Goal: Ask a question: Seek information or help from site administrators or community

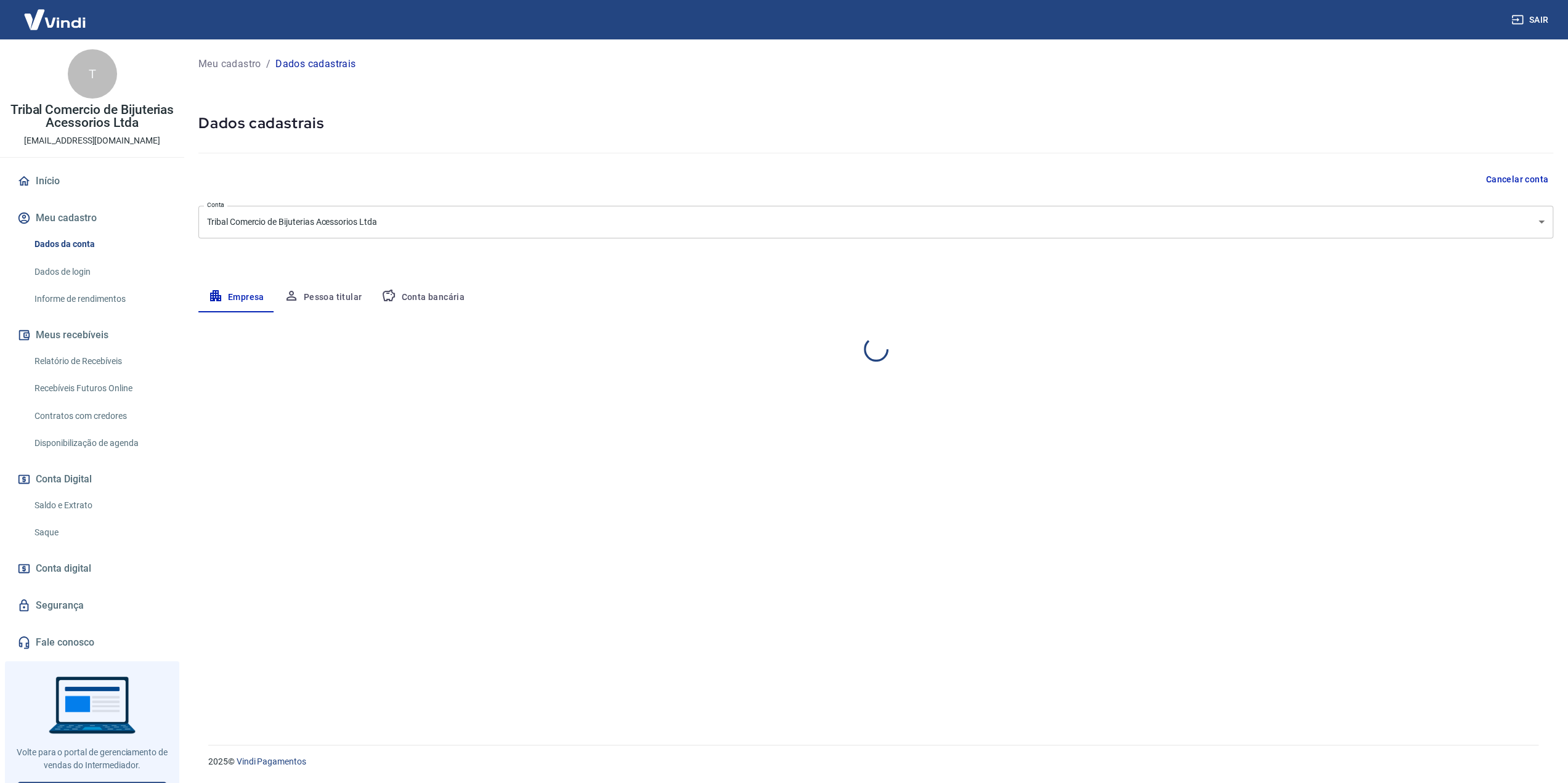
select select "DF"
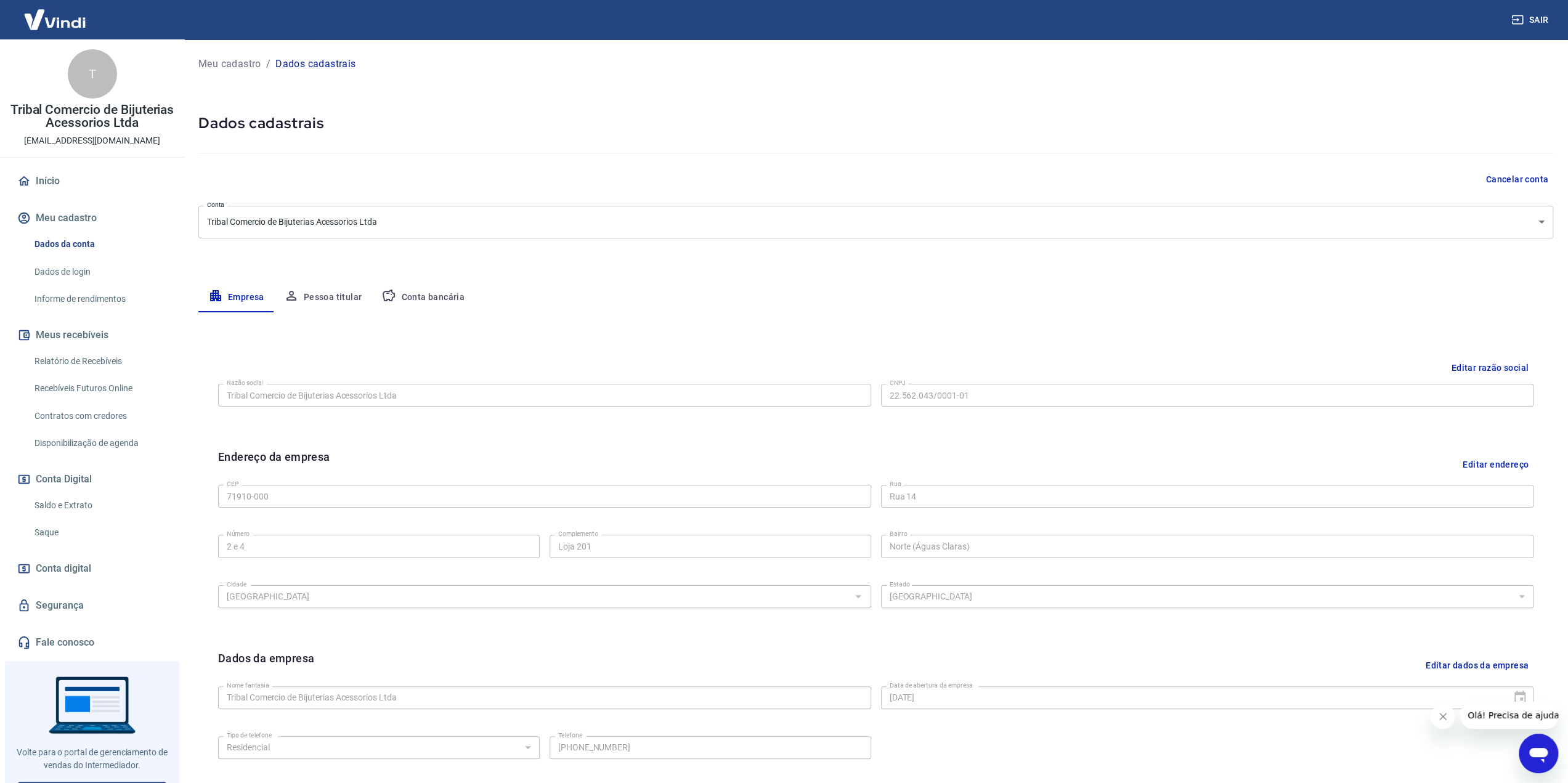
click at [1466, 361] on button "Editar razão social" at bounding box center [1489, 367] width 87 height 23
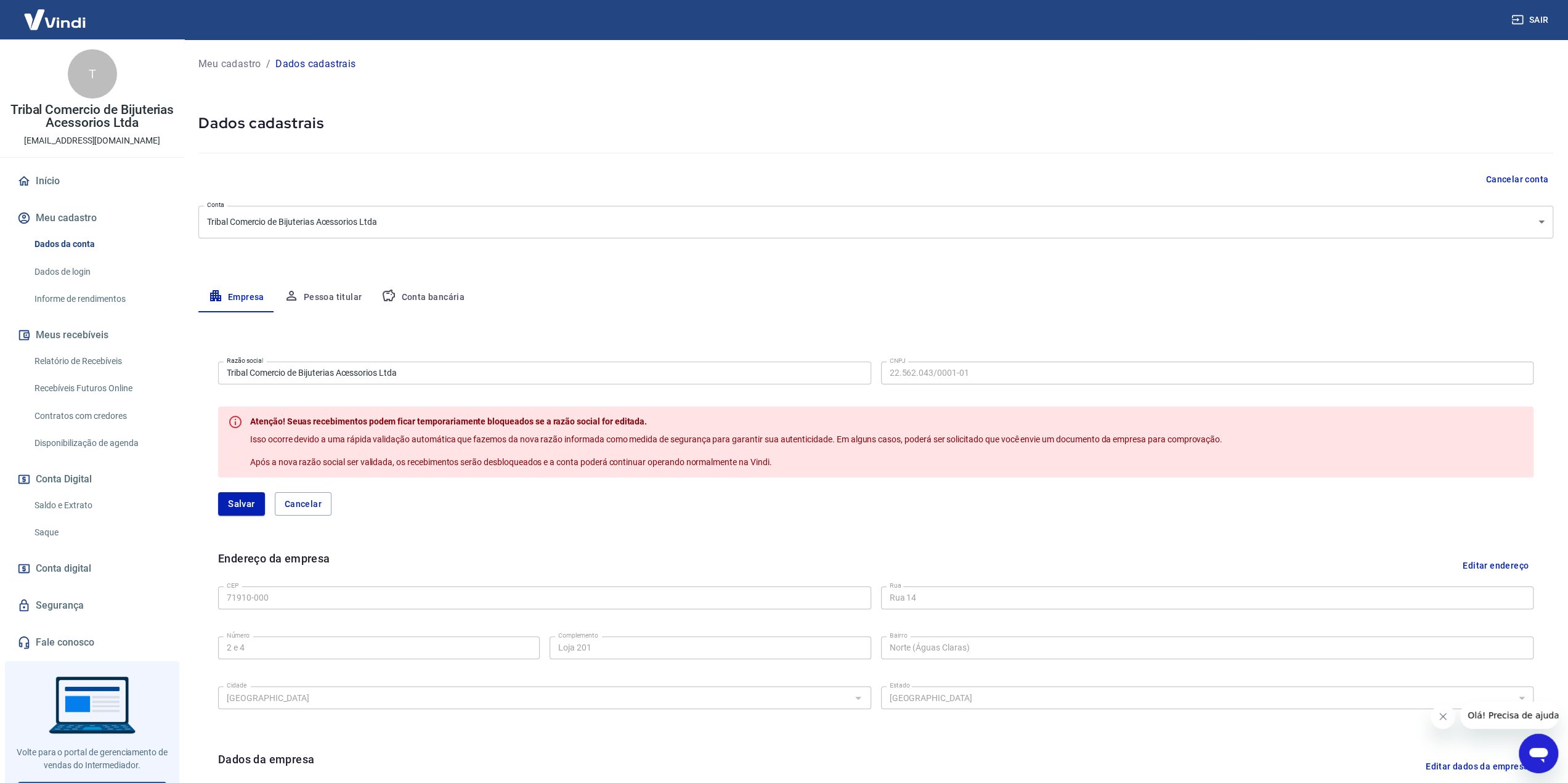
click at [314, 375] on input "Tribal Comercio de Bijuterias Acessorios Ltda" at bounding box center [544, 372] width 653 height 23
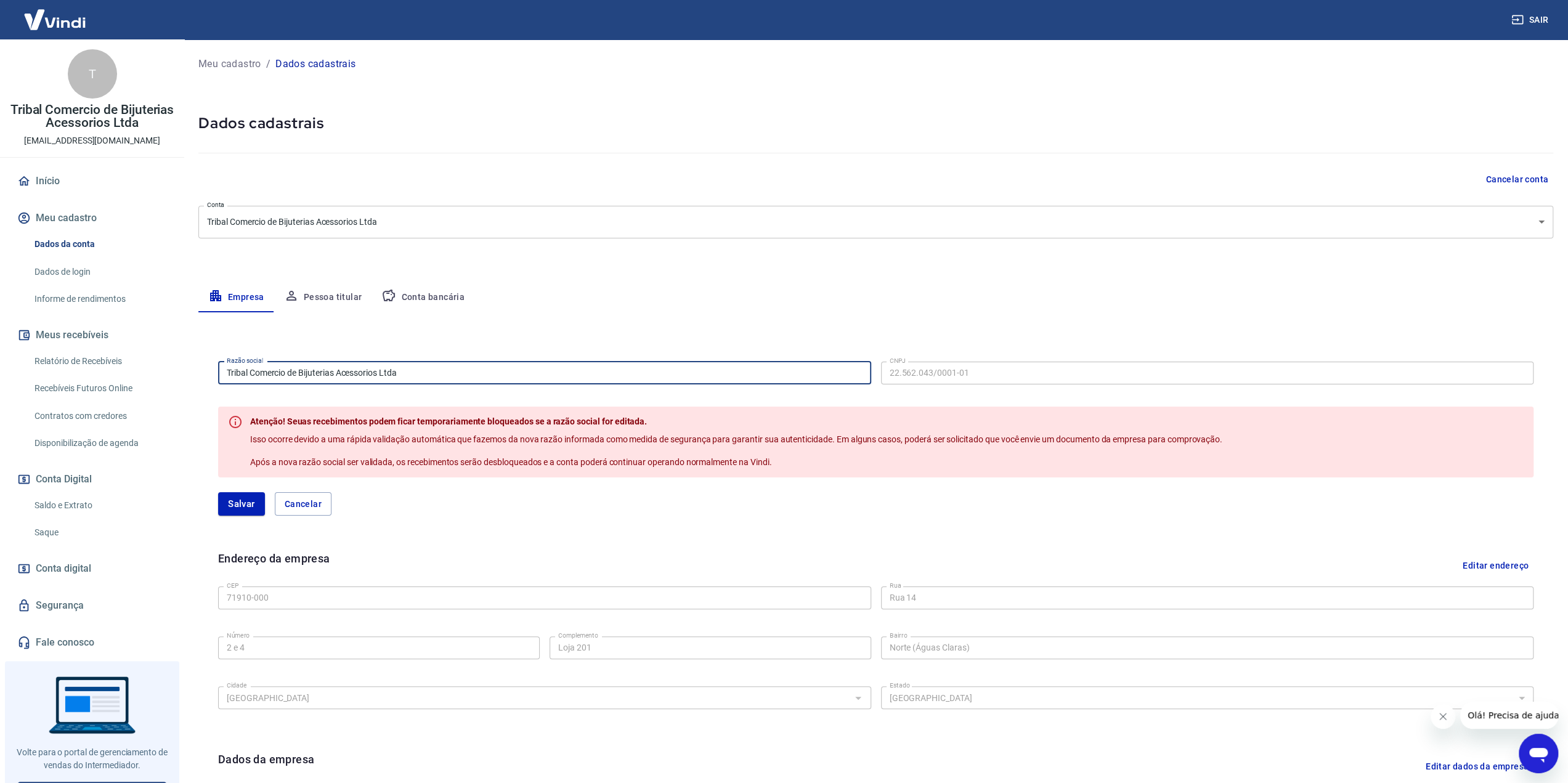
click at [314, 375] on input "Tribal Comercio de Bijuterias Acessorios Ltda" at bounding box center [544, 372] width 653 height 23
click at [510, 306] on div "Empresa Pessoa titular Conta bancária" at bounding box center [875, 297] width 1355 height 30
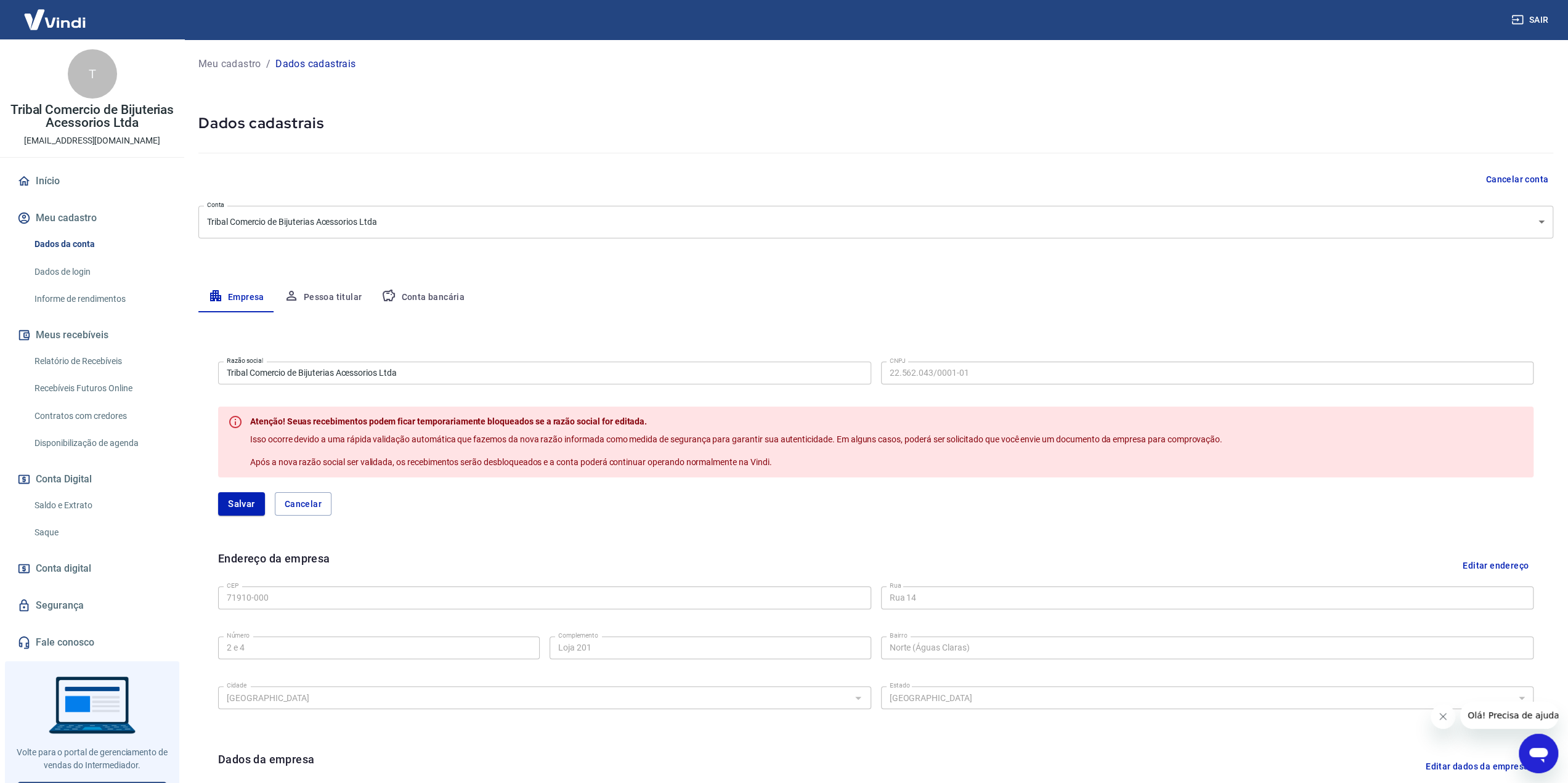
click at [510, 306] on div "Empresa Pessoa titular Conta bancária" at bounding box center [875, 297] width 1355 height 30
click at [522, 152] on hr at bounding box center [875, 152] width 1355 height 1
click at [1538, 745] on icon "Abrir janela de mensagens" at bounding box center [1538, 753] width 22 height 22
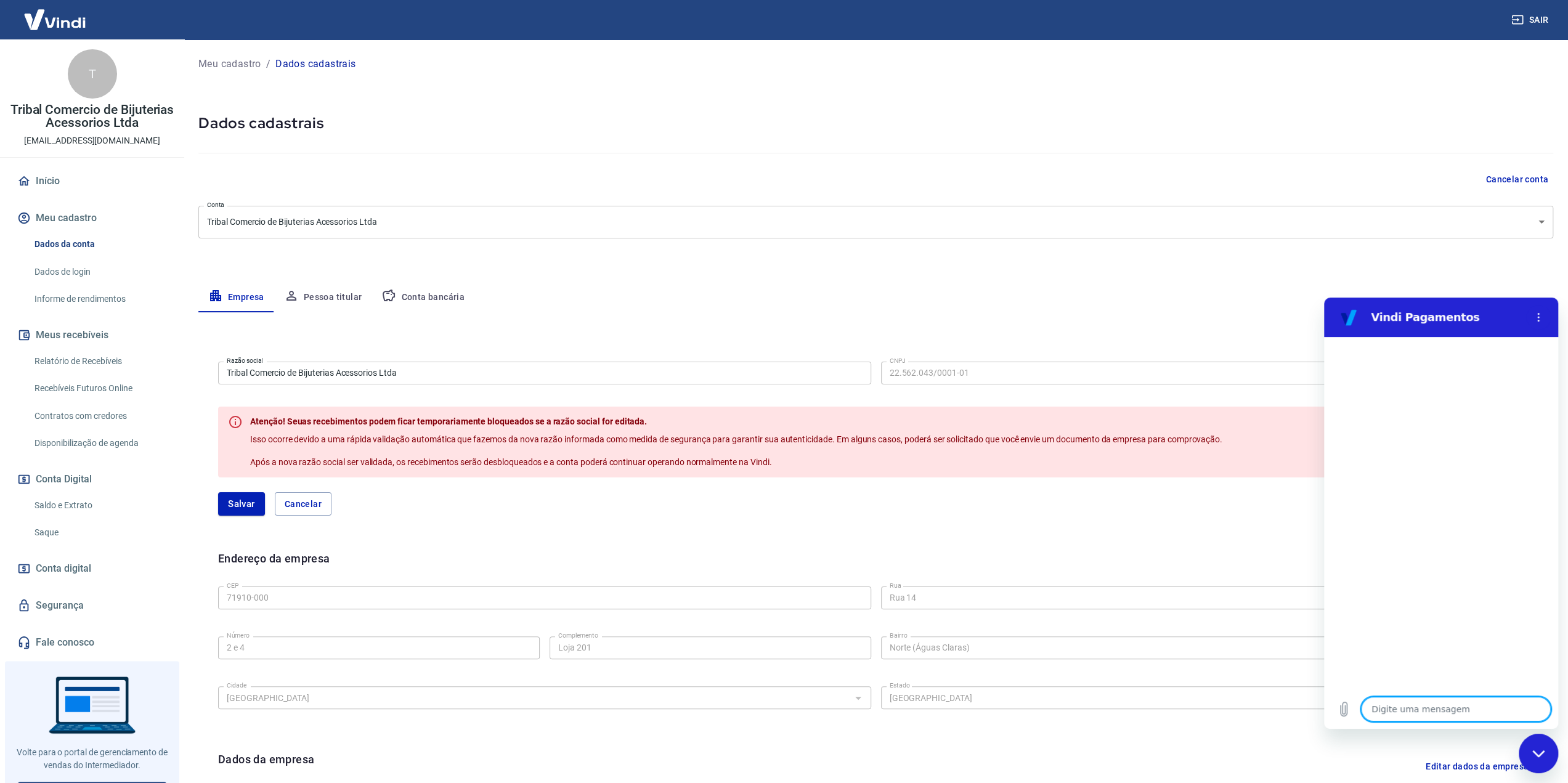
click at [492, 107] on div "Meu cadastro / Dados cadastrais Dados cadastrais Cancelar conta Conta Tribal Co…" at bounding box center [875, 488] width 1384 height 896
click at [1452, 714] on textarea at bounding box center [1455, 709] width 190 height 25
click at [314, 501] on button "Cancelar" at bounding box center [303, 504] width 57 height 24
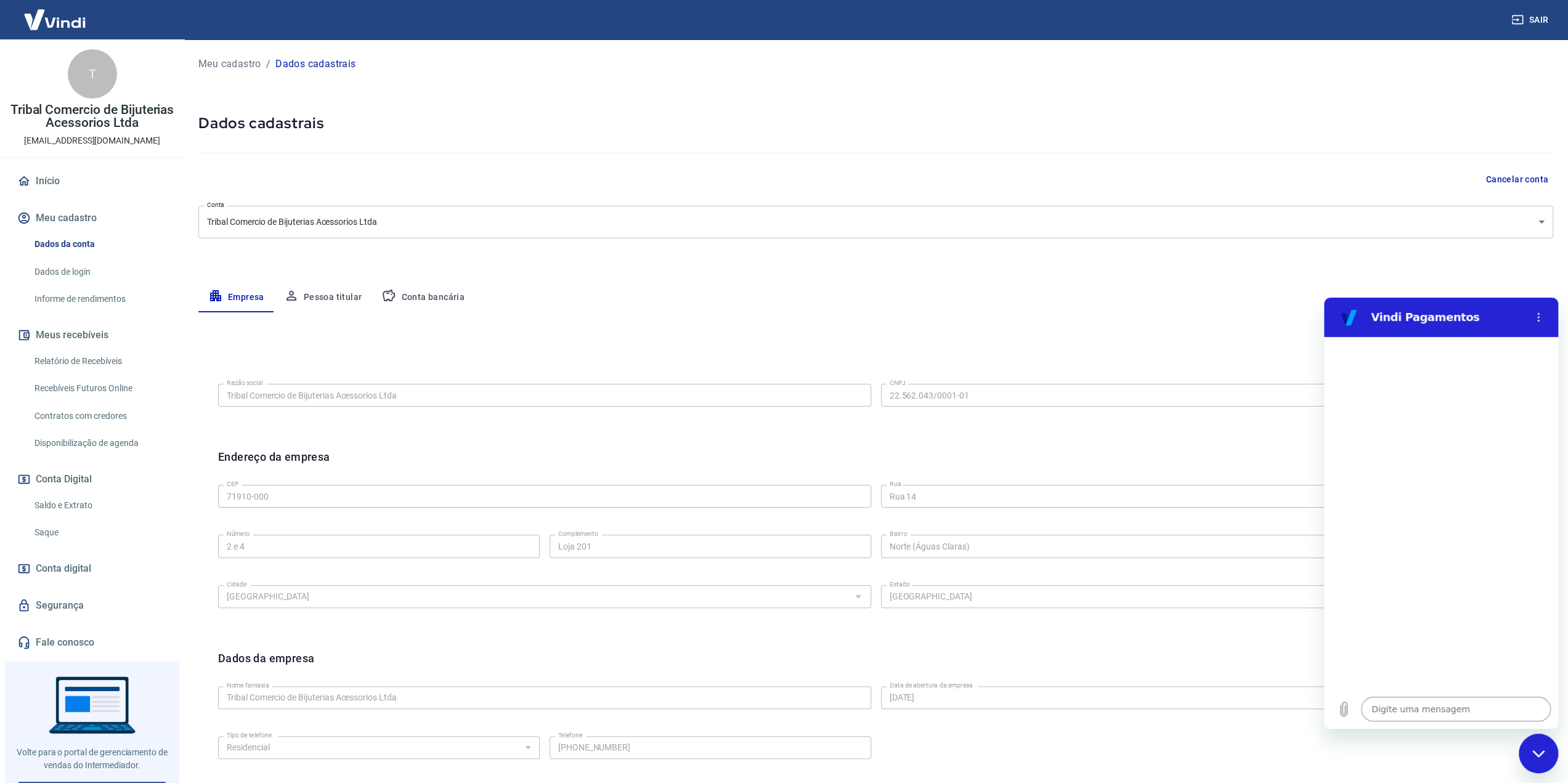
click at [1422, 698] on textarea at bounding box center [1455, 709] width 190 height 25
type textarea "B"
type textarea "x"
type textarea "Bo"
type textarea "x"
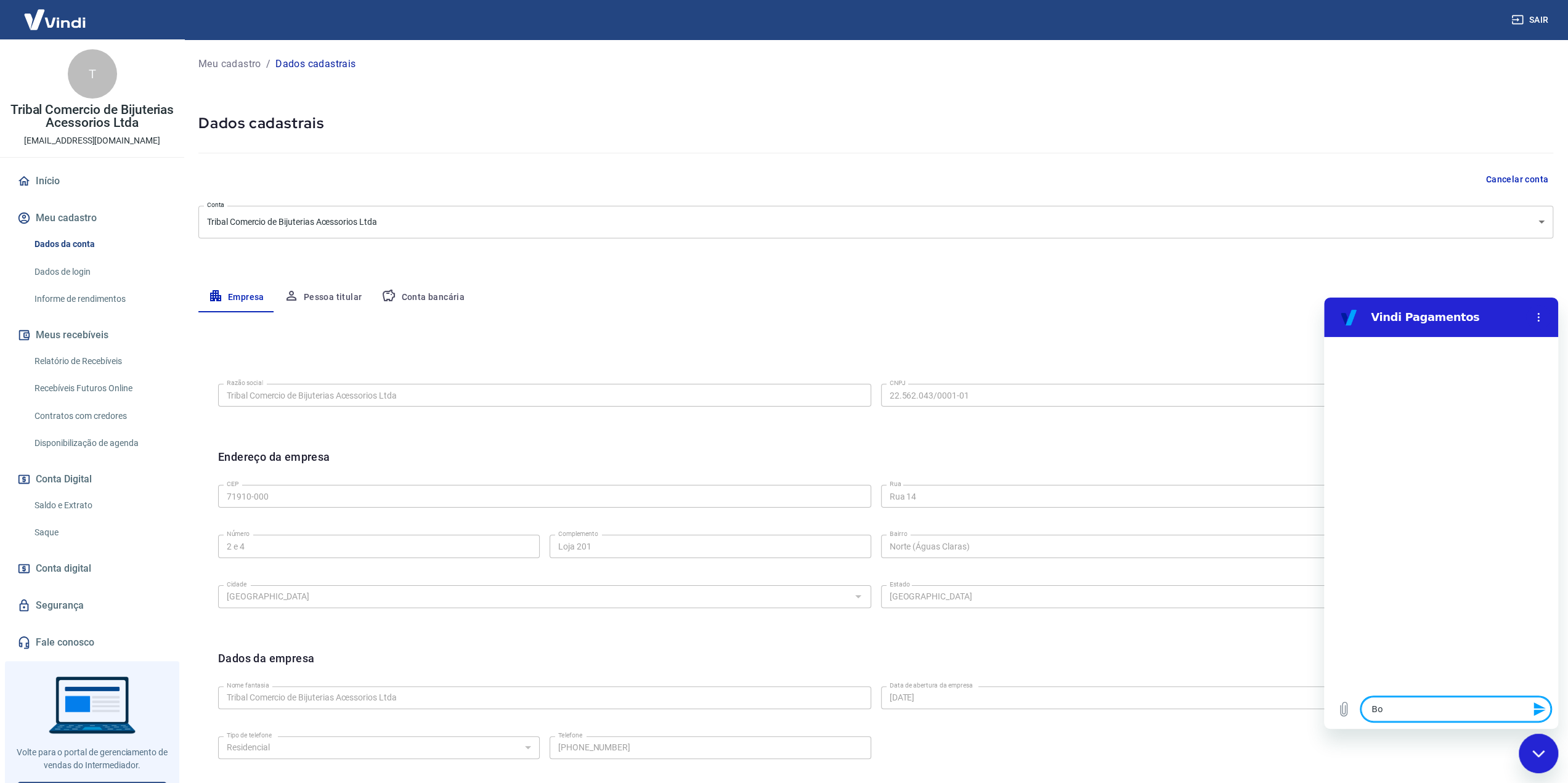
type textarea "Bom"
type textarea "x"
type textarea "Bom"
type textarea "x"
type textarea "Bom d"
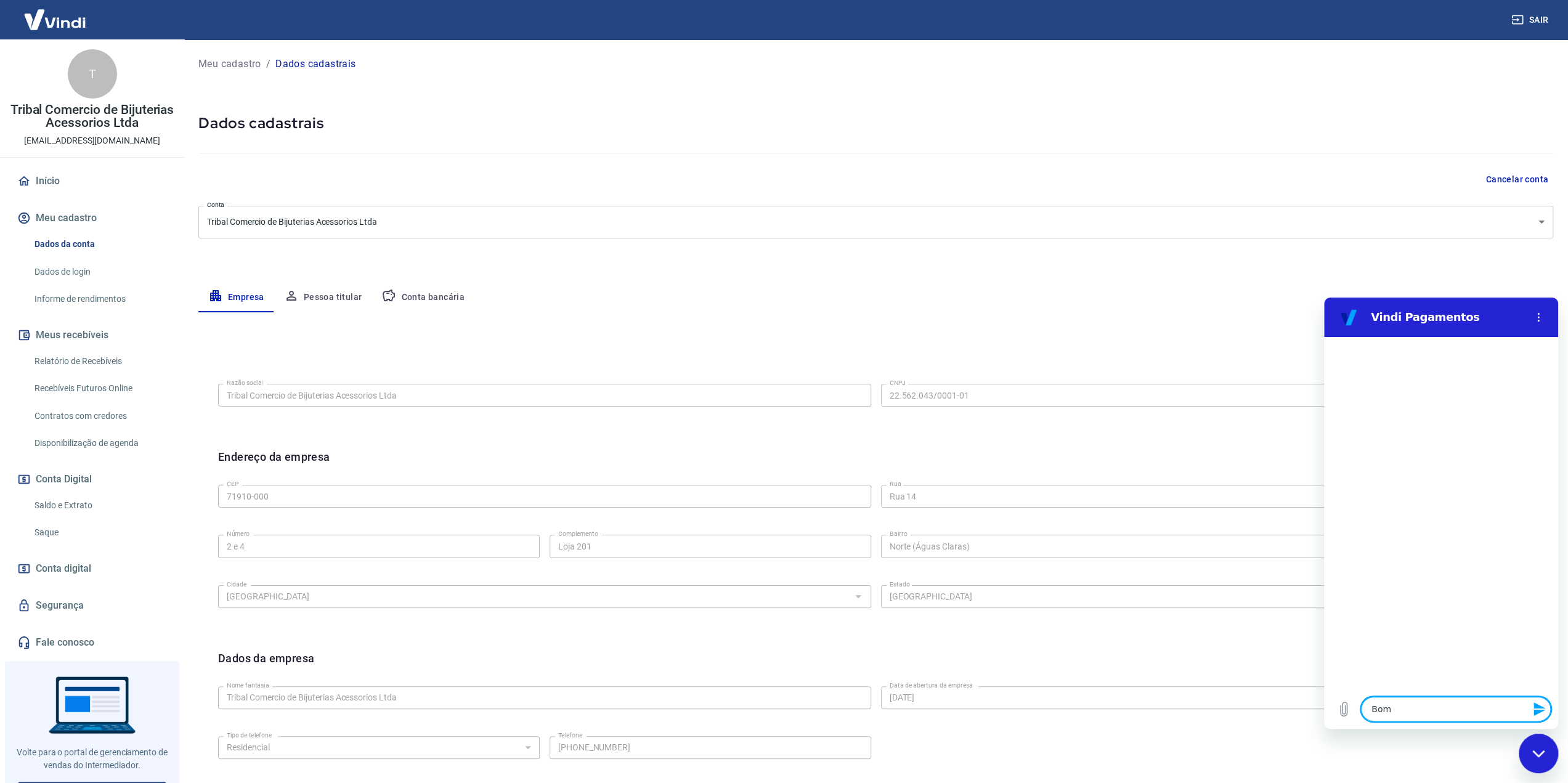
type textarea "x"
type textarea "Bom di"
type textarea "x"
type textarea "Bom dia"
type textarea "x"
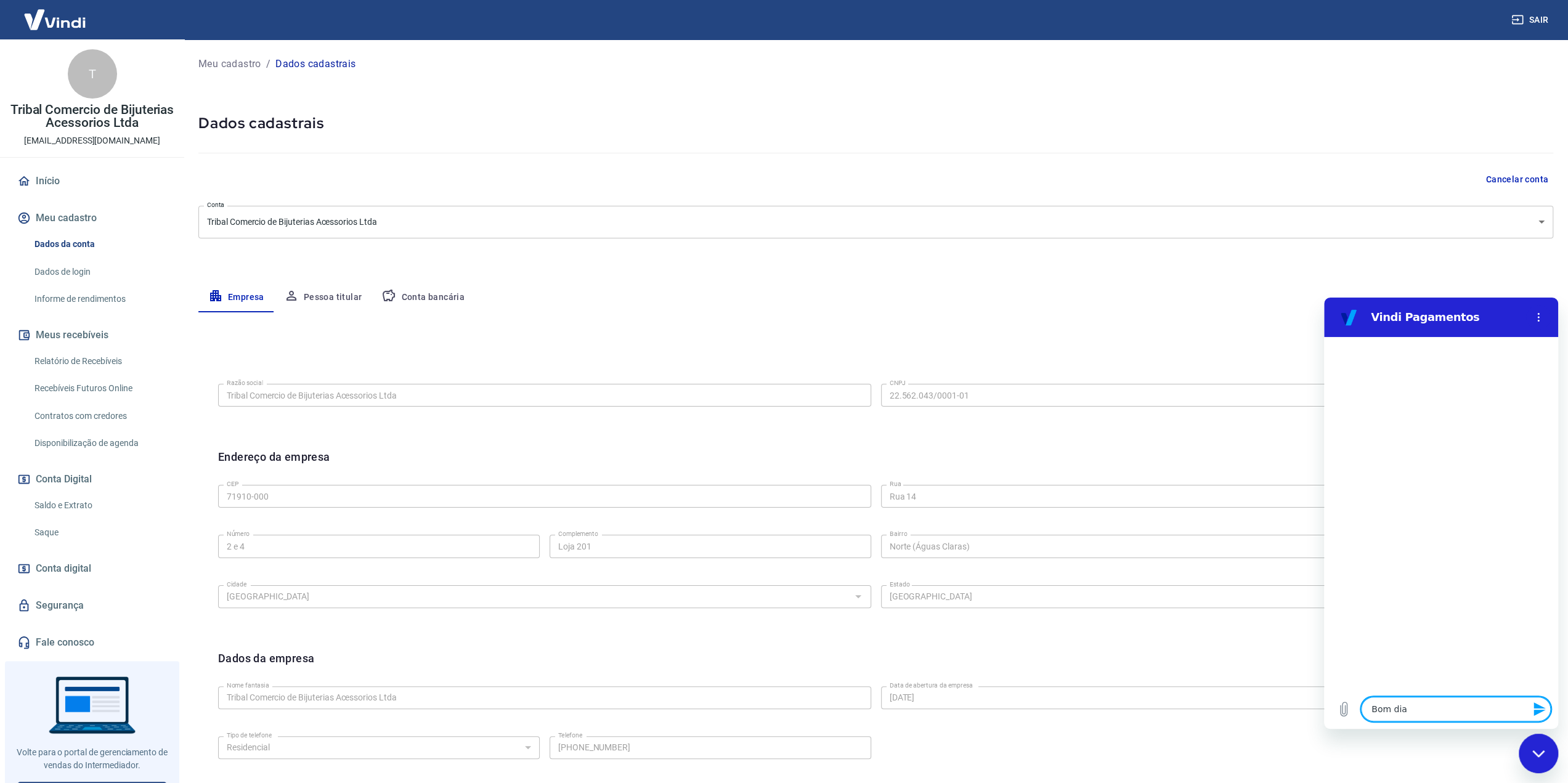
type textarea "Bom dia,"
type textarea "x"
type textarea "Bom dia,"
type textarea "x"
type textarea "Bom dia, p"
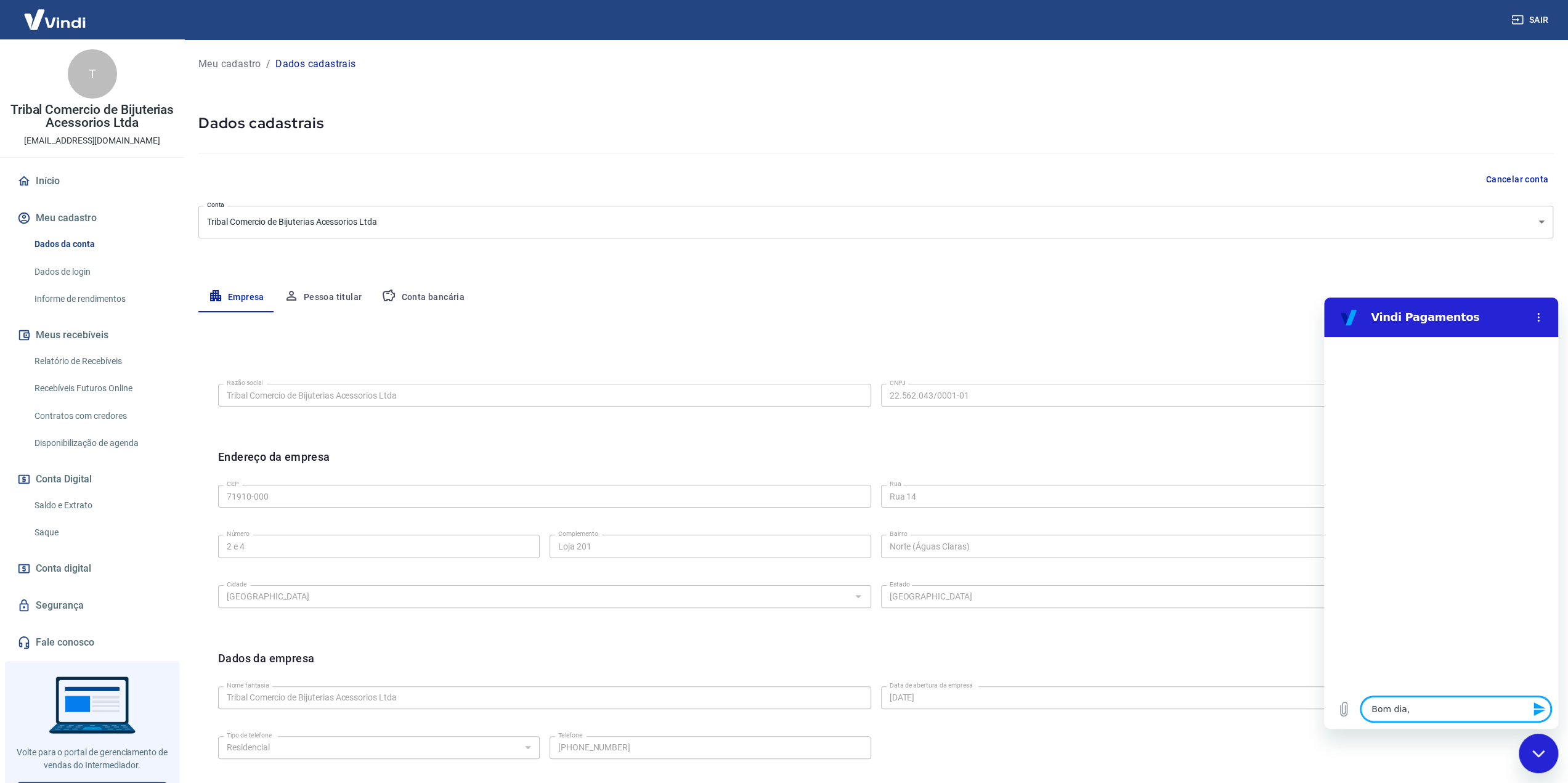
type textarea "x"
type textarea "Bom dia, pr"
type textarea "x"
type textarea "Bom dia, pre"
type textarea "x"
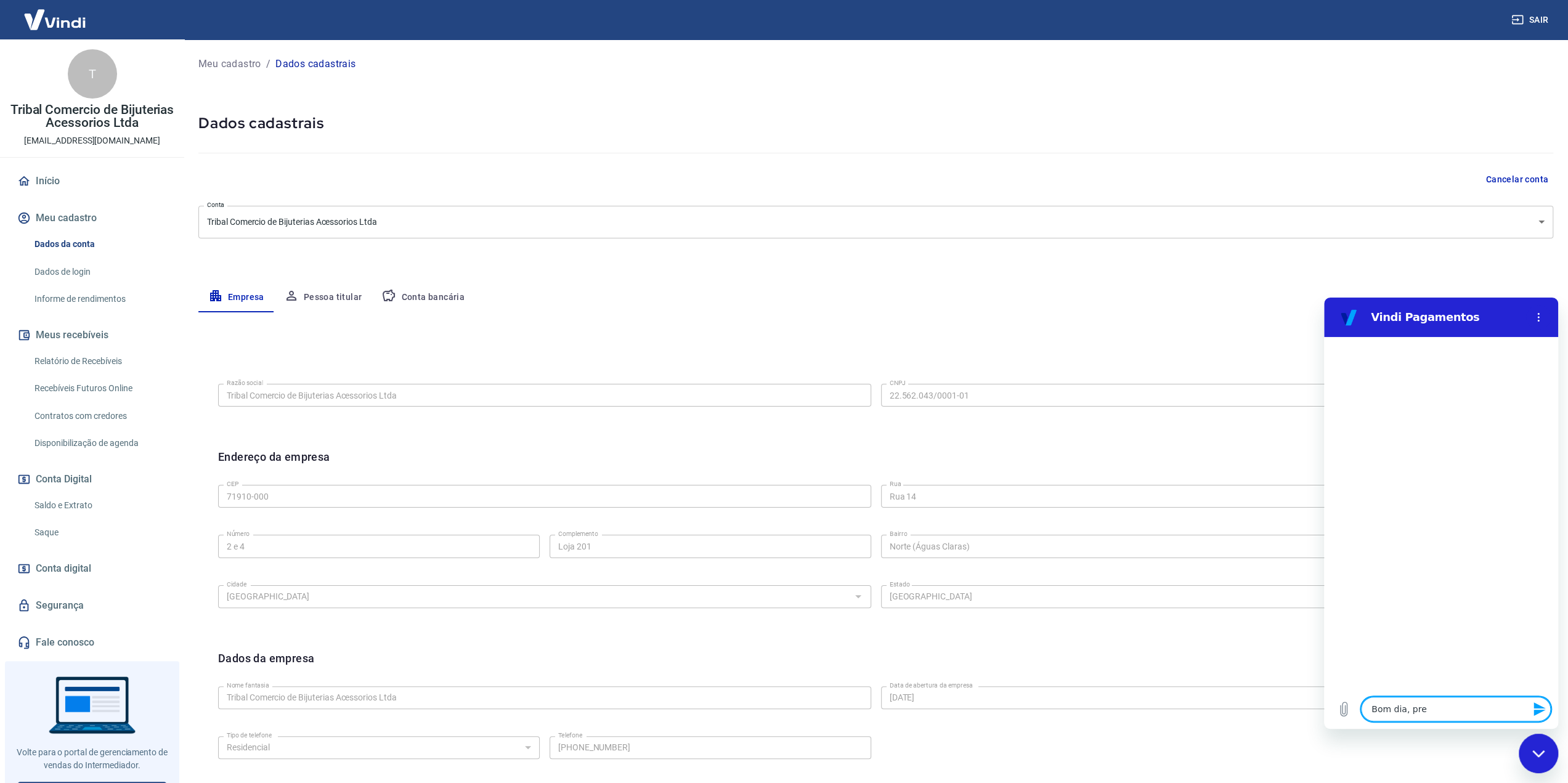
type textarea "Bom dia, prec"
type textarea "x"
type textarea "Bom dia, preci"
type textarea "x"
type textarea "Bom dia, precis"
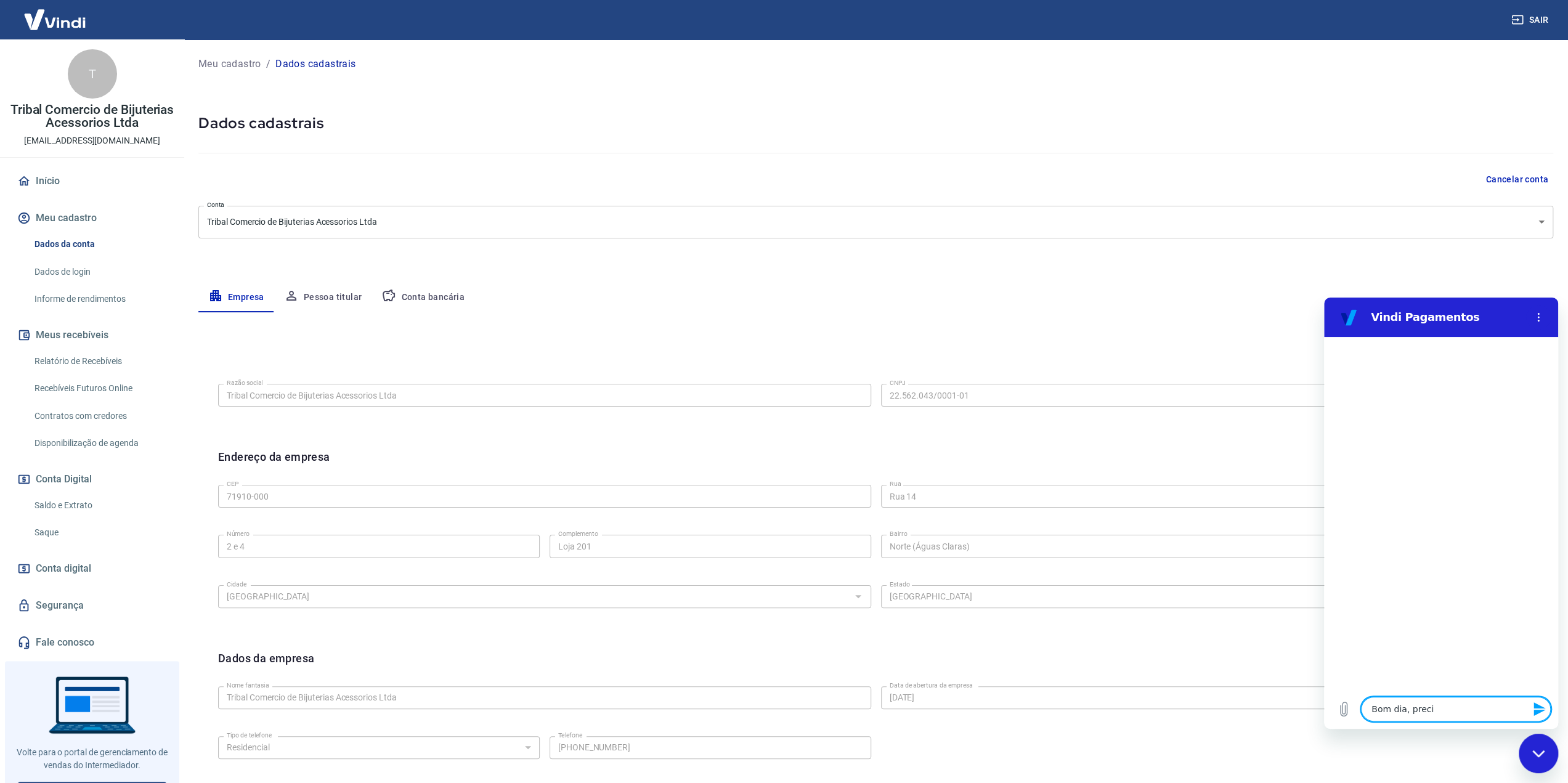
type textarea "x"
type textarea "Bom dia, preciso"
type textarea "x"
type textarea "Bom dia, preciso"
type textarea "x"
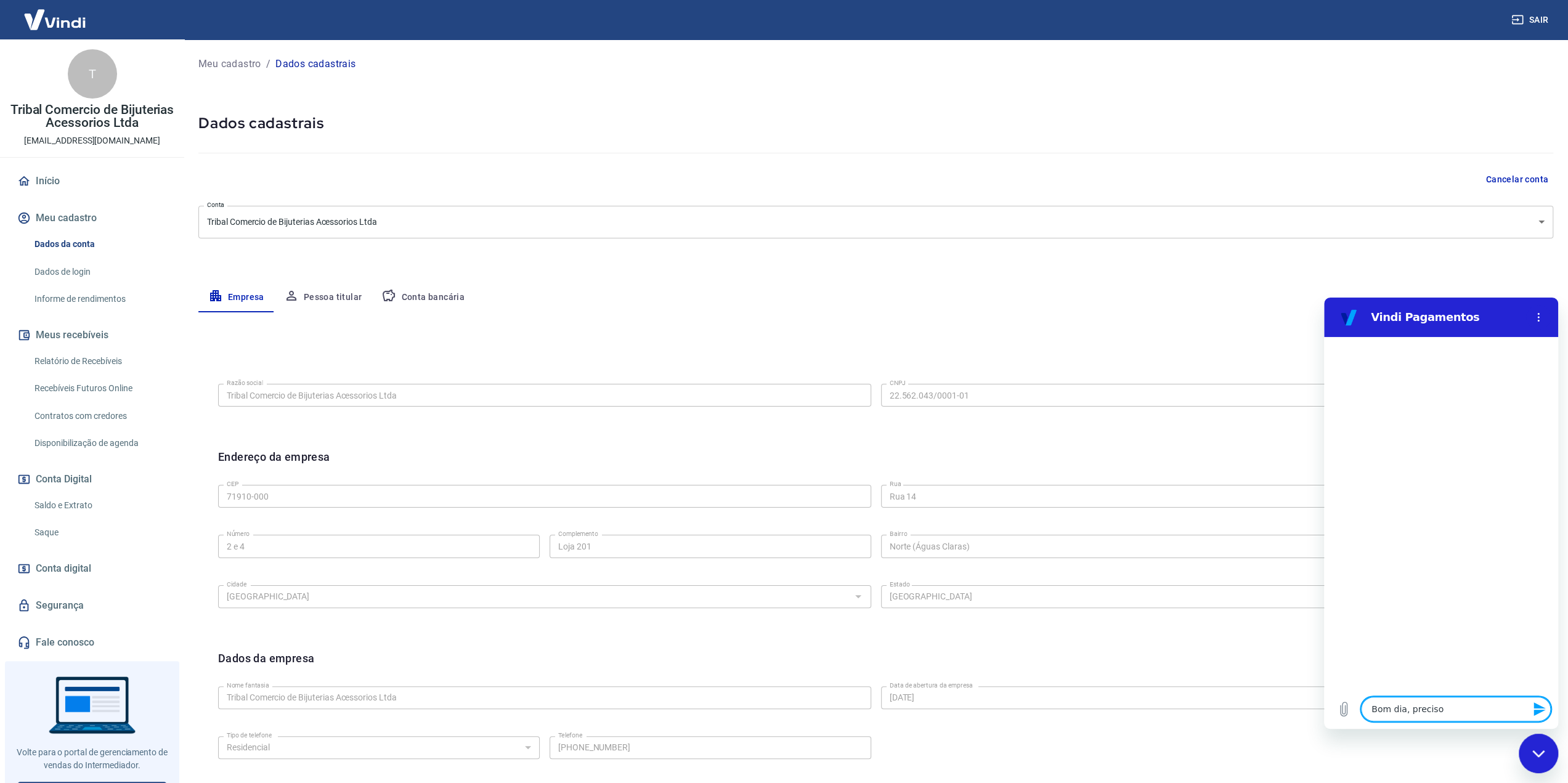
type textarea "Bom dia, preciso d"
type textarea "x"
type textarea "Bom dia, preciso de"
type textarea "x"
type textarea "Bom dia, preciso de"
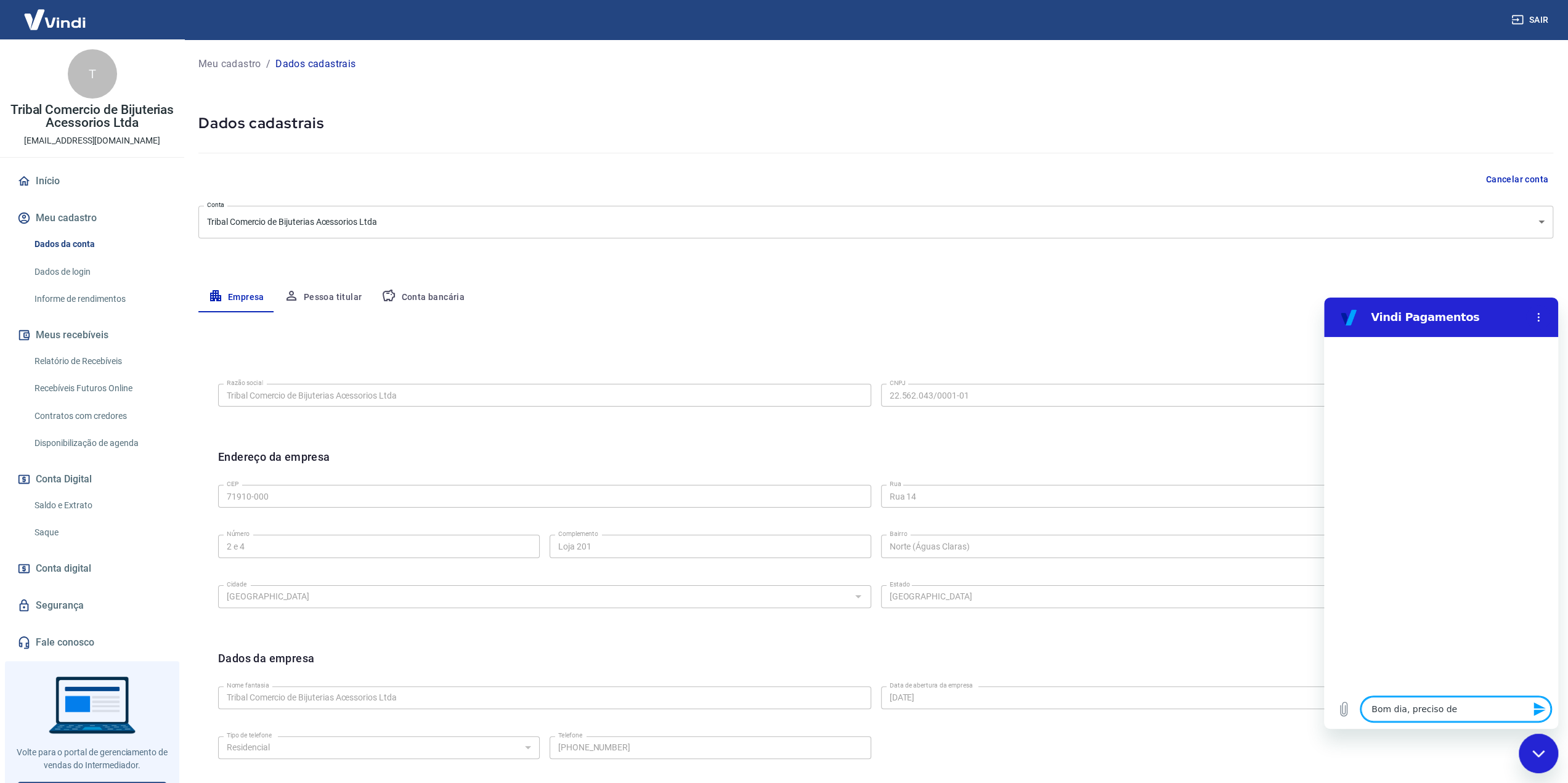
type textarea "x"
type textarea "Bom dia, preciso de s"
type textarea "x"
type textarea "Bom dia, preciso de su"
type textarea "x"
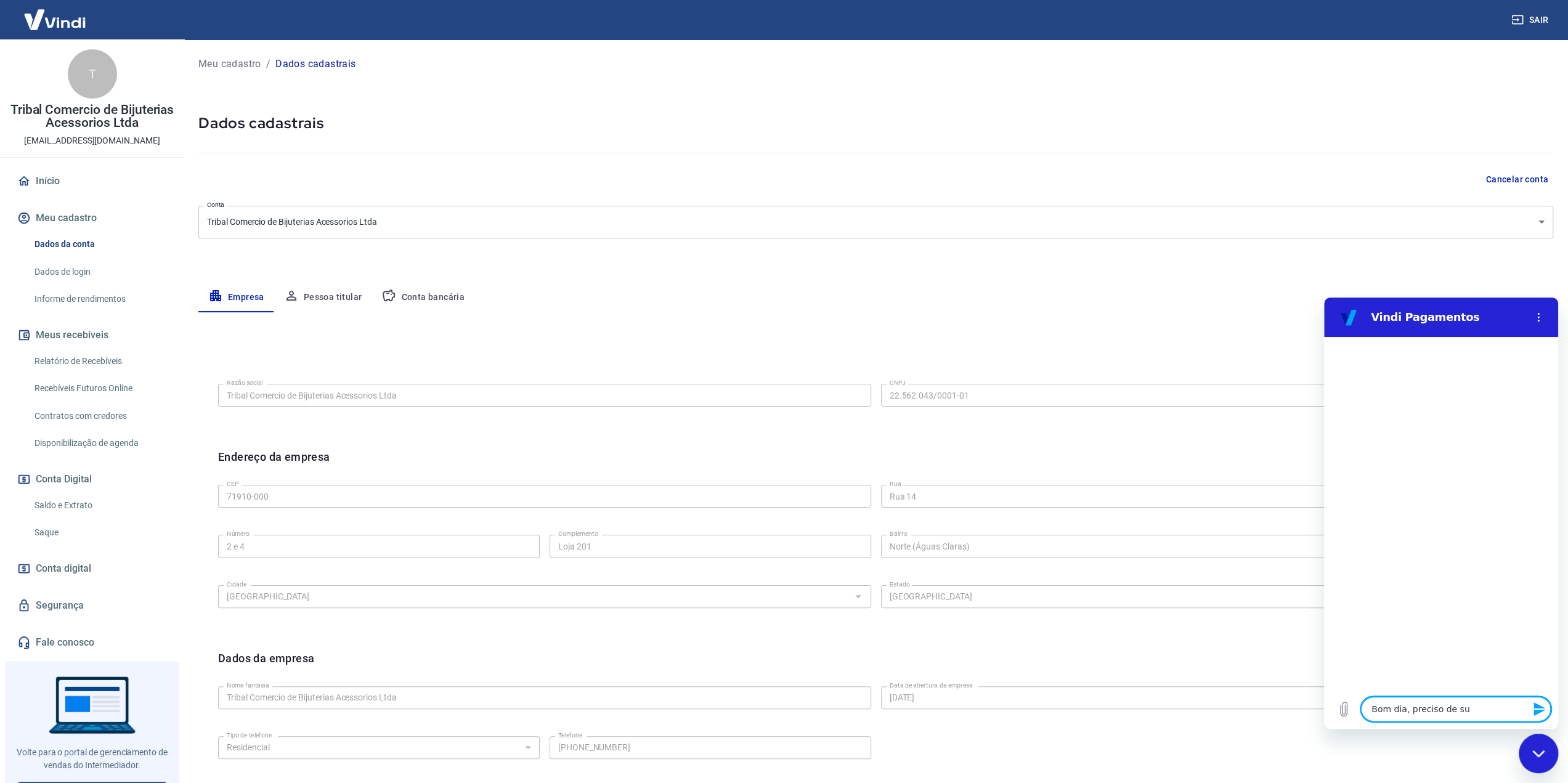
type textarea "Bom dia, preciso de sup"
type textarea "x"
type textarea "Bom dia, preciso de supo"
type textarea "x"
type textarea "Bom dia, preciso de supor"
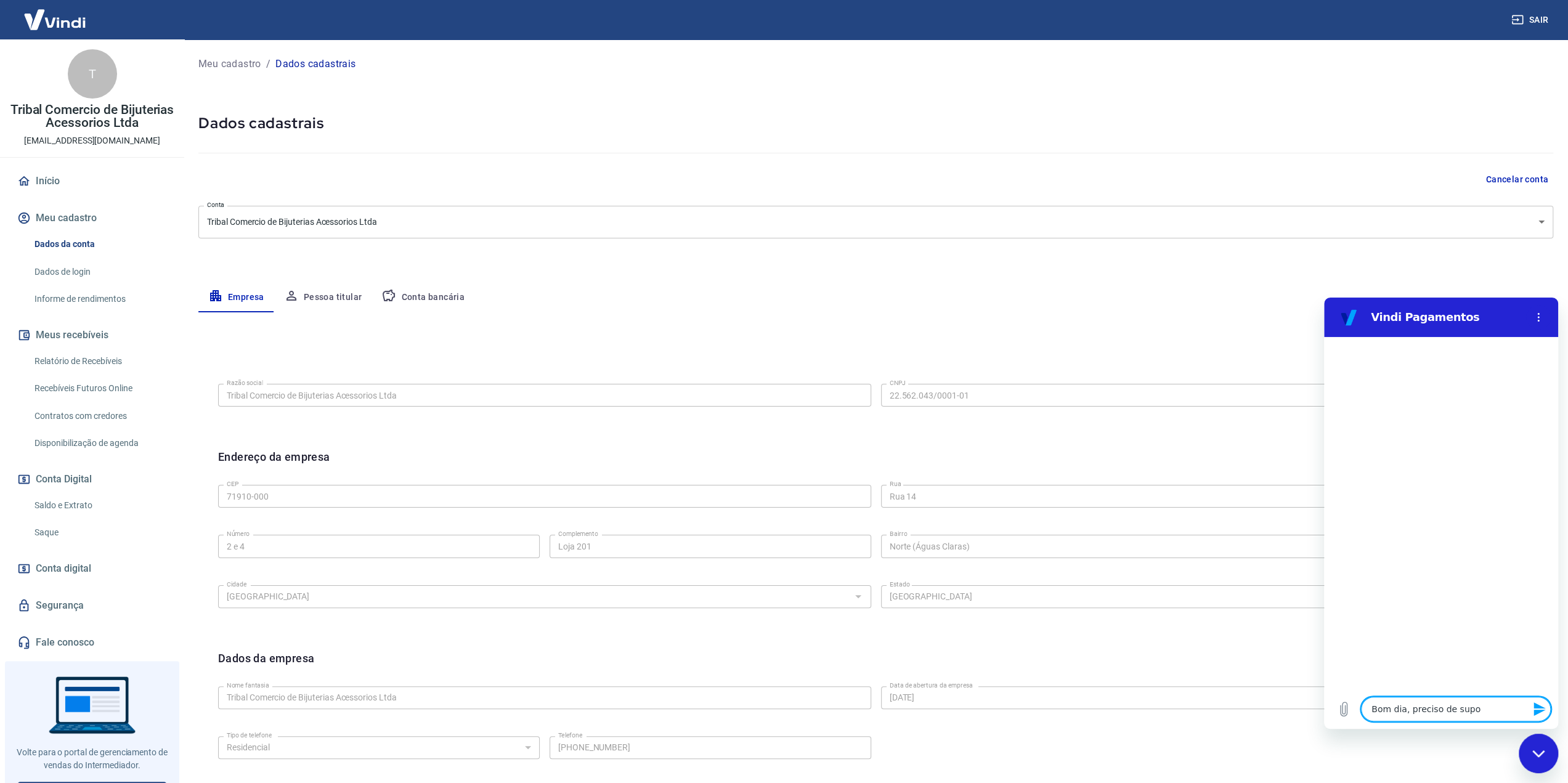
type textarea "x"
type textarea "Bom dia, preciso de suport"
type textarea "x"
type textarea "Bom dia, preciso de suporte"
type textarea "x"
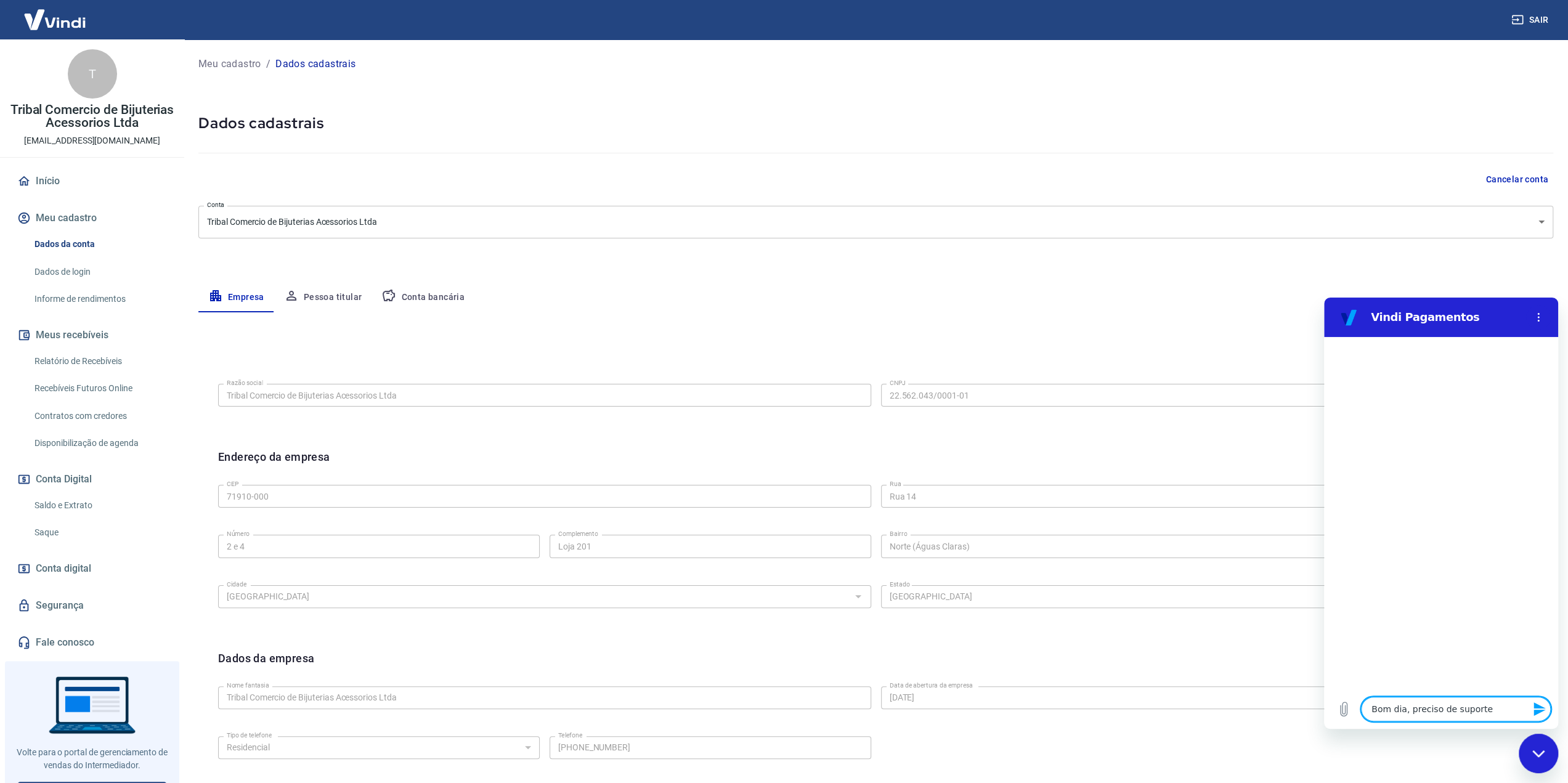
type textarea "Bom dia, preciso de suporte"
type textarea "x"
type textarea "Bom dia, preciso de suporte p"
type textarea "x"
type textarea "Bom dia, preciso de suporte pa"
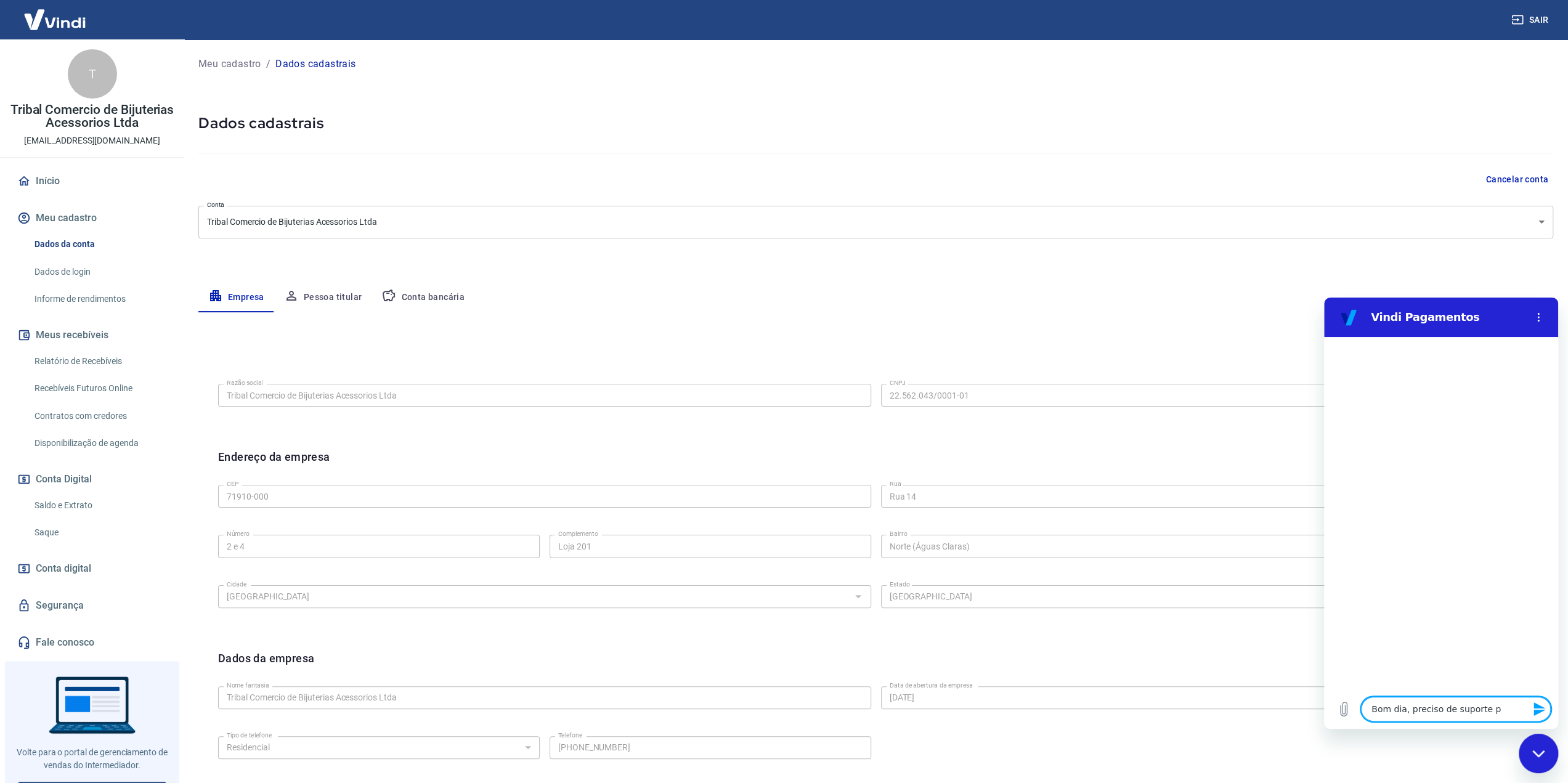
type textarea "x"
type textarea "Bom dia, preciso de suporte par"
type textarea "x"
type textarea "Bom dia, preciso de suporte para"
type textarea "x"
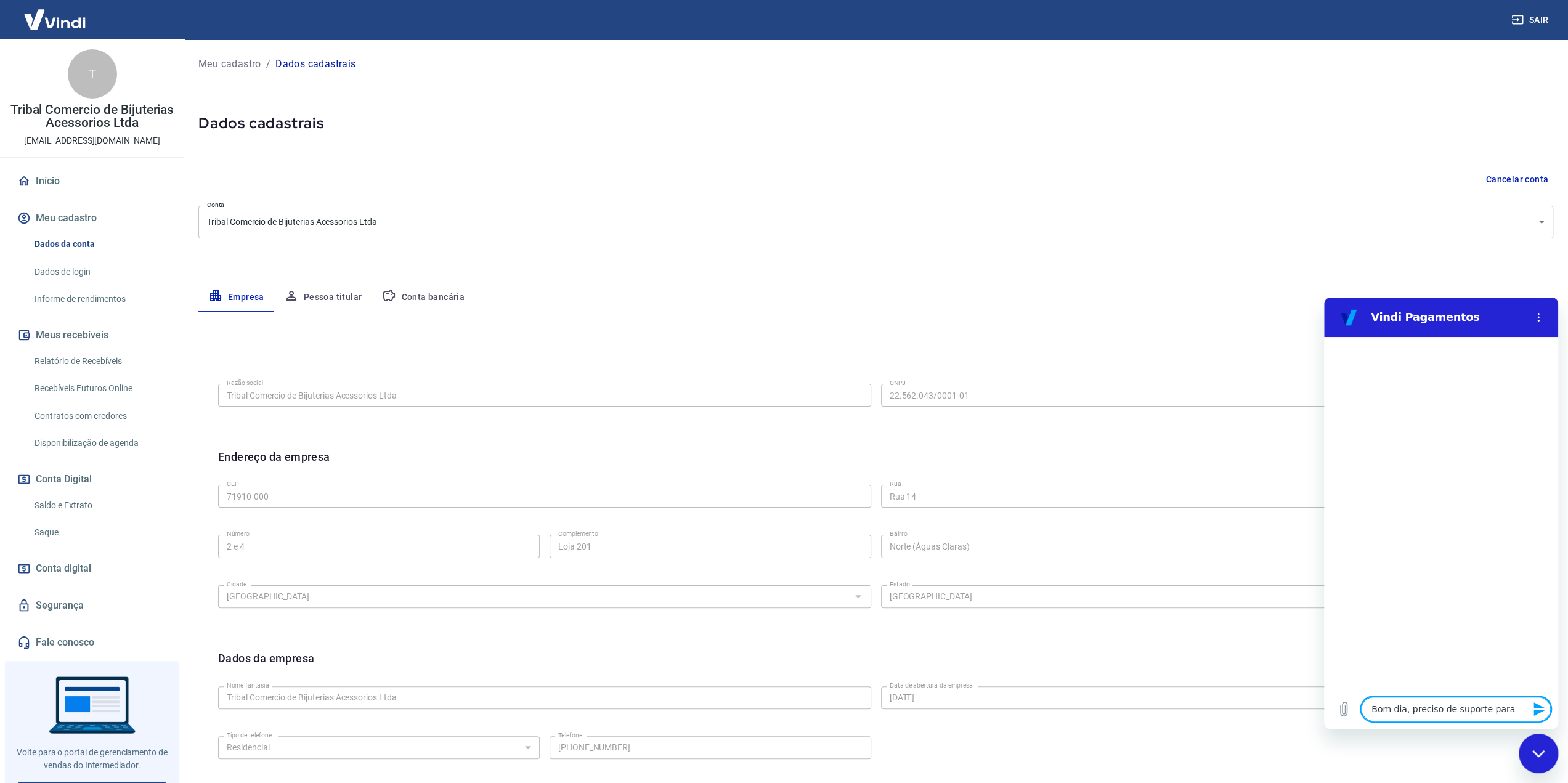
type textarea "Bom dia, preciso de suporte para"
type textarea "x"
type textarea "Bom dia, preciso de suporte para a"
type textarea "x"
type textarea "Bom dia, preciso de suporte para al"
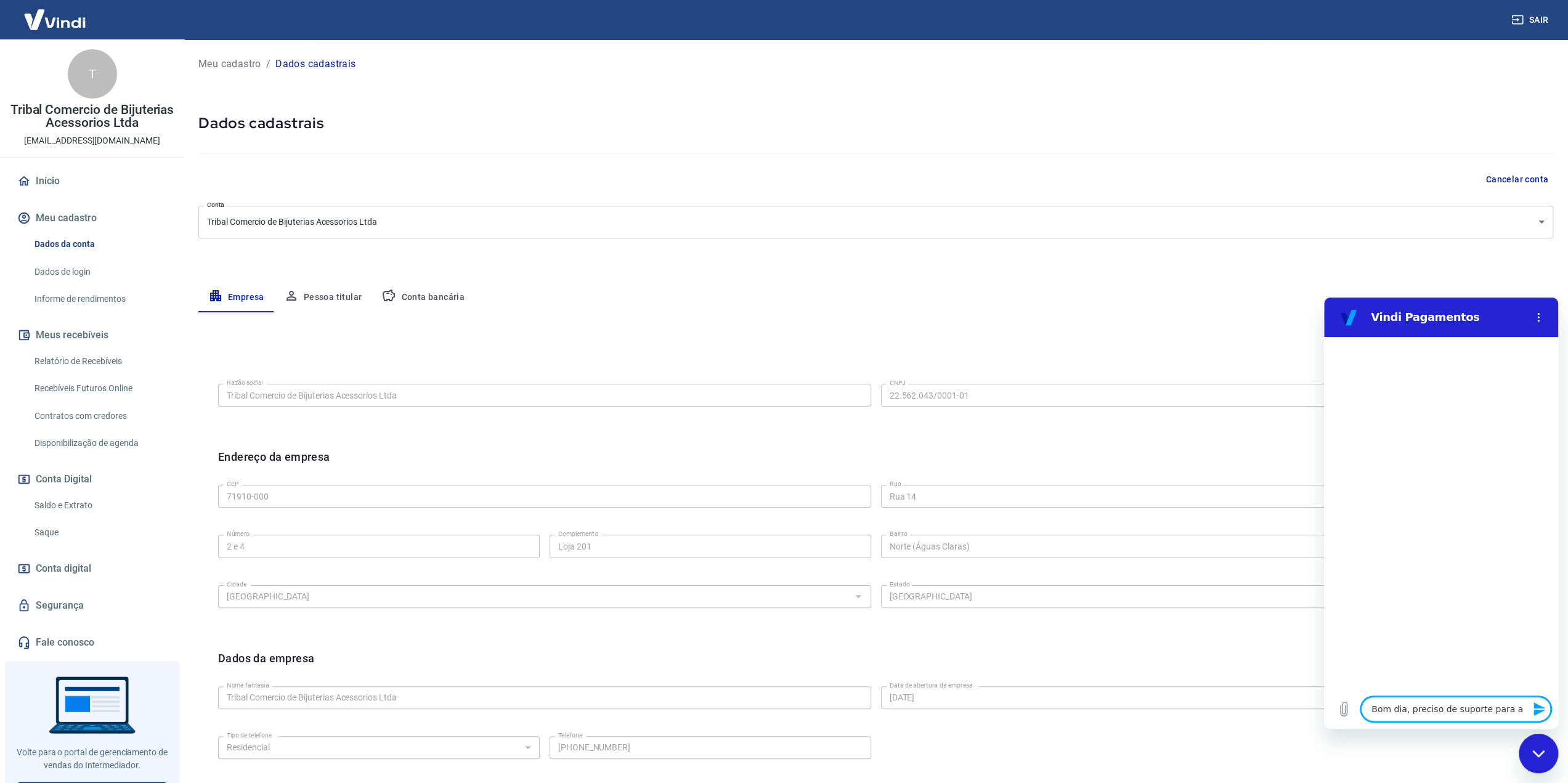
type textarea "x"
type textarea "Bom dia, preciso de suporte para alt"
type textarea "x"
type textarea "Bom dia, preciso de suporte para alte"
type textarea "x"
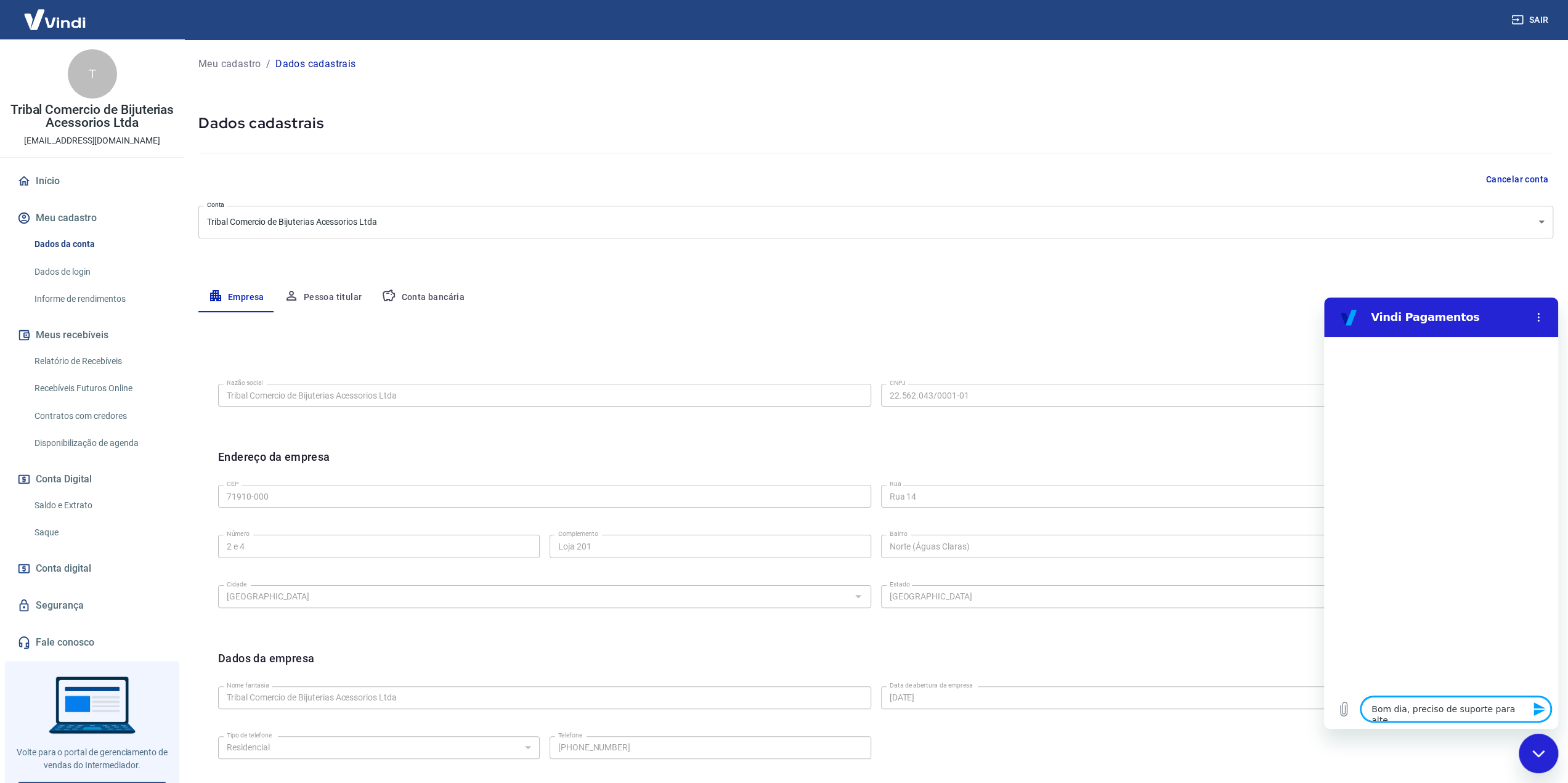
type textarea "Bom dia, preciso de suporte para alter"
type textarea "x"
type textarea "Bom dia, preciso de suporte para altera"
type textarea "x"
type textarea "Bom dia, preciso de suporte para alterar"
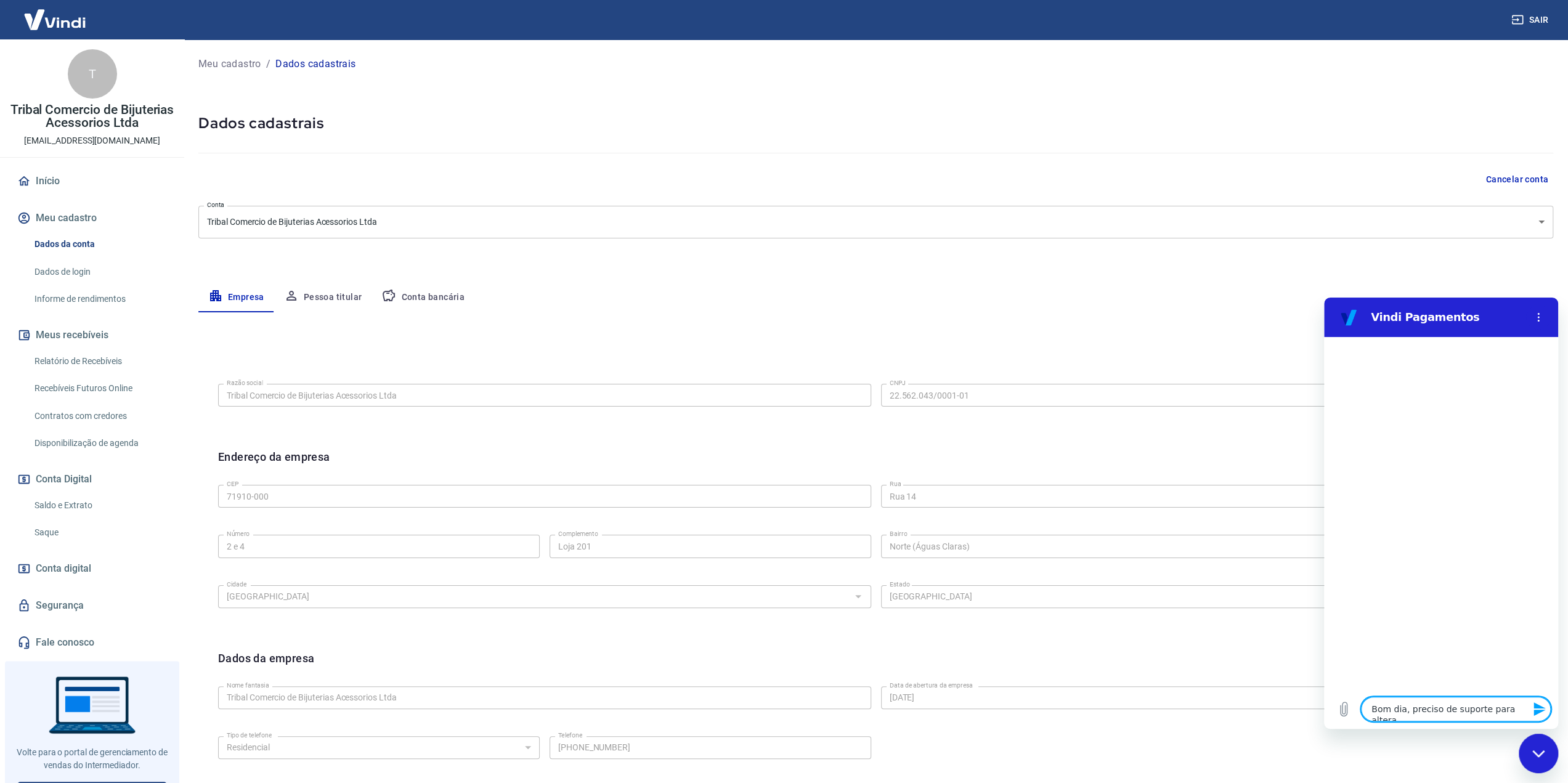
type textarea "x"
type textarea "Bom dia, preciso de suporte para alterar"
type textarea "x"
type textarea "Bom dia, preciso de suporte para alterar o"
type textarea "x"
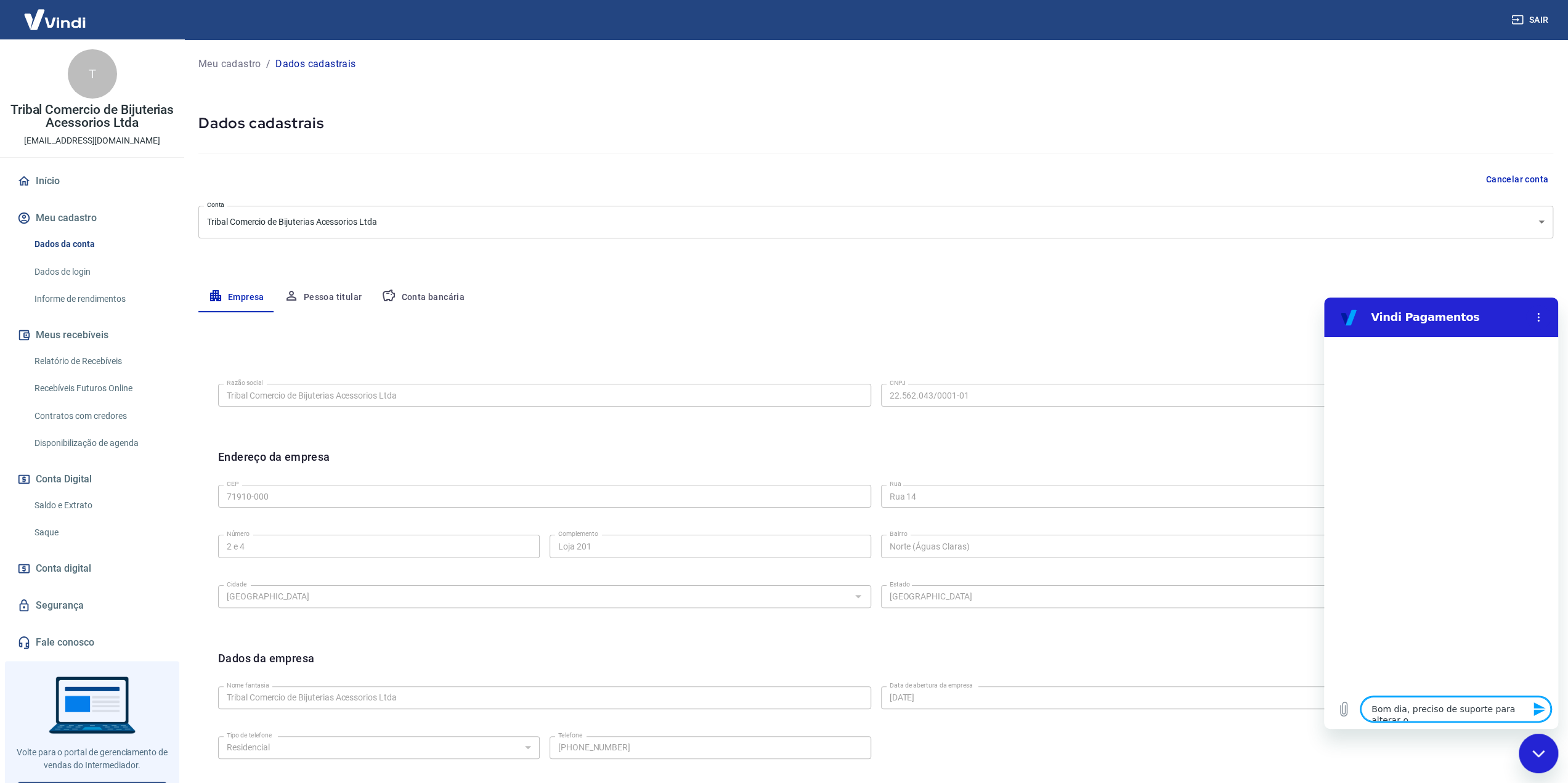
type textarea "Bom dia, preciso de suporte para alterar o"
type textarea "x"
type textarea "Bom dia, preciso de suporte para alterar o c"
type textarea "x"
type textarea "Bom dia, preciso de suporte para alterar o cn"
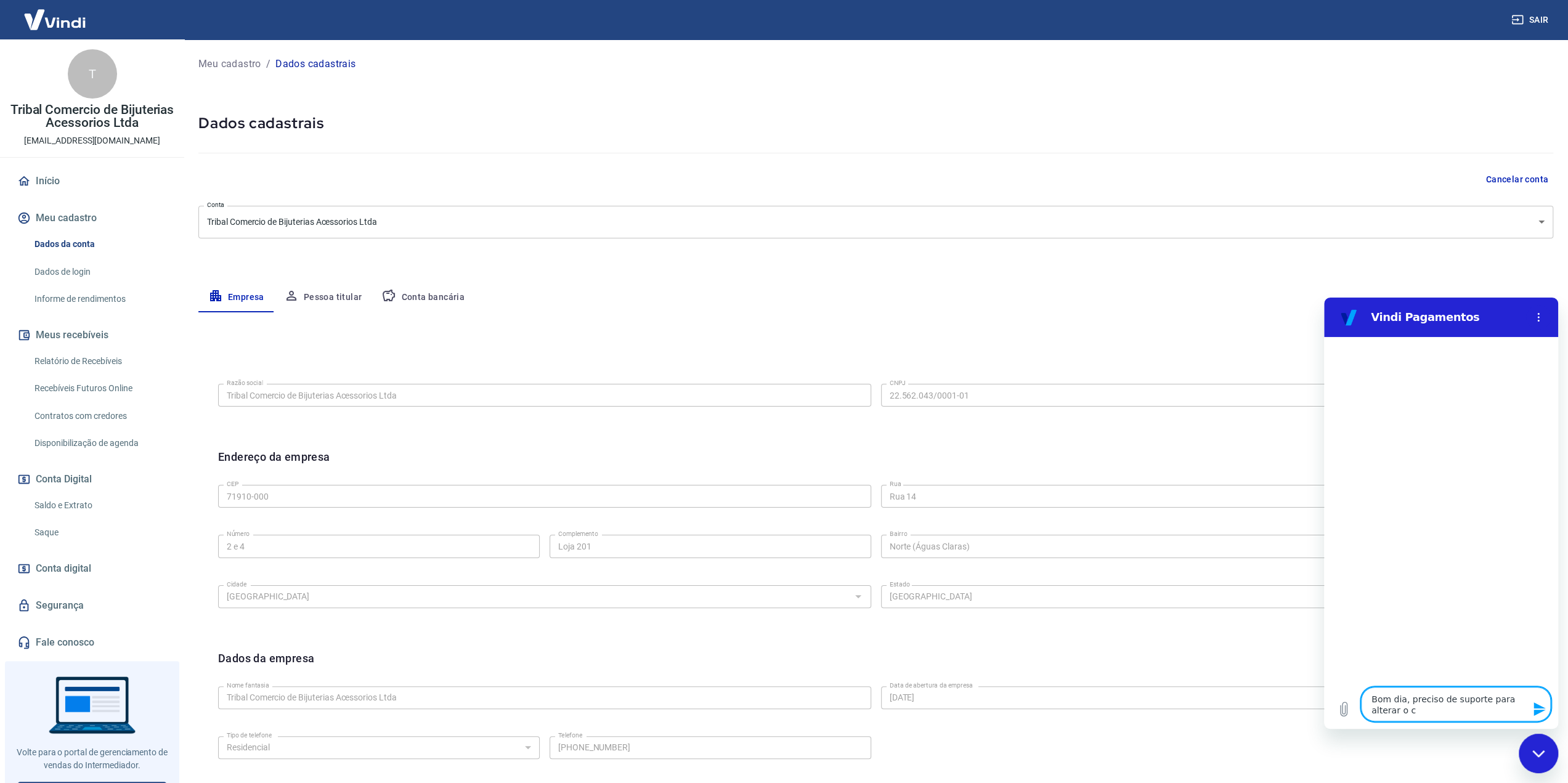
type textarea "x"
type textarea "Bom dia, preciso de suporte para alterar o cnp"
type textarea "x"
type textarea "Bom dia, preciso de suporte para alterar o cnpj"
type textarea "x"
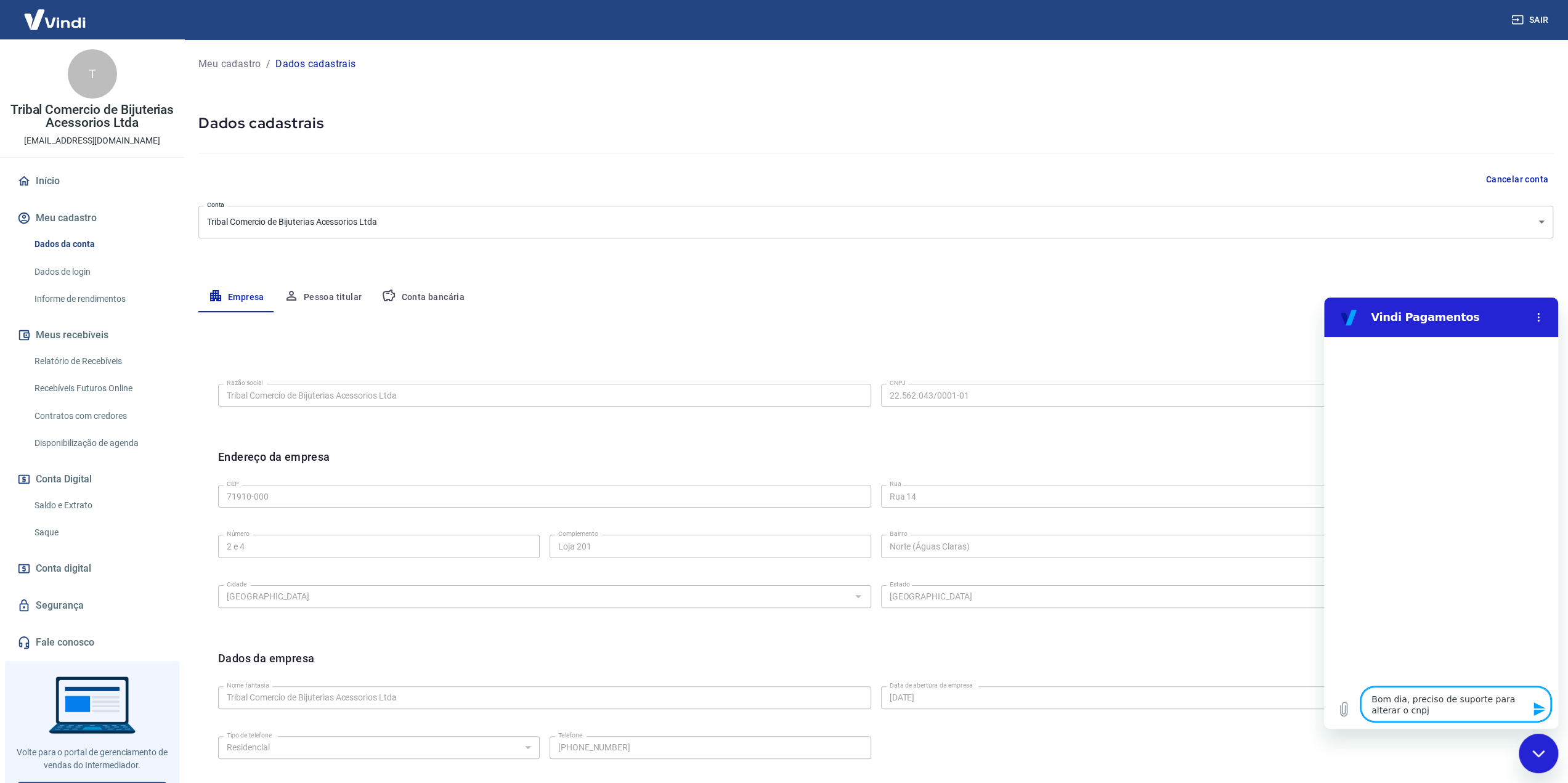
type textarea "Bom dia, preciso de suporte para alterar o cnpj"
type textarea "x"
type textarea "Bom dia, preciso de suporte para alterar o cnpj d"
type textarea "x"
type textarea "Bom dia, preciso de suporte para alterar o cnpj da"
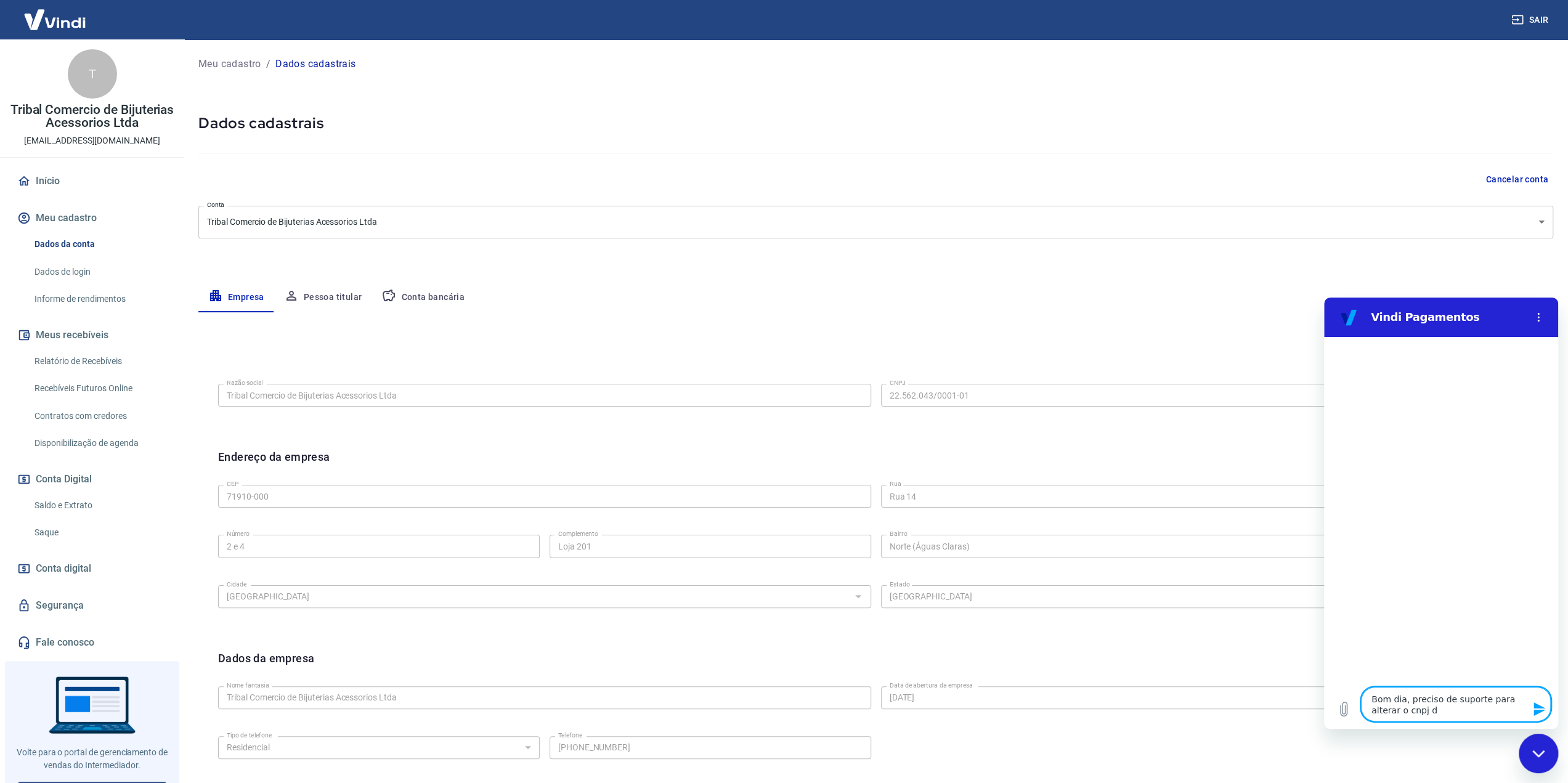
type textarea "x"
type textarea "Bom dia, preciso de suporte para alterar o cnpj da"
type textarea "x"
type textarea "Bom dia, preciso de suporte para alterar o cnpj da e"
type textarea "x"
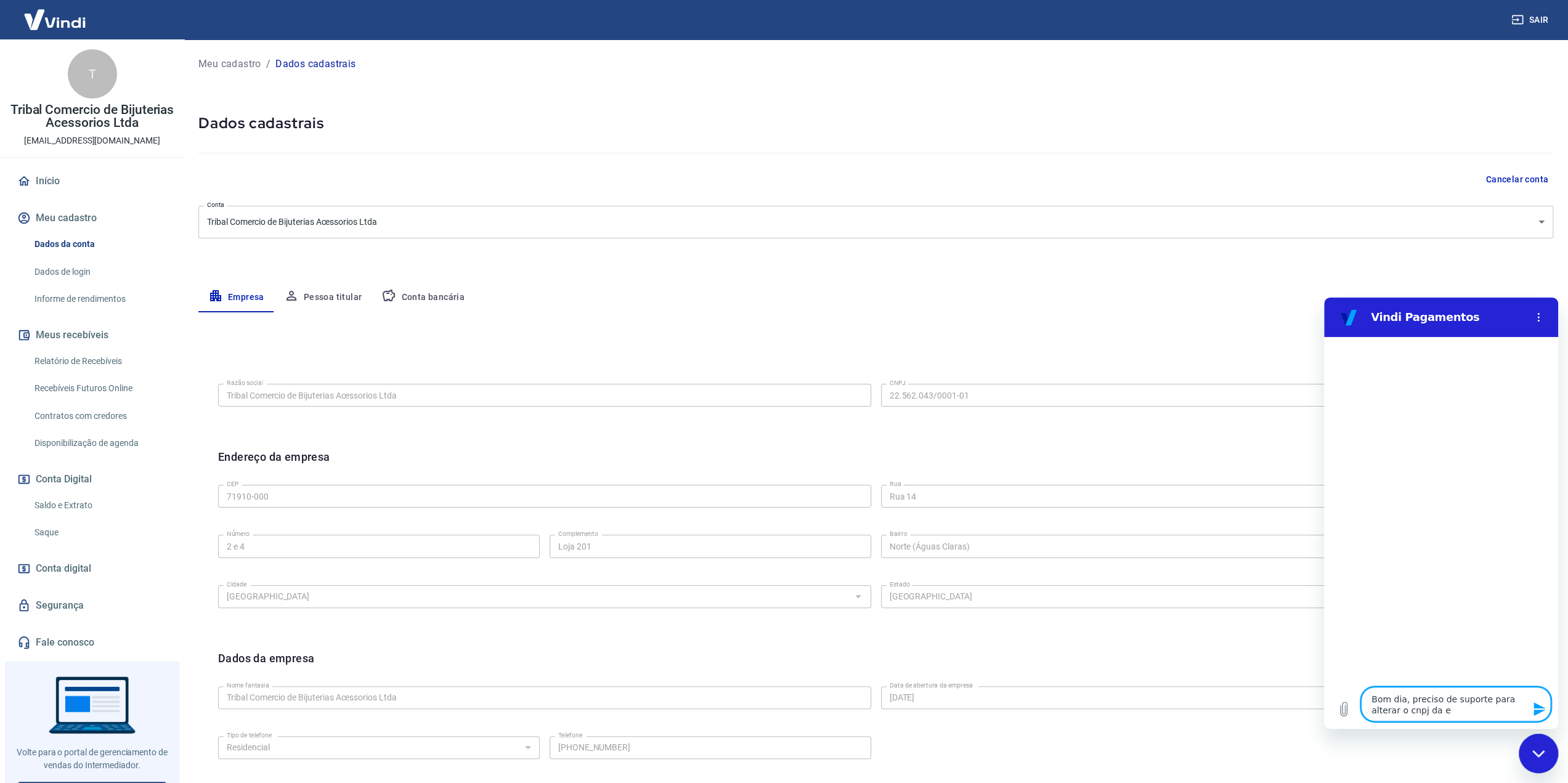
type textarea "Bom dia, preciso de suporte para alterar o cnpj da em"
type textarea "x"
type textarea "Bom dia, preciso de suporte para alterar o cnpj da emp"
type textarea "x"
type textarea "Bom dia, preciso de suporte para alterar o cnpj da empr"
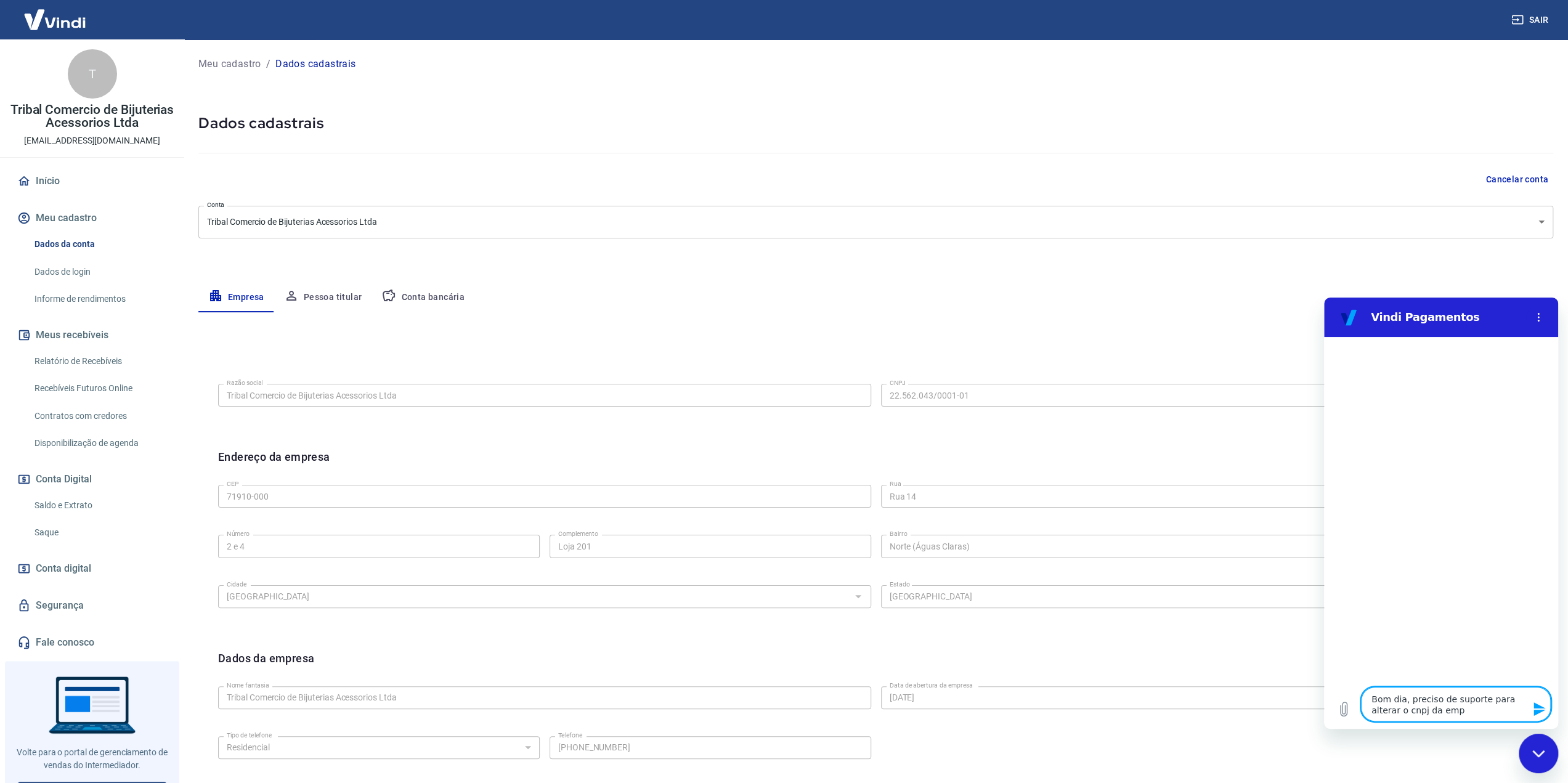
type textarea "x"
type textarea "Bom dia, preciso de suporte para alterar o cnpj da empre"
type textarea "x"
type textarea "Bom dia, preciso de suporte para alterar o cnpj da empres"
type textarea "x"
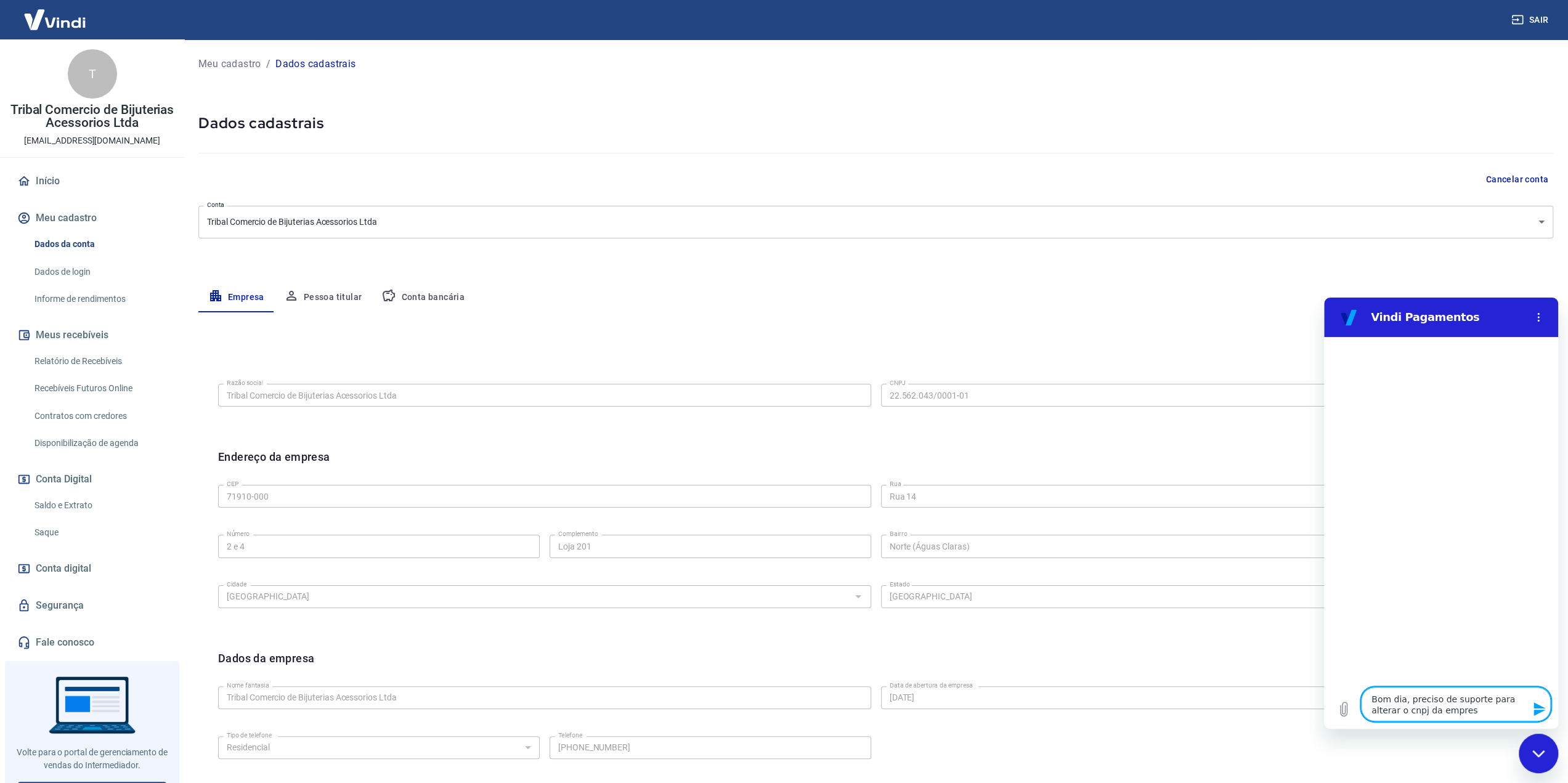
type textarea "Bom dia, preciso de suporte para alterar o cnpj da empresa"
type textarea "x"
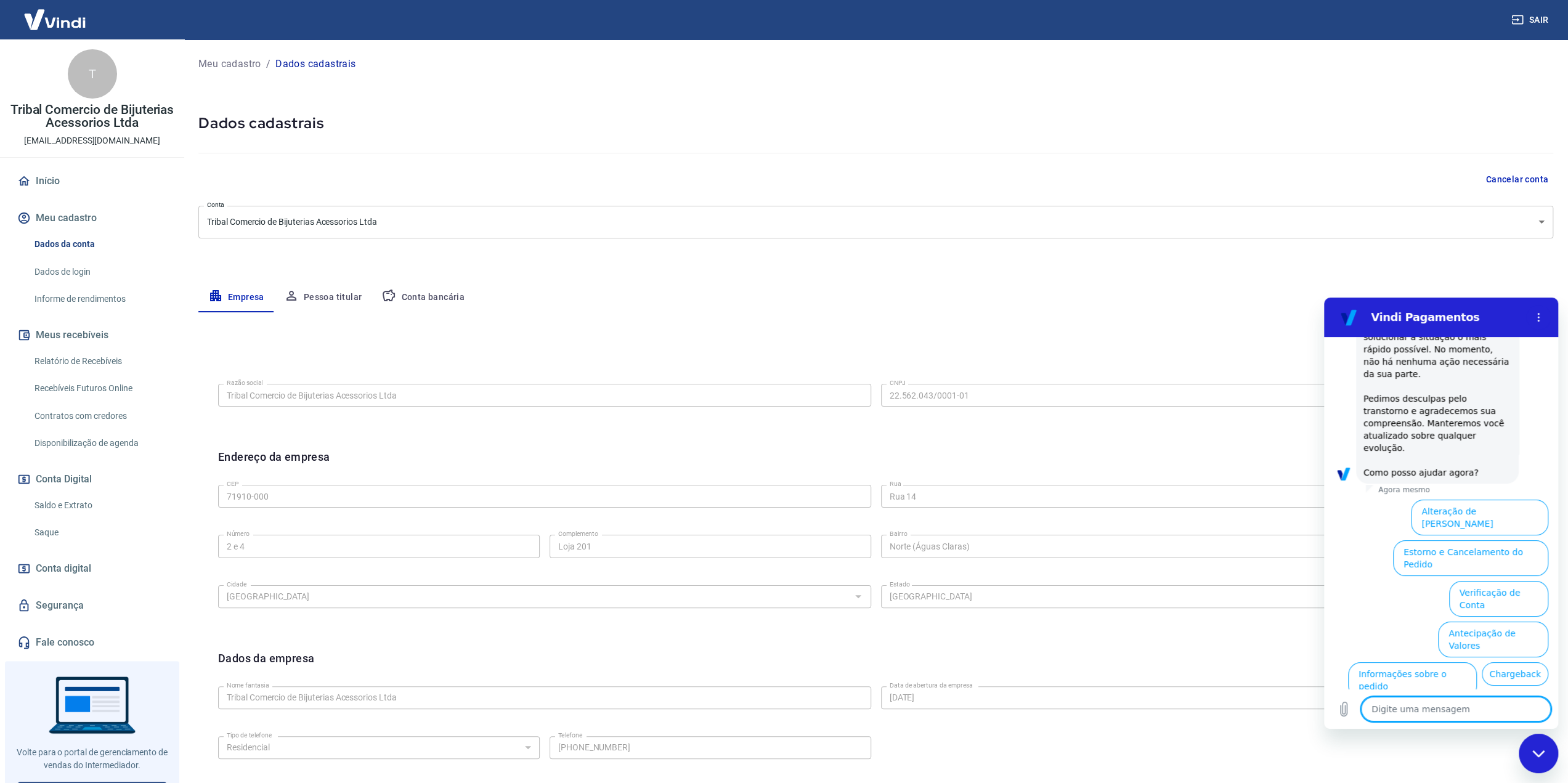
scroll to position [321, 0]
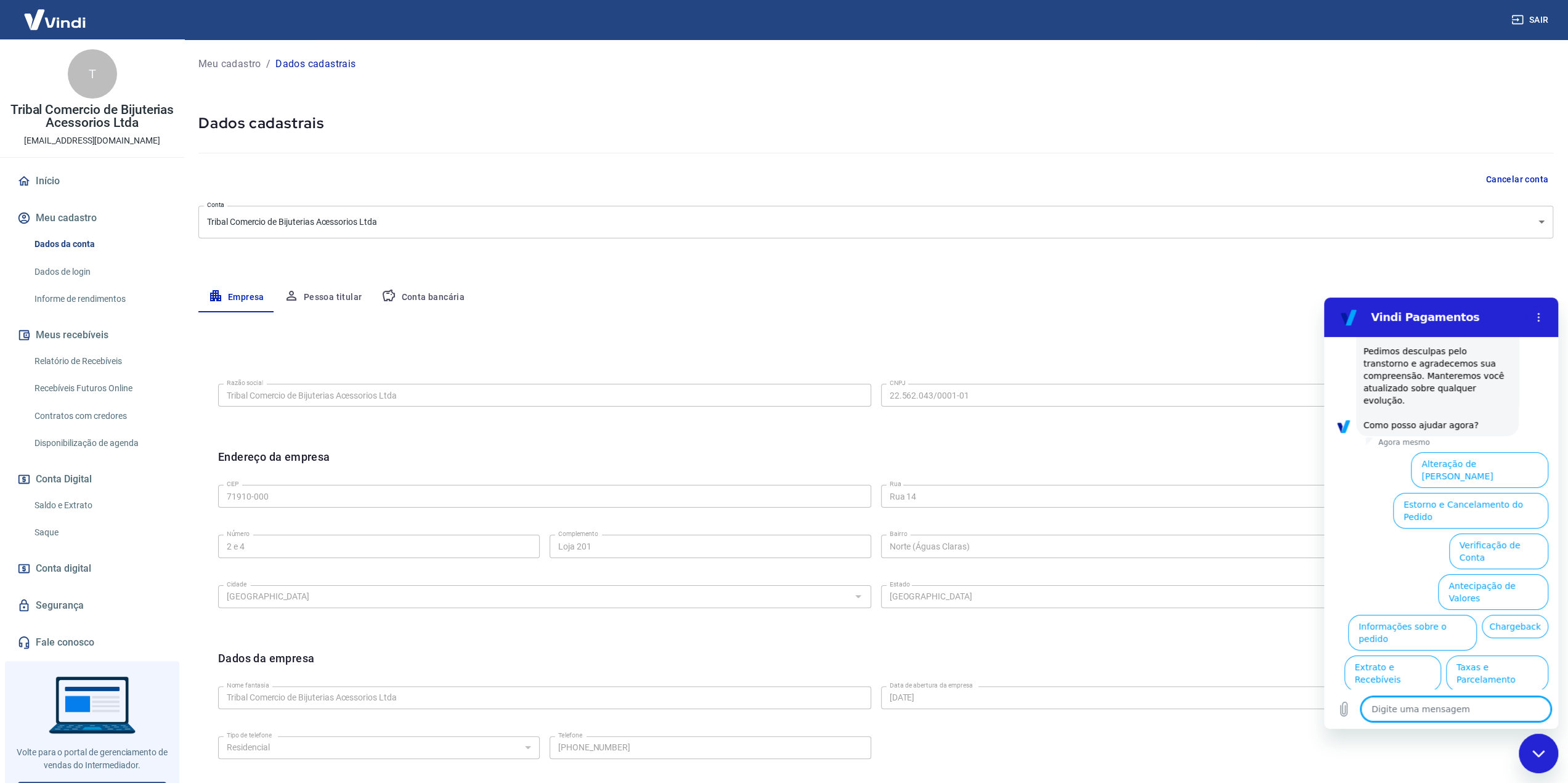
click at [1478, 452] on button "Alteração de [PERSON_NAME]" at bounding box center [1479, 470] width 137 height 36
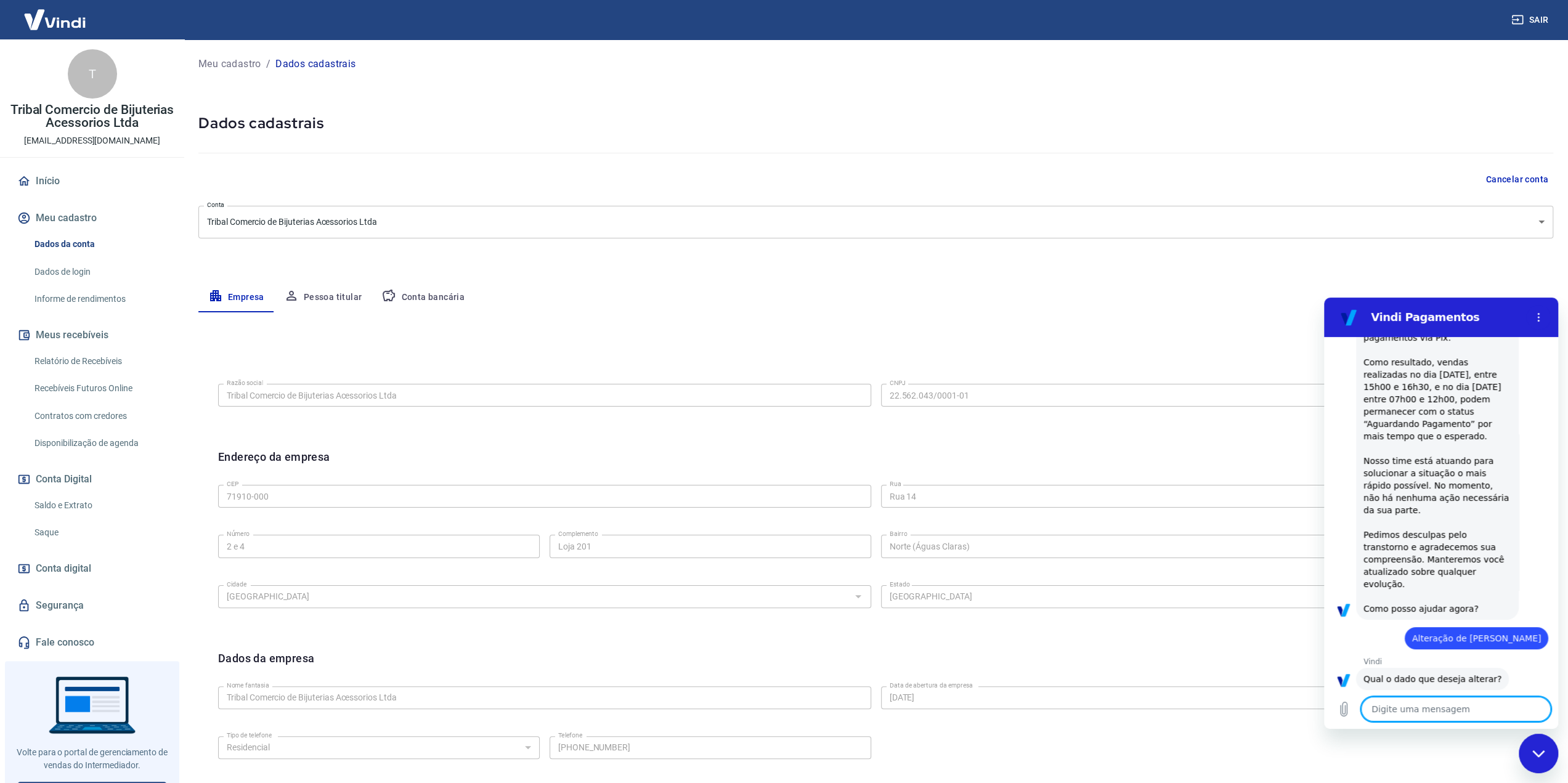
scroll to position [251, 0]
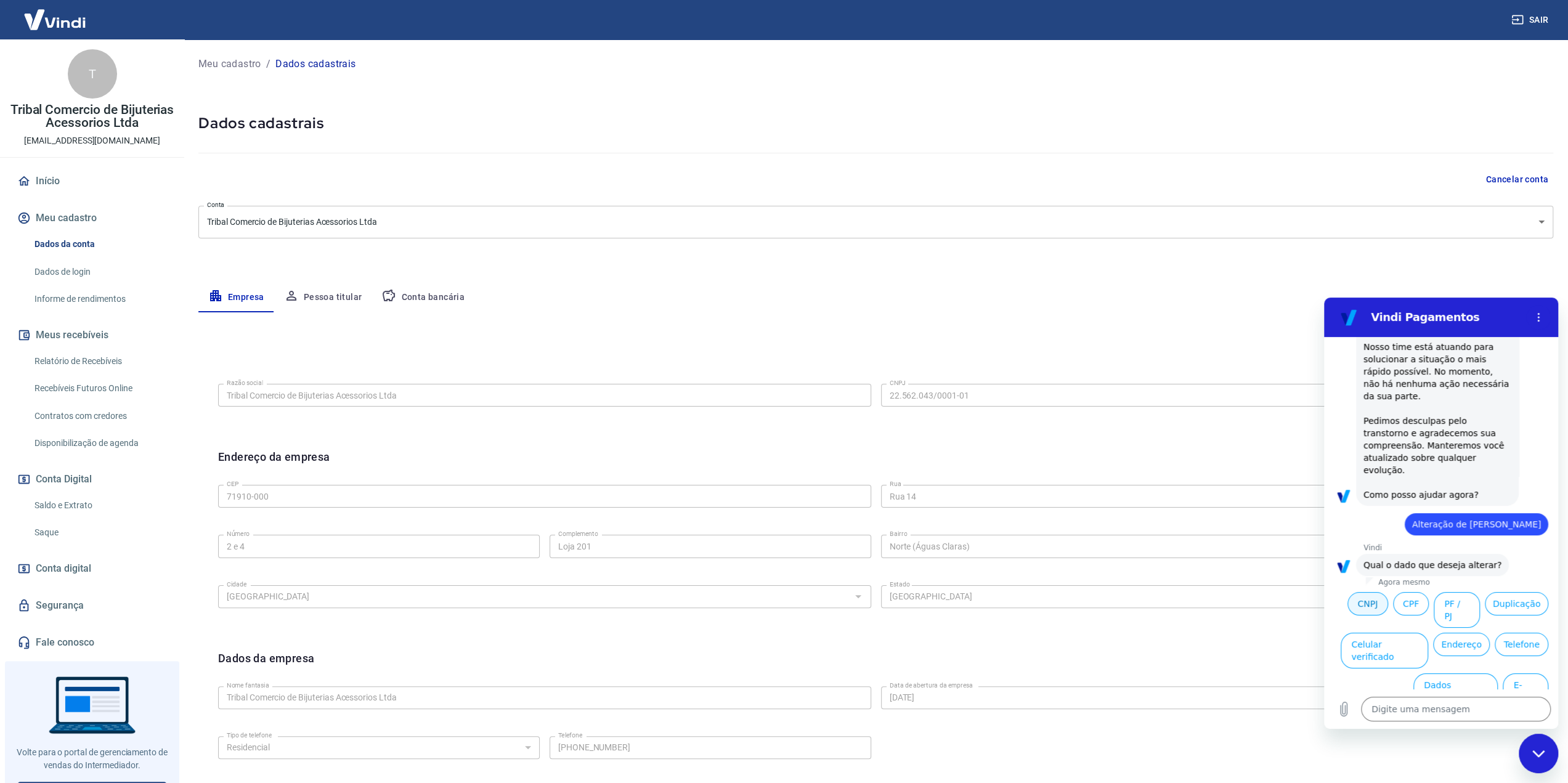
click at [1366, 596] on button "CNPJ" at bounding box center [1367, 604] width 41 height 24
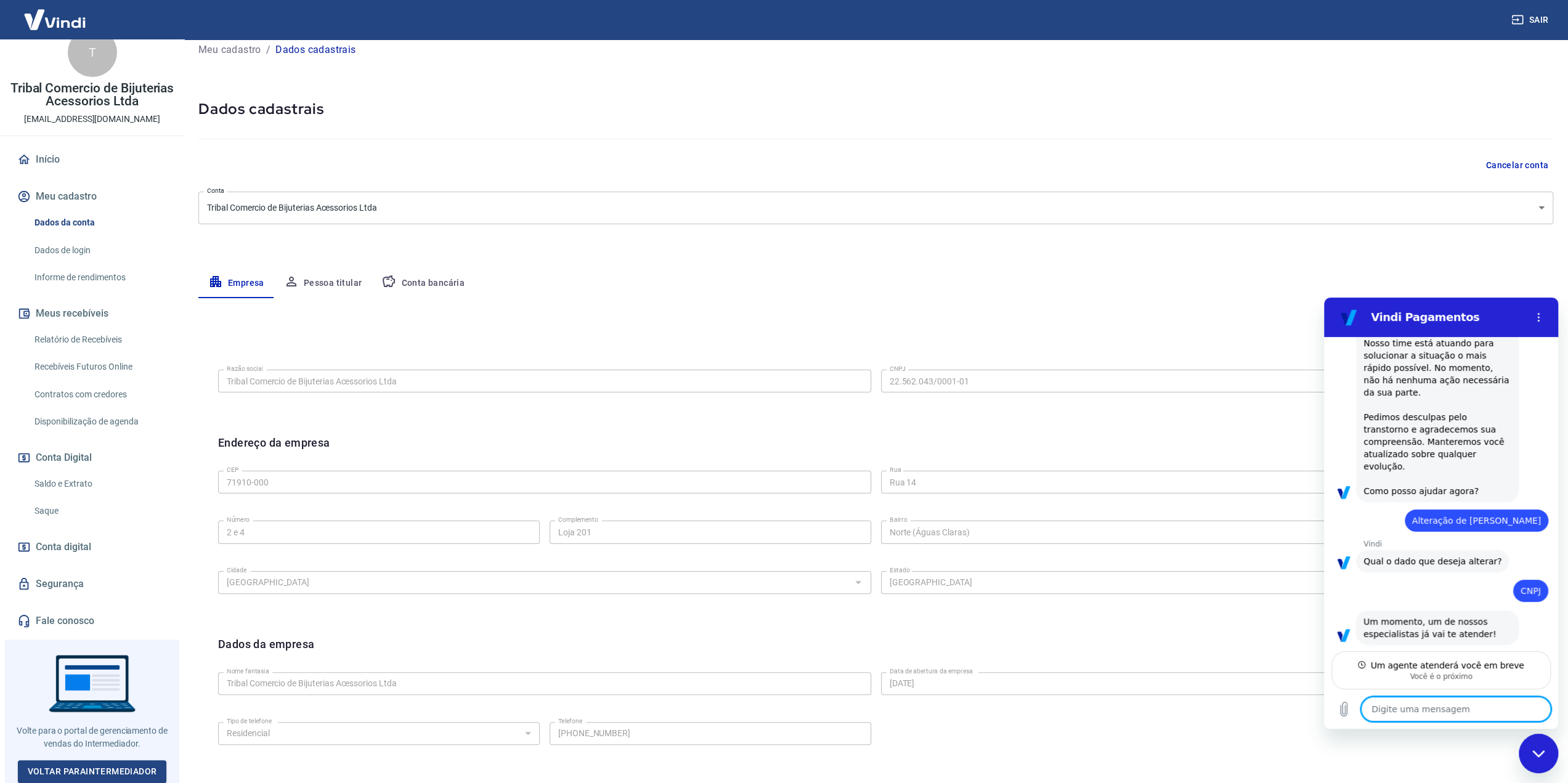
scroll to position [0, 0]
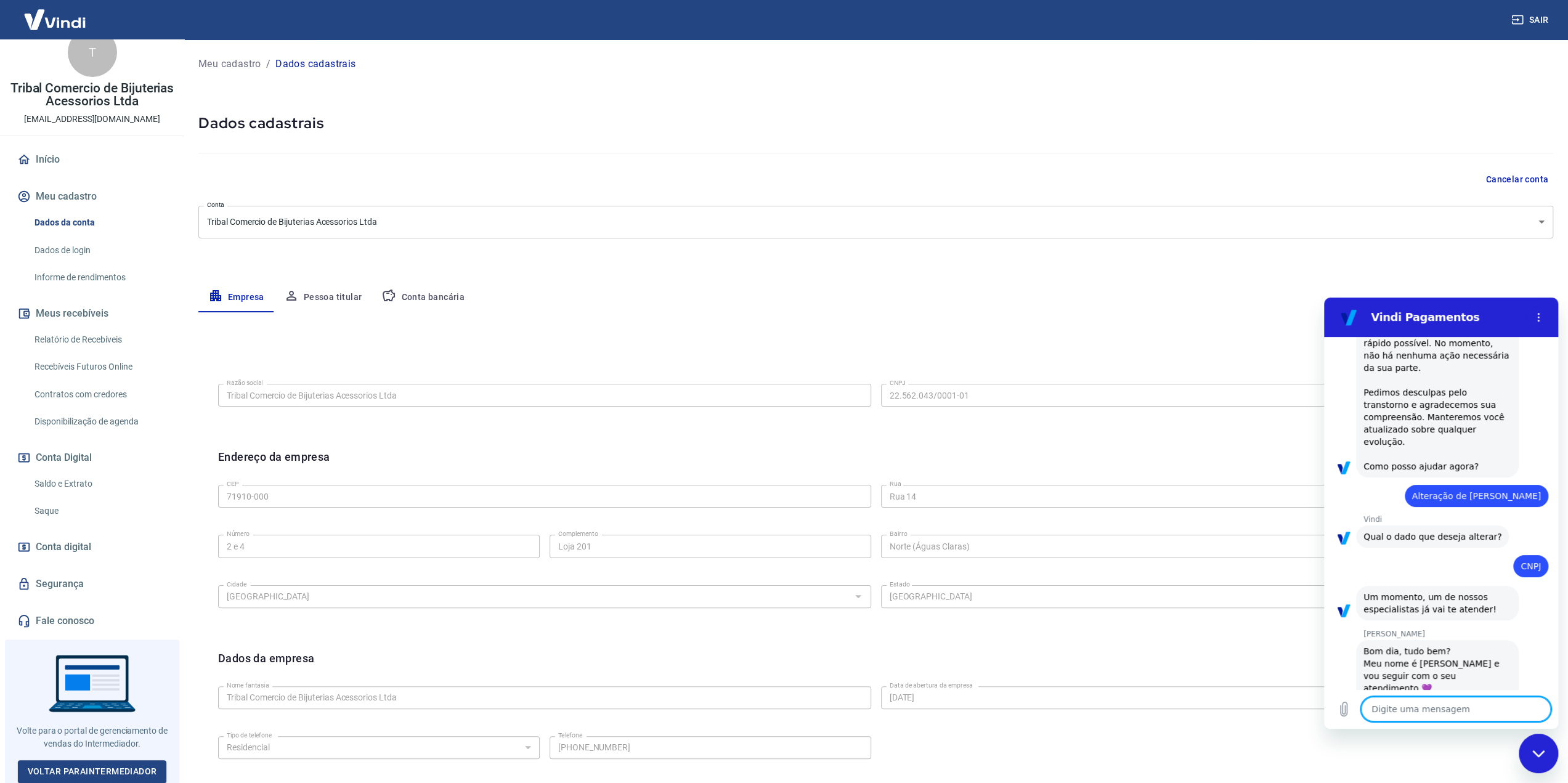
type textarea "x"
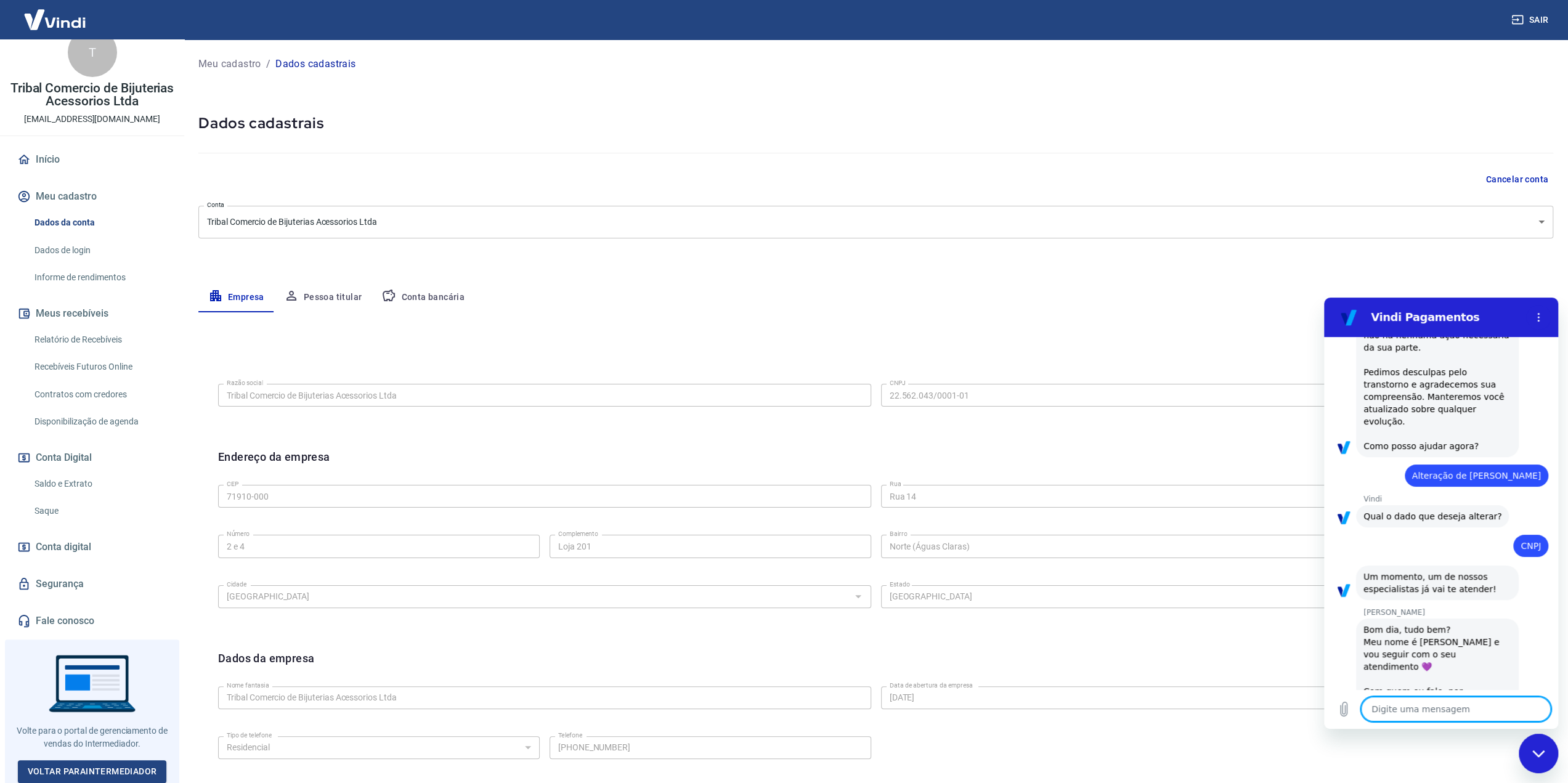
scroll to position [302, 0]
click at [1439, 710] on textarea at bounding box center [1455, 709] width 190 height 25
type textarea "B"
type textarea "x"
type textarea "Bo"
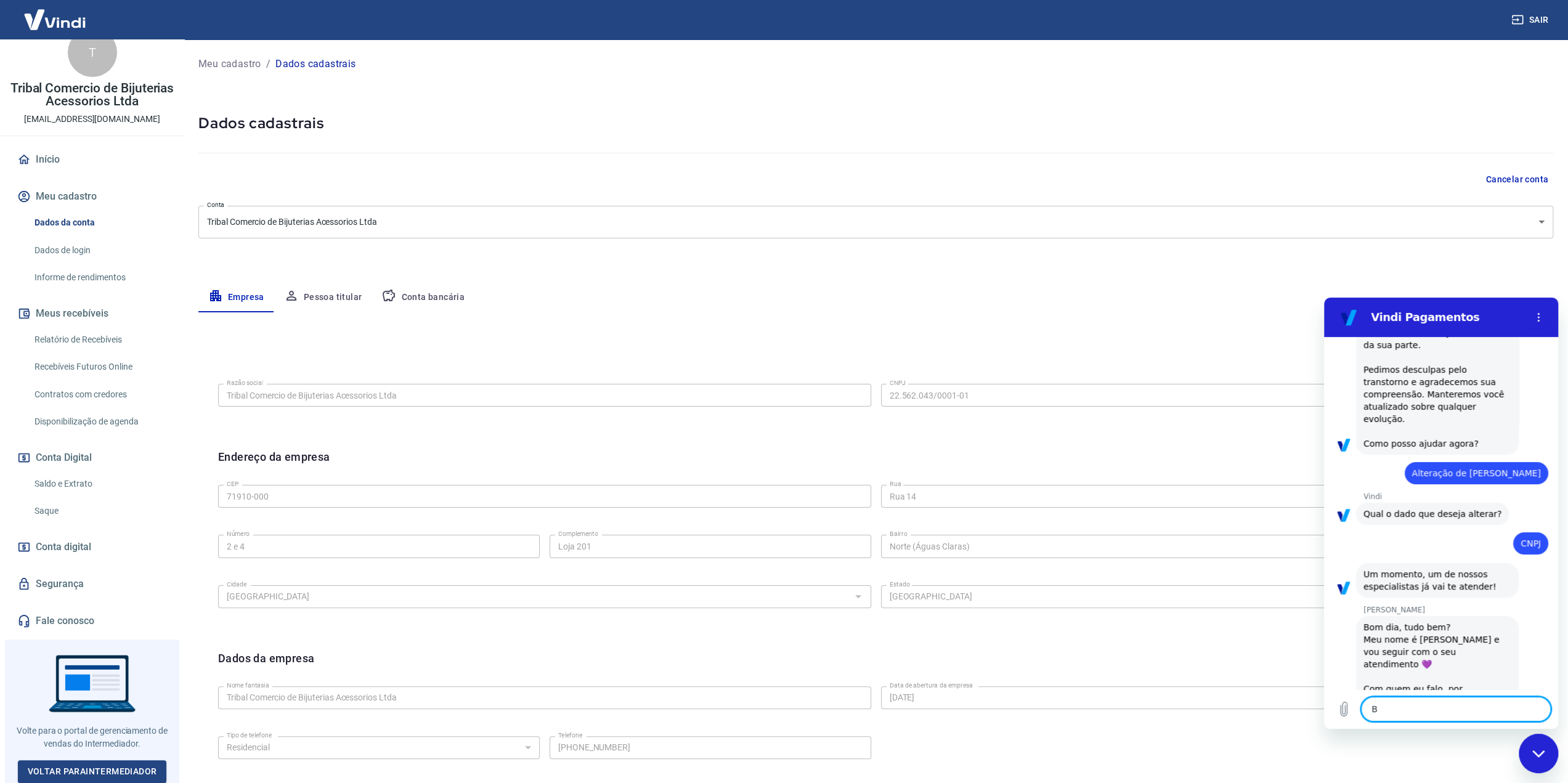
type textarea "x"
type textarea "Bom"
type textarea "x"
type textarea "Bom"
type textarea "x"
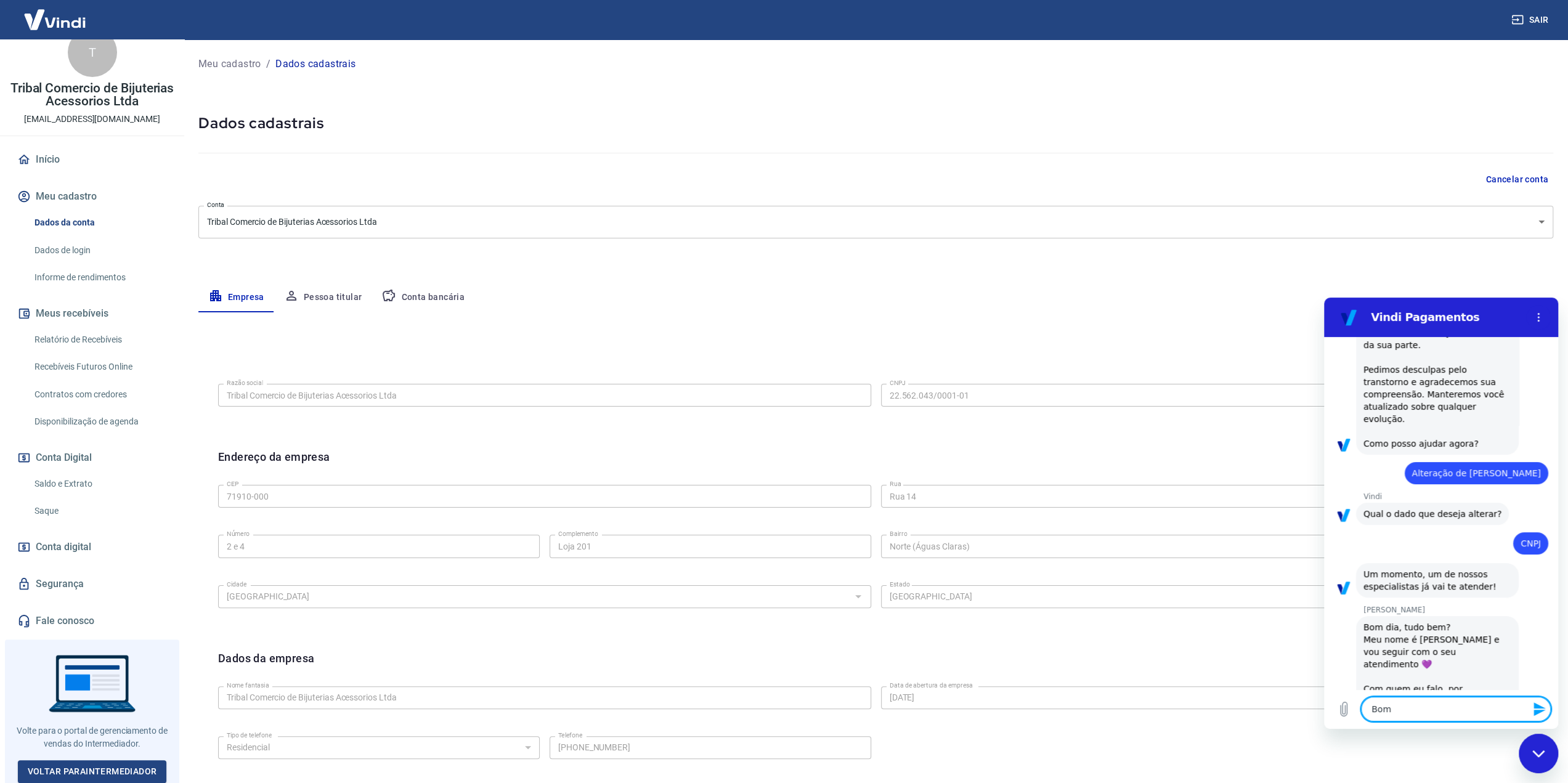
type textarea "Bom d"
type textarea "x"
type textarea "Bom di"
type textarea "x"
type textarea "Bom dia"
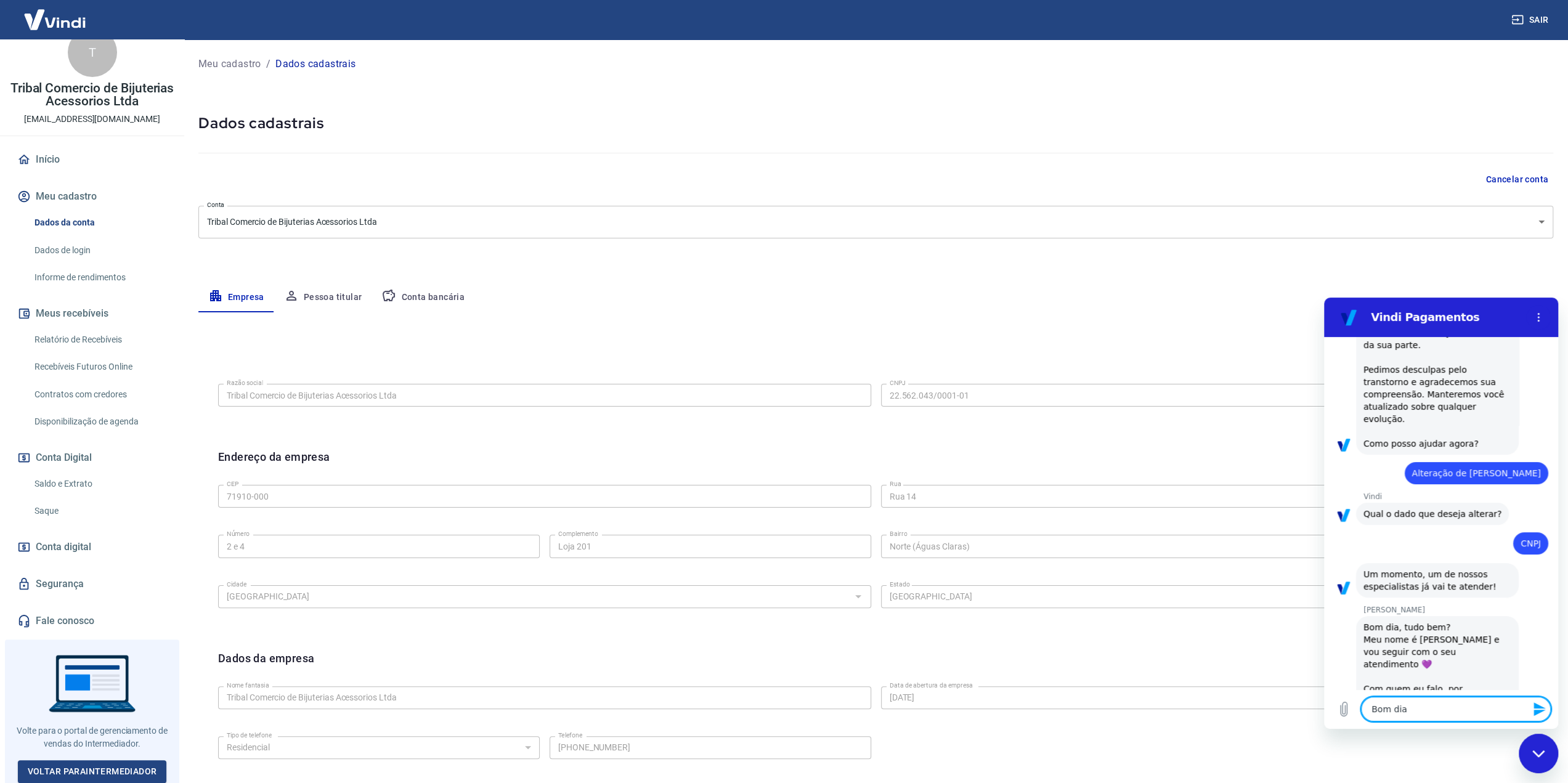
type textarea "x"
type textarea "Bom dia,"
type textarea "x"
type textarea "Bom dia,"
type textarea "x"
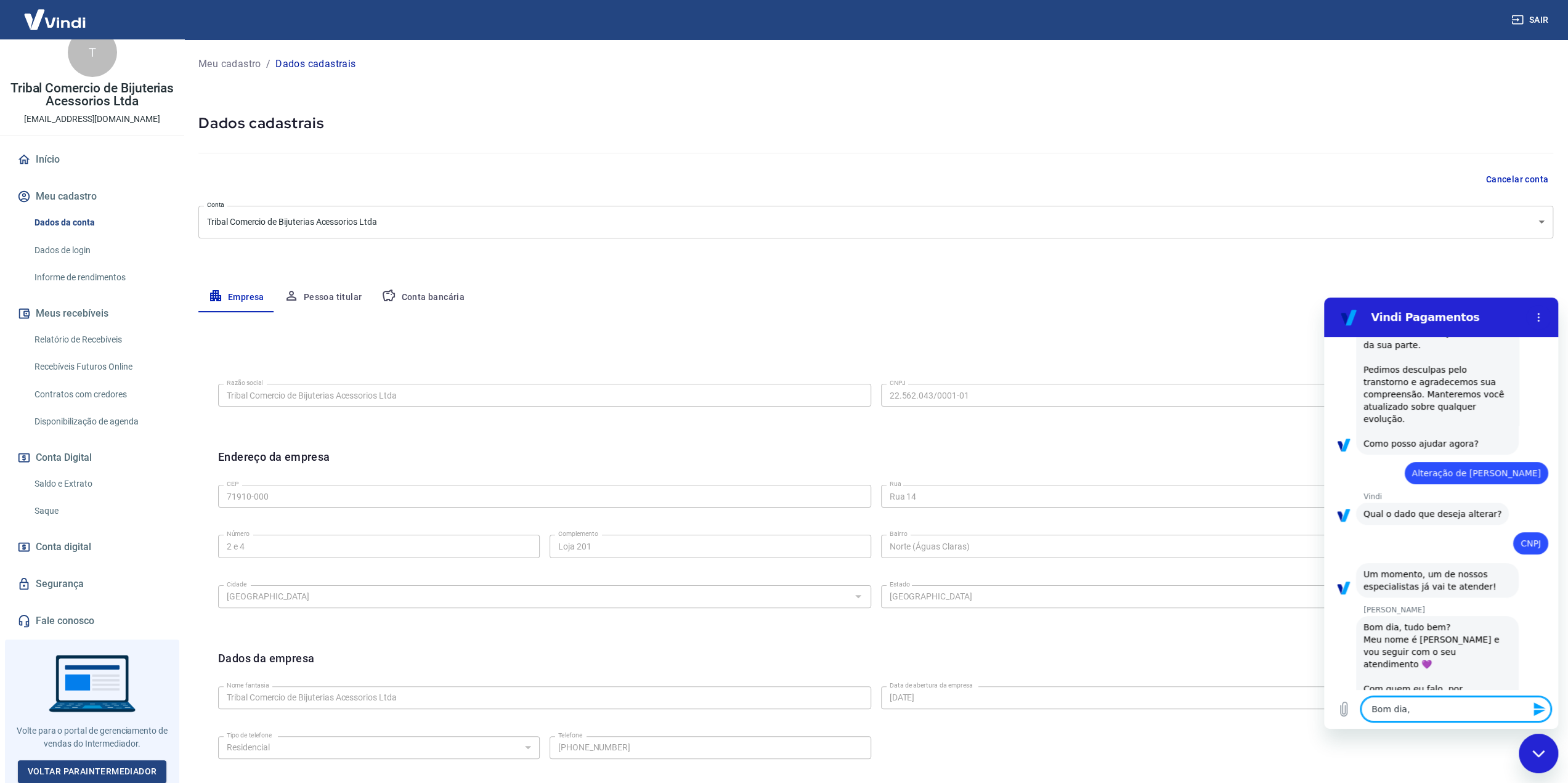
type textarea "Bom dia, v"
type textarea "x"
type textarea "Bom dia, vi"
type textarea "x"
type textarea "Bom dia, viv"
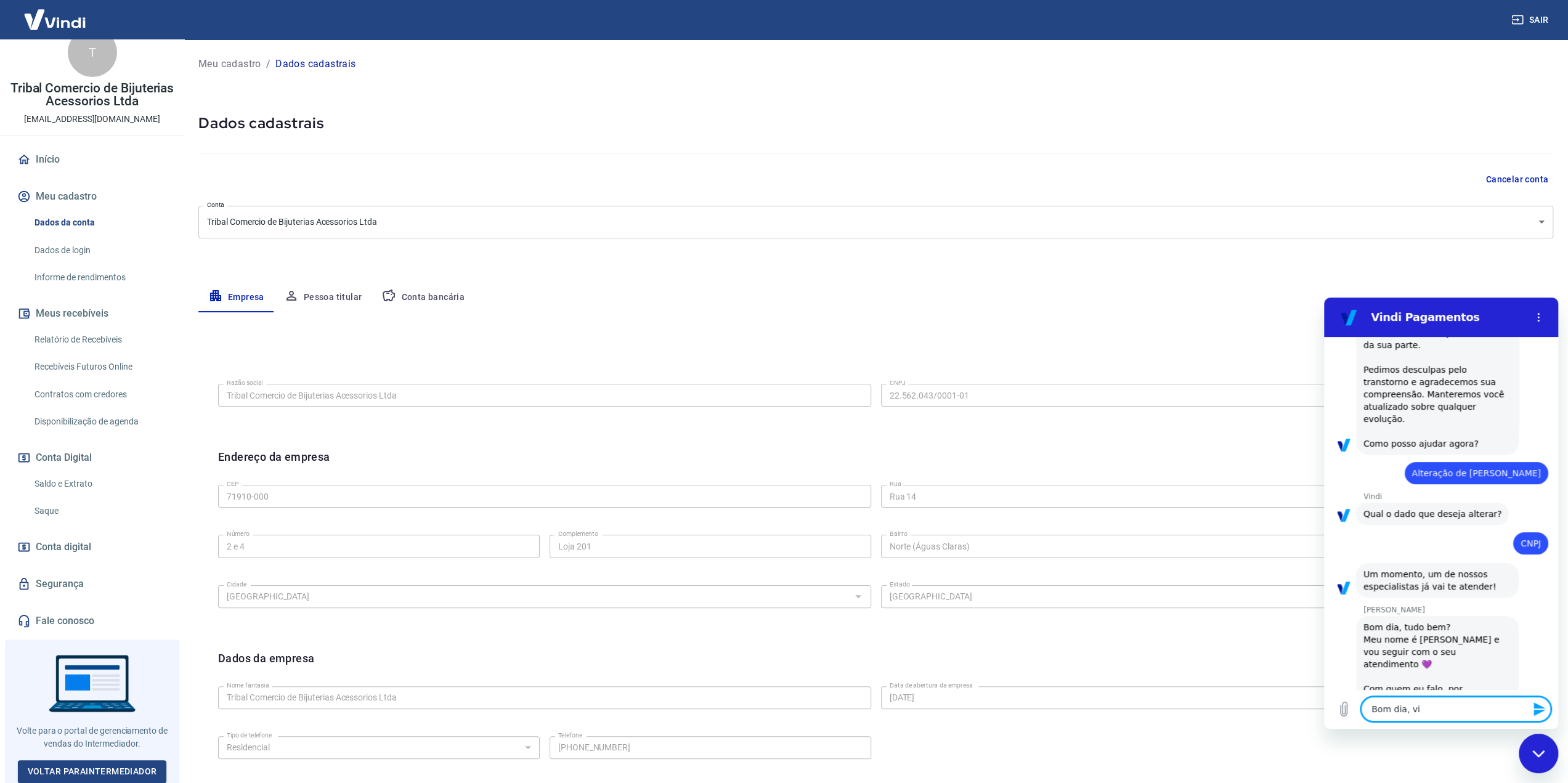
type textarea "x"
type textarea "Bom dia, vivi"
type textarea "x"
type textarea "Bom dia, viv"
type textarea "x"
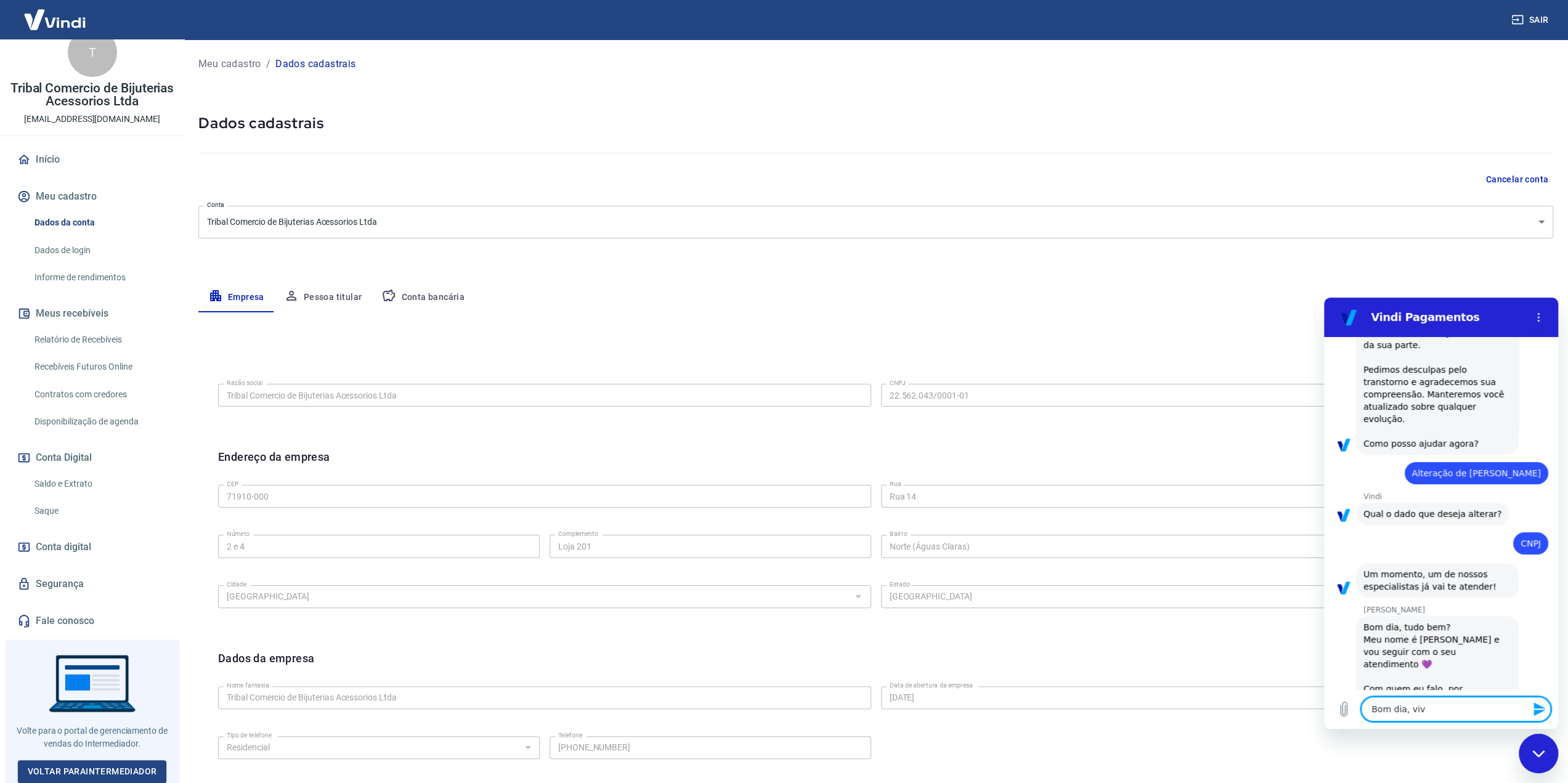
type textarea "Bom dia, vi"
type textarea "x"
type textarea "Bom dia, v"
type textarea "x"
type textarea "Bom dia,"
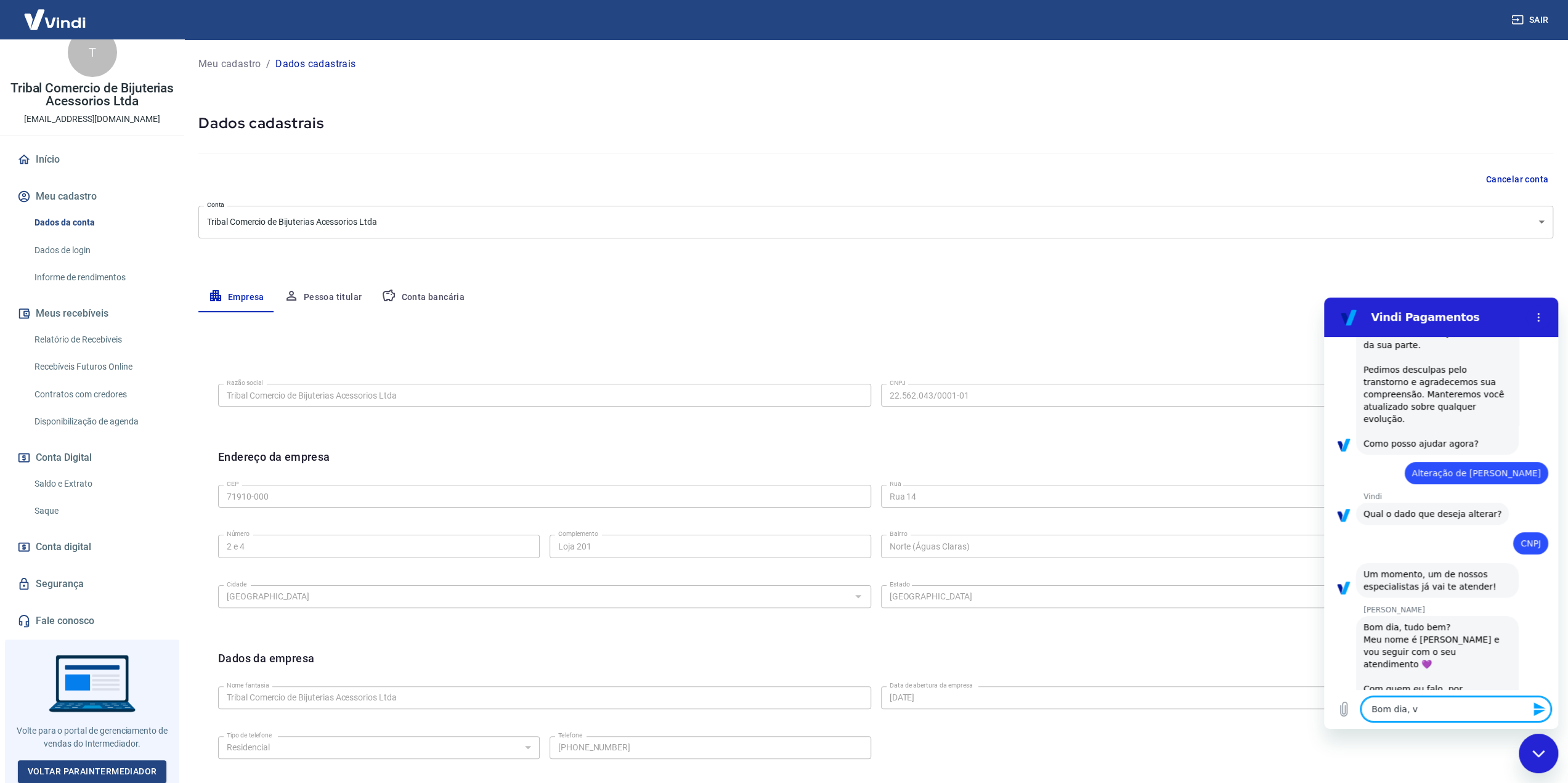
type textarea "x"
type textarea "Bom dia, V"
type textarea "x"
type textarea "Bom dia, Vi"
type textarea "x"
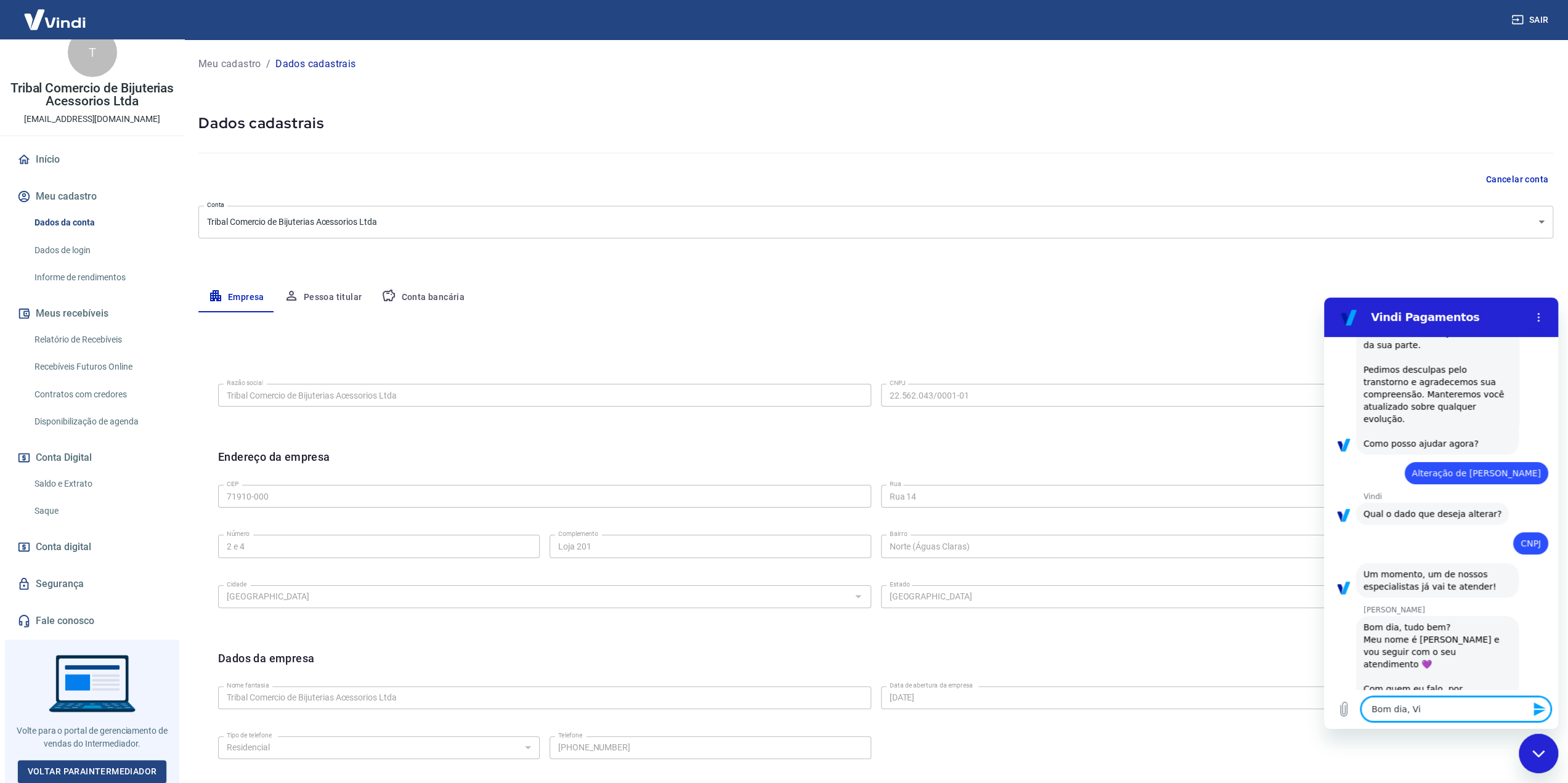
type textarea "Bom dia, Viv"
type textarea "x"
type textarea "Bom dia, Vivi"
type textarea "x"
type textarea "Bom dia, Vivia"
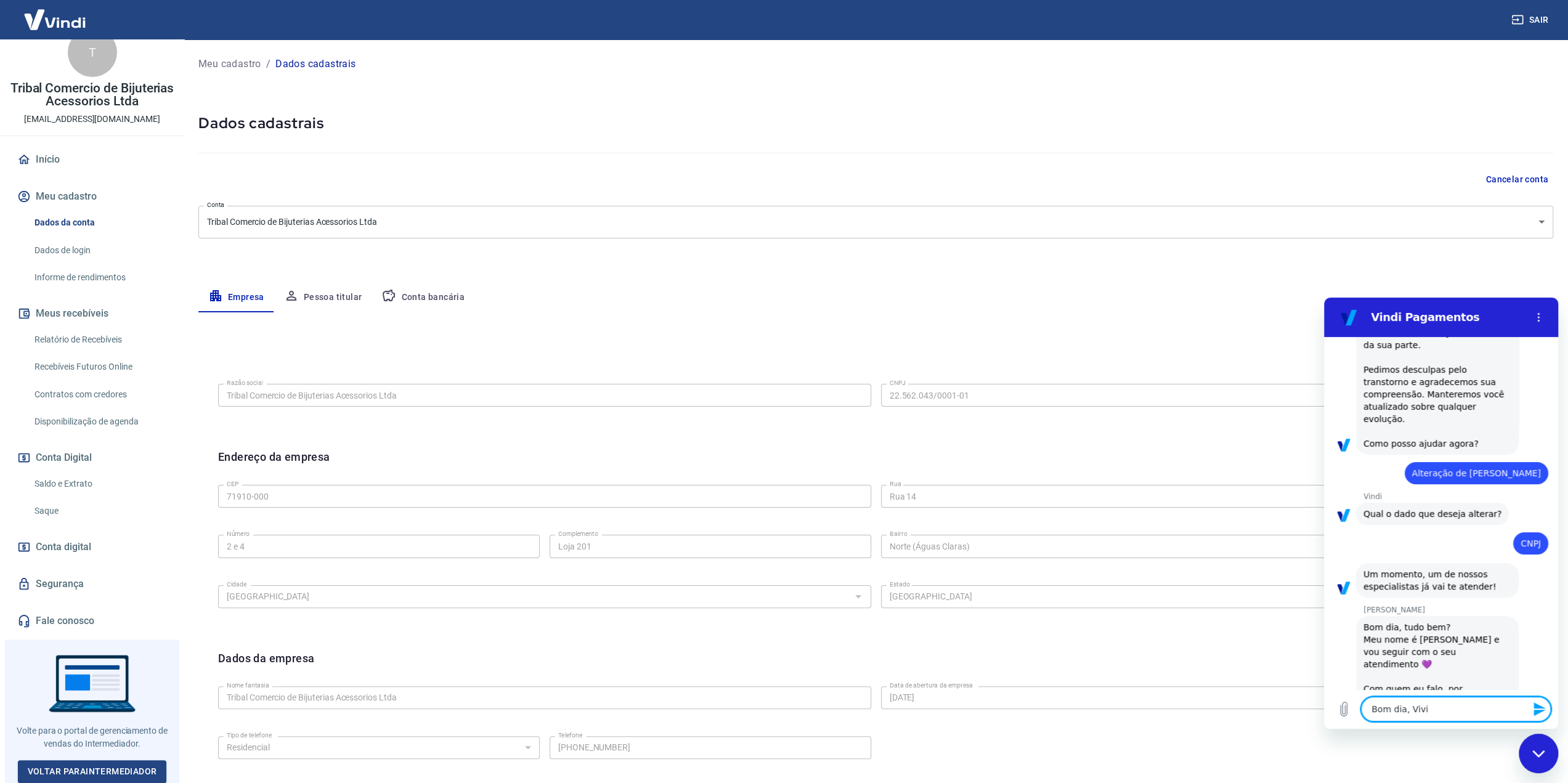
type textarea "x"
type textarea "Bom dia, [PERSON_NAME]"
type textarea "x"
type textarea "Bom dia, [PERSON_NAME]"
type textarea "x"
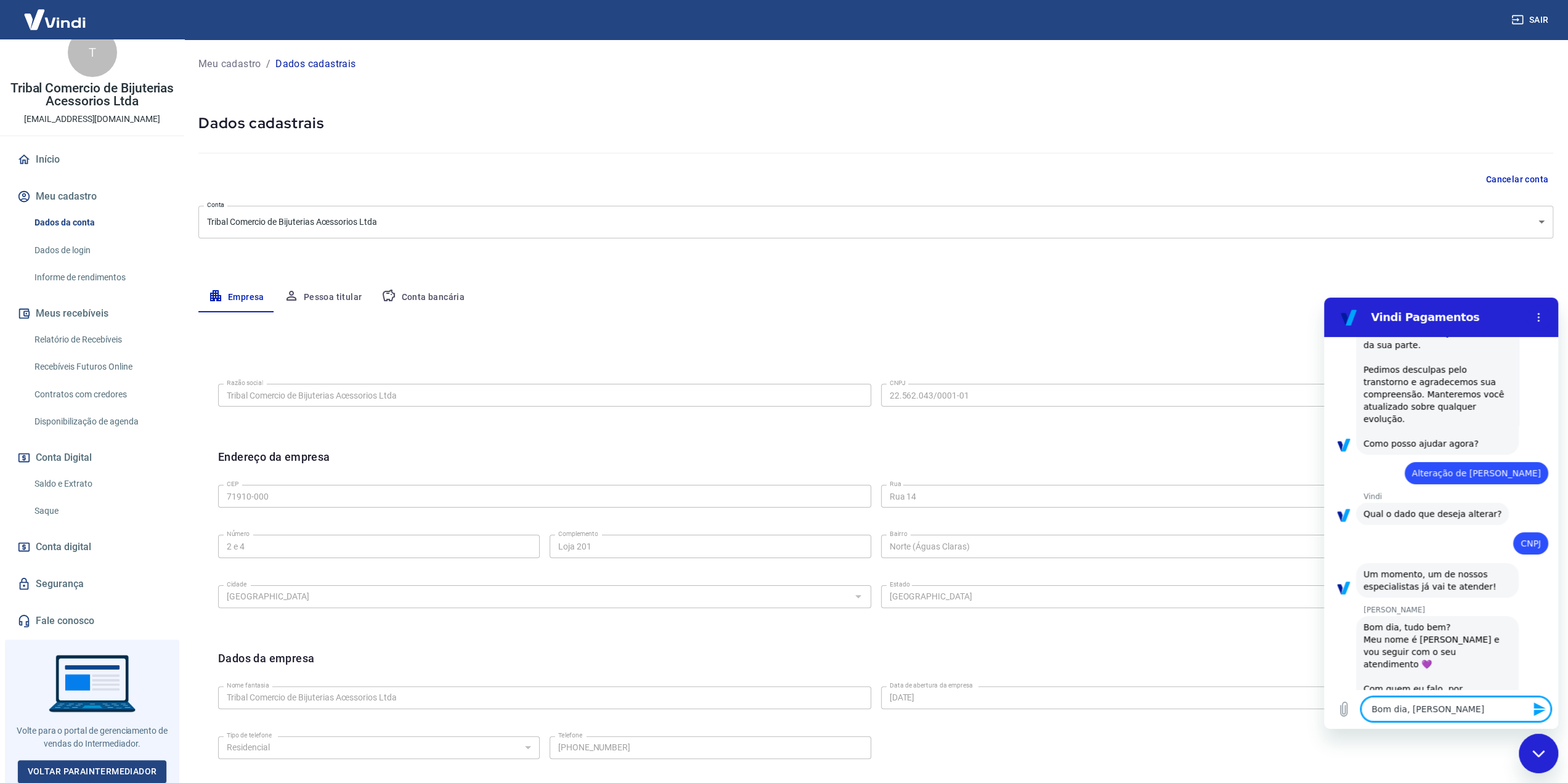
type textarea "Bom dia, [PERSON_NAME]."
type textarea "x"
type textarea "Bom dia, [PERSON_NAME]."
type textarea "x"
type textarea "Bom dia, [PERSON_NAME]. C"
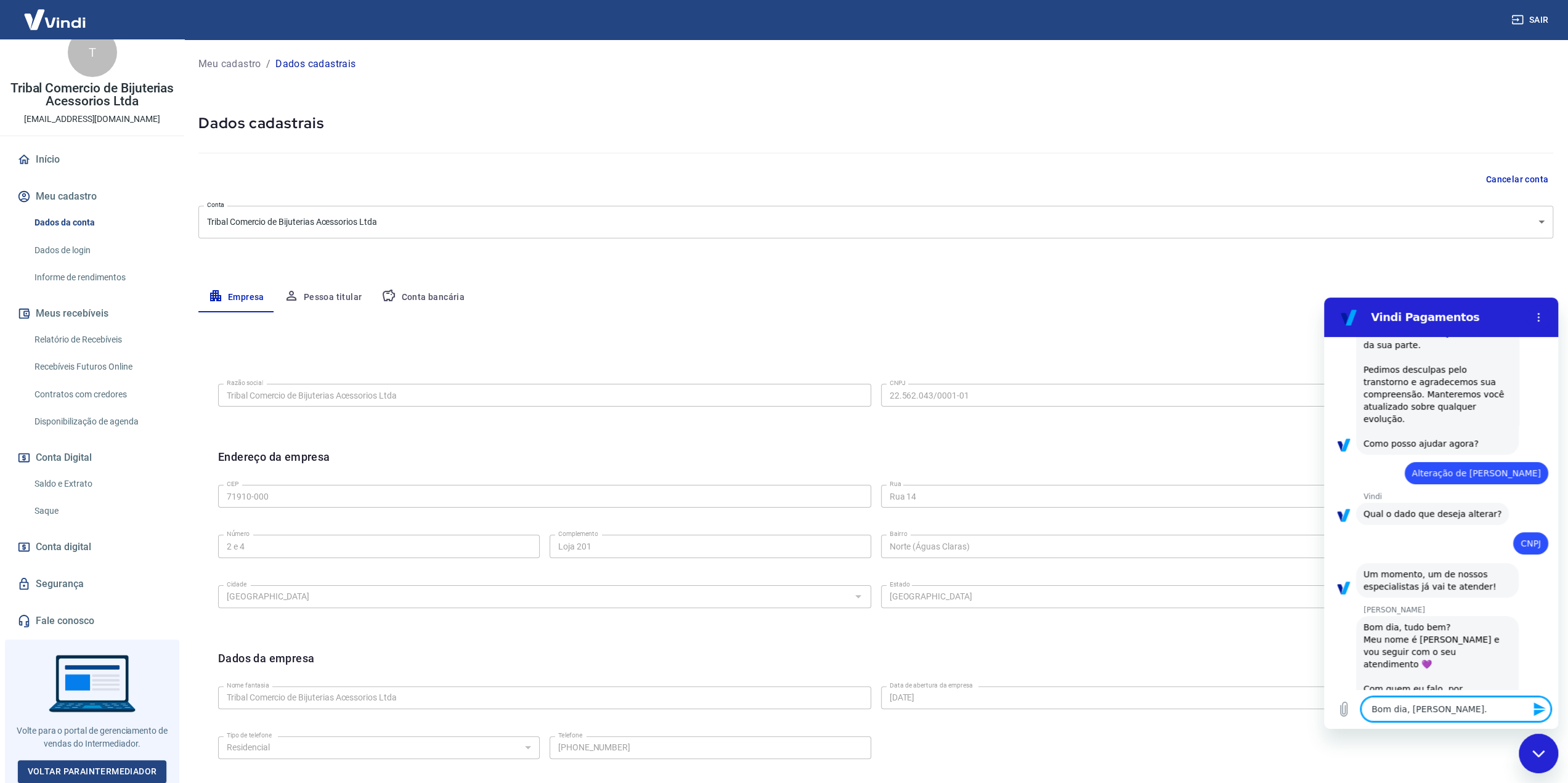
type textarea "x"
type textarea "Bom dia, [PERSON_NAME]. Cr"
type textarea "x"
type textarea "Bom dia, [PERSON_NAME]. Cri"
type textarea "x"
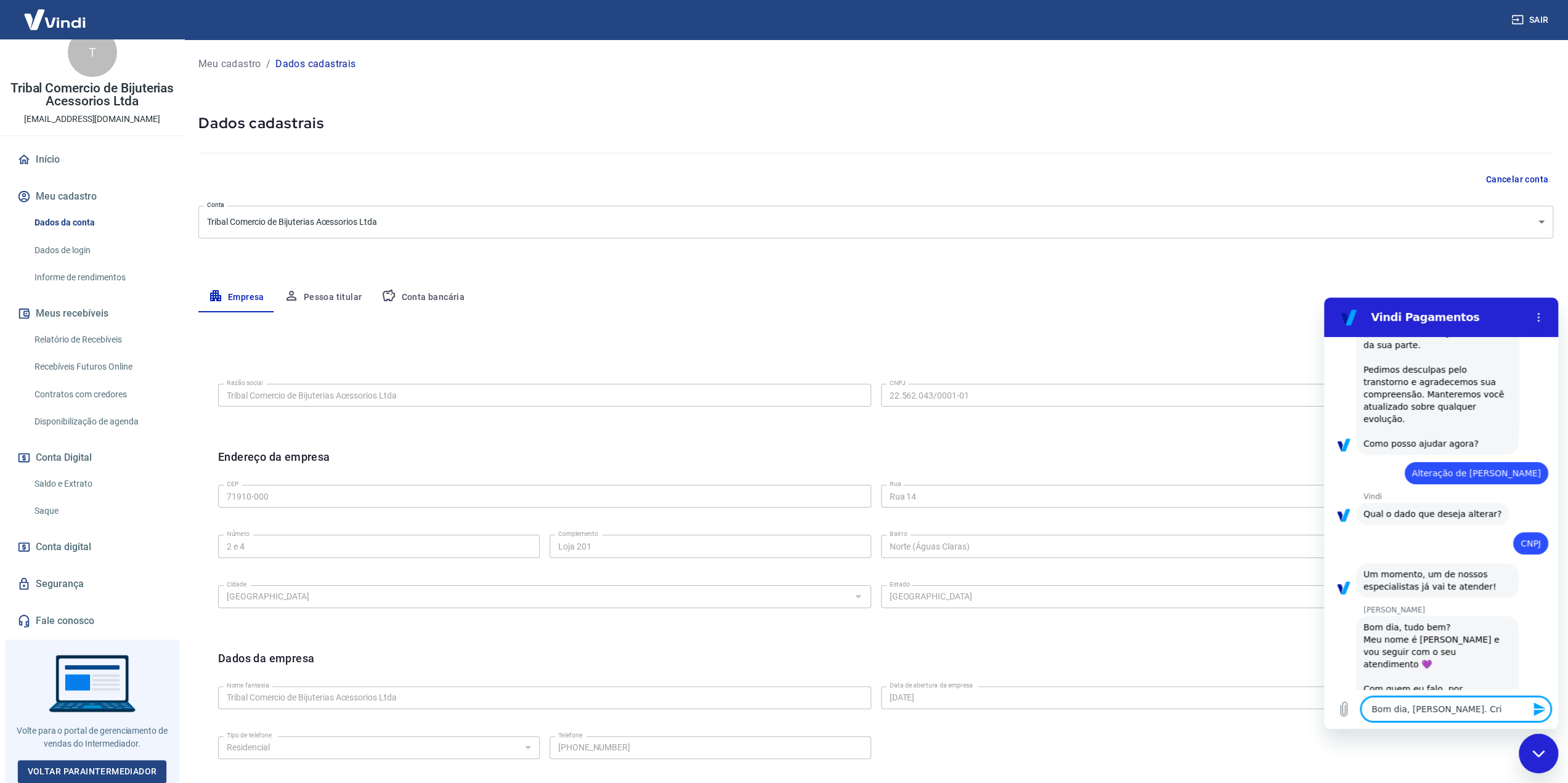
type textarea "Bom dia, [PERSON_NAME]. [GEOGRAPHIC_DATA]"
type textarea "x"
type textarea "Bom dia, [PERSON_NAME]. Criam"
type textarea "x"
type textarea "Bom dia, [PERSON_NAME]. Criamo"
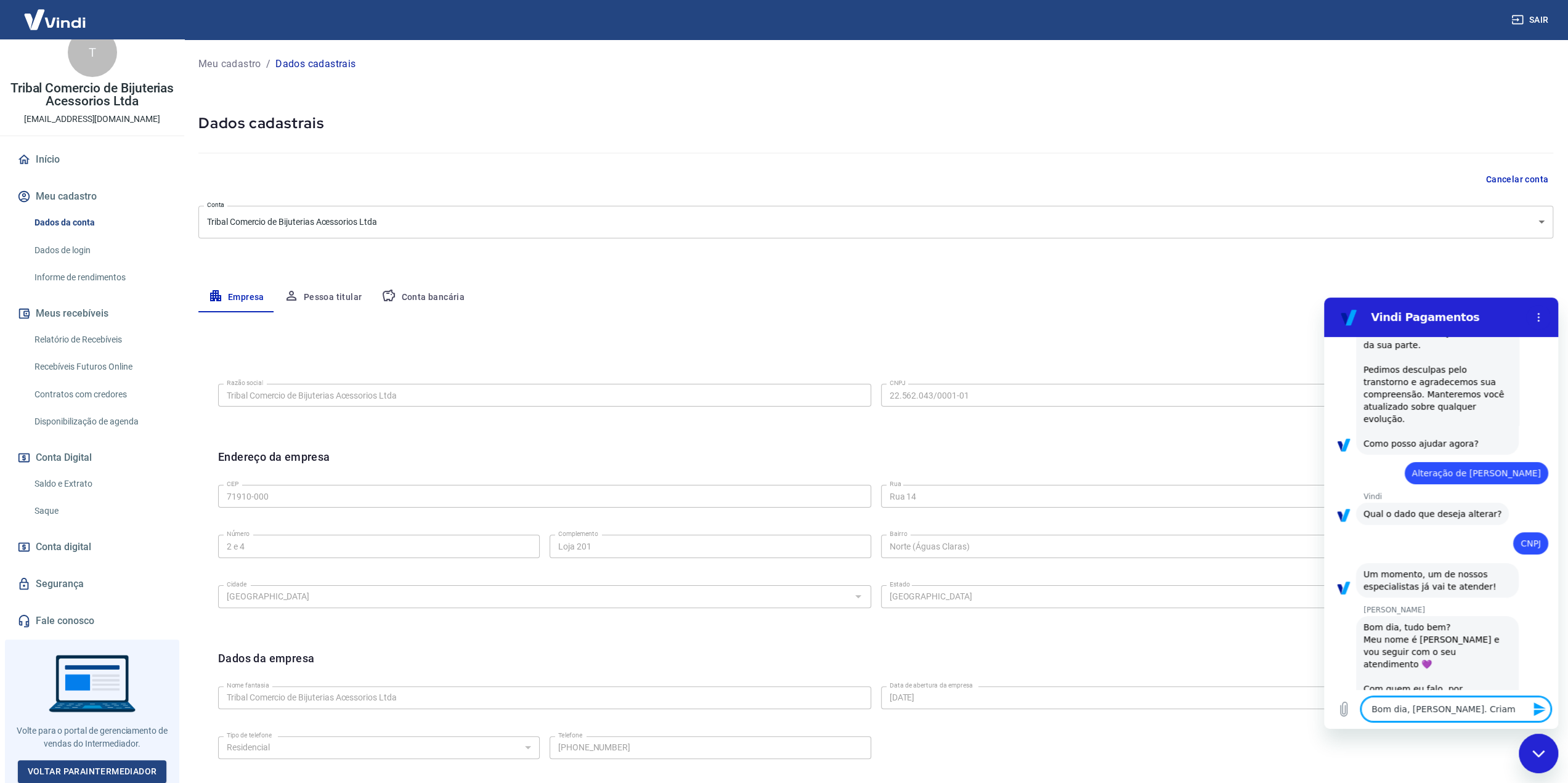
type textarea "x"
type textarea "Bom dia, [PERSON_NAME]. Criamos"
type textarea "x"
type textarea "Bom dia, [PERSON_NAME]. Criamos"
type textarea "x"
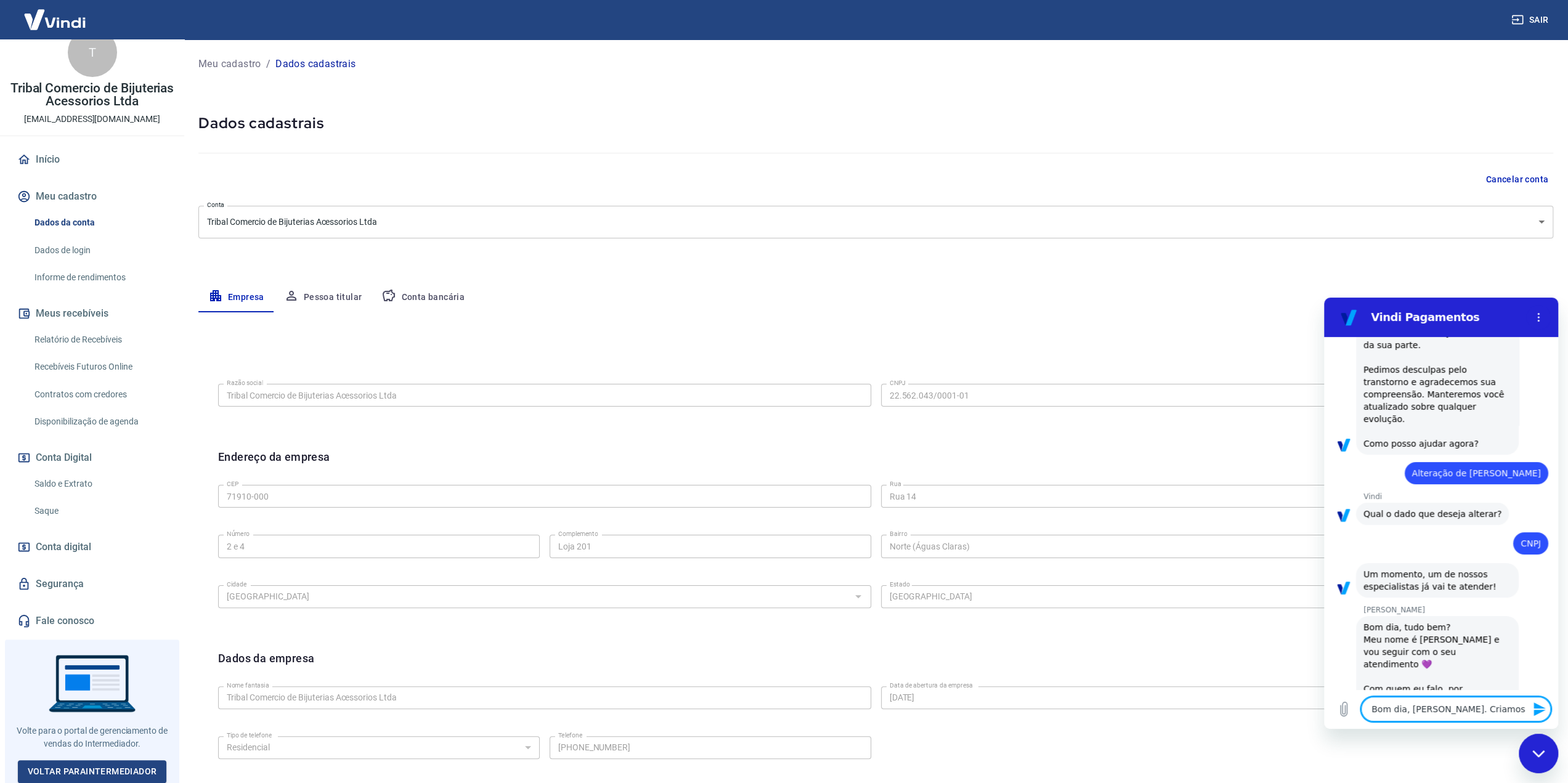
type textarea "Bom dia, [PERSON_NAME]. Criamos u"
type textarea "x"
type textarea "Bom dia, [PERSON_NAME]. Criamos um"
type textarea "x"
type textarea "Bom dia, [PERSON_NAME]. Criamos um"
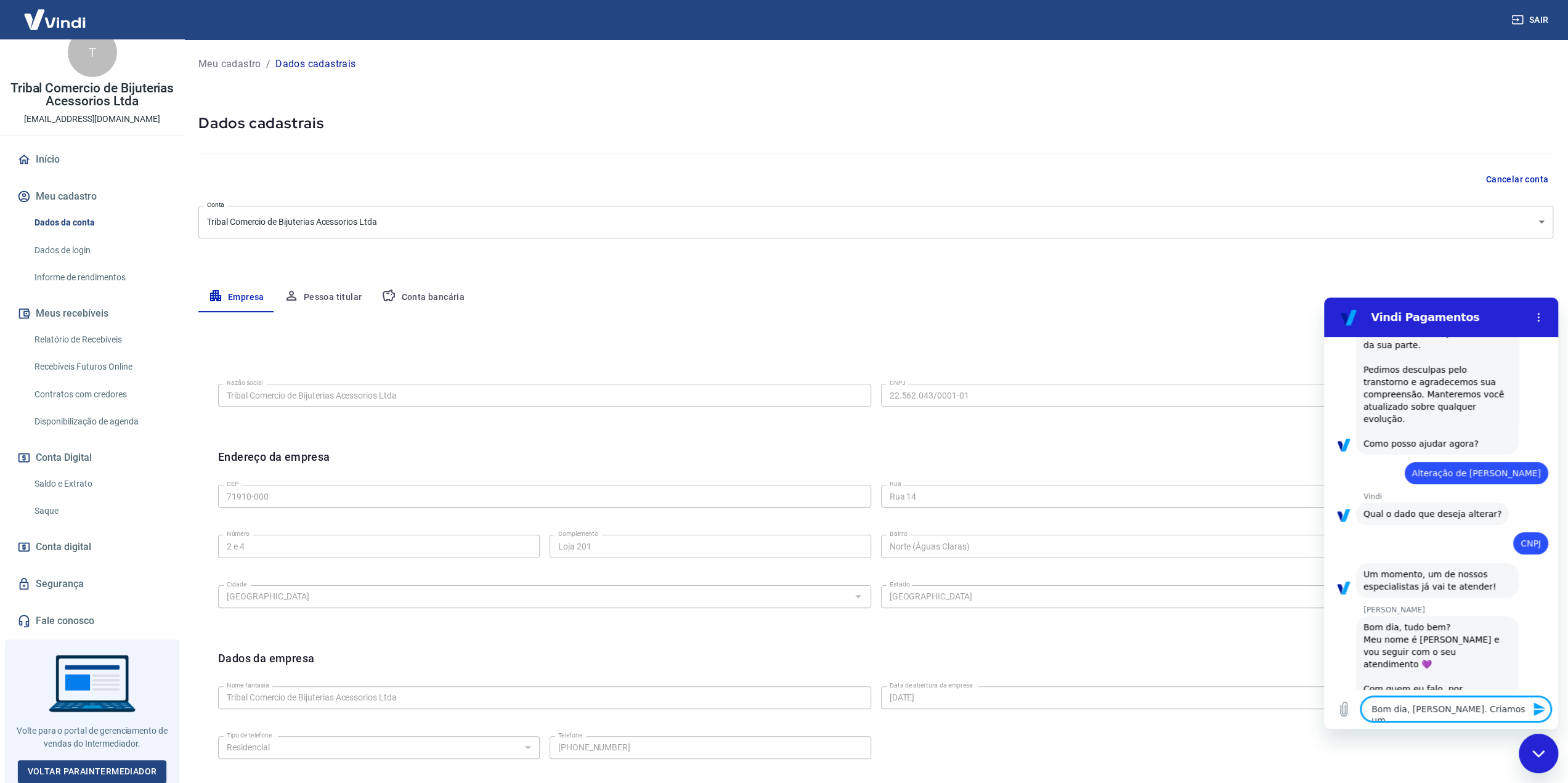
type textarea "x"
type textarea "Bom dia, [PERSON_NAME]. Criamos um c"
type textarea "x"
type textarea "Bom dia, [PERSON_NAME]. Criamos um cN"
type textarea "x"
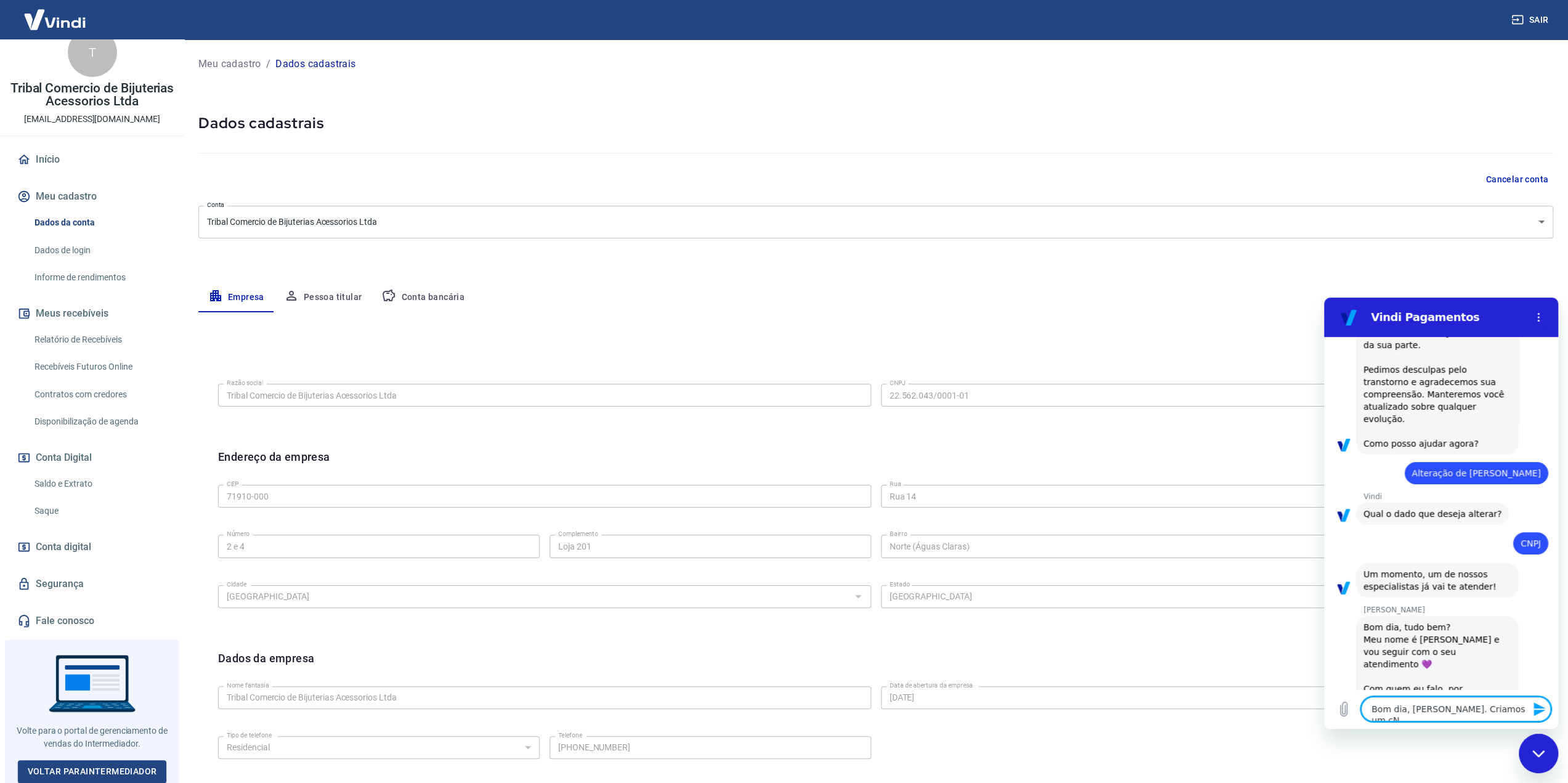
type textarea "Bom dia, [PERSON_NAME]. Criamos um c"
type textarea "x"
type textarea "Bom dia, [PERSON_NAME]. Criamos um"
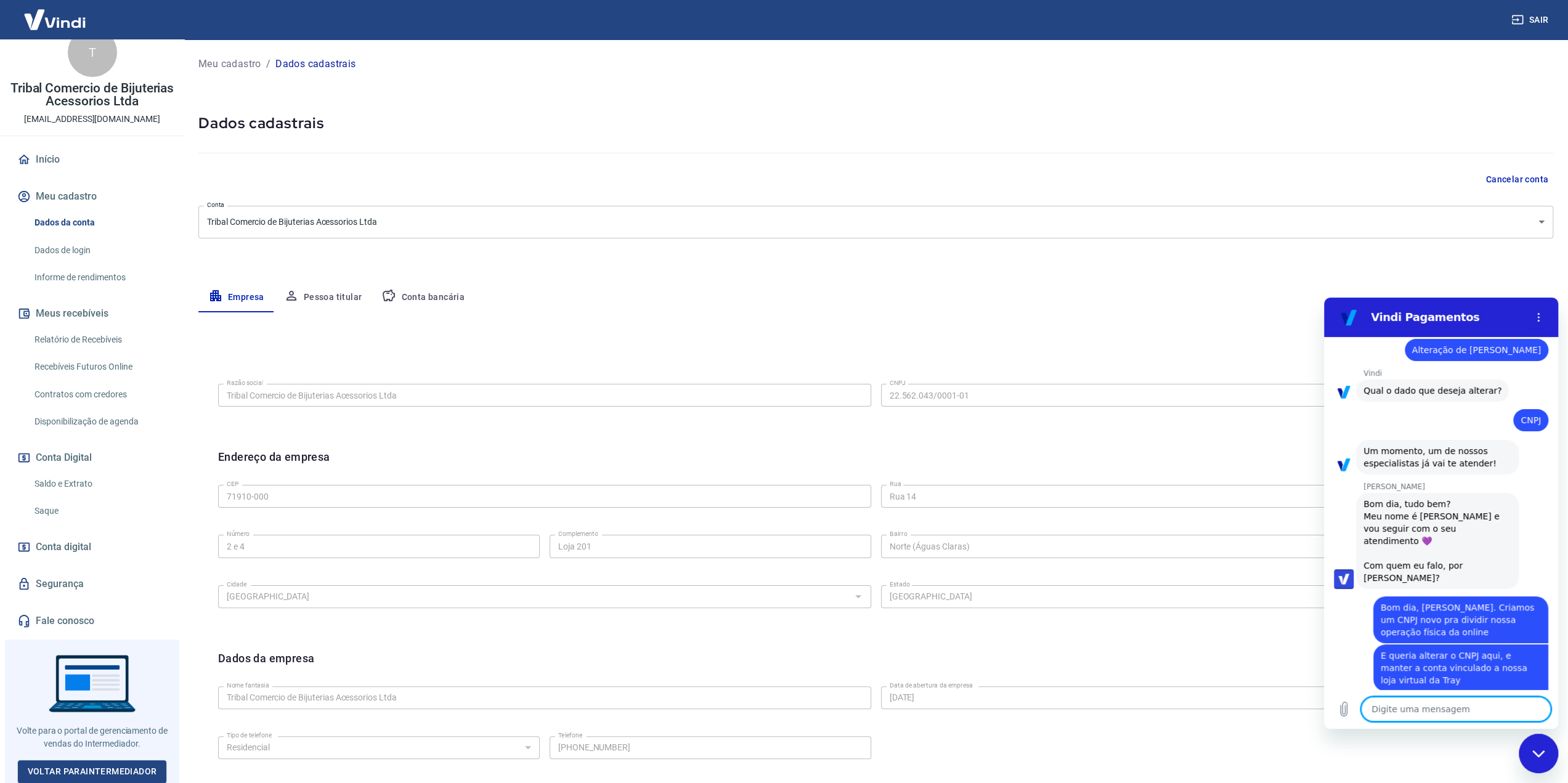
scroll to position [428, 0]
click at [1074, 121] on h5 "Dados cadastrais" at bounding box center [875, 123] width 1355 height 19
click at [1462, 709] on textarea at bounding box center [1455, 709] width 190 height 25
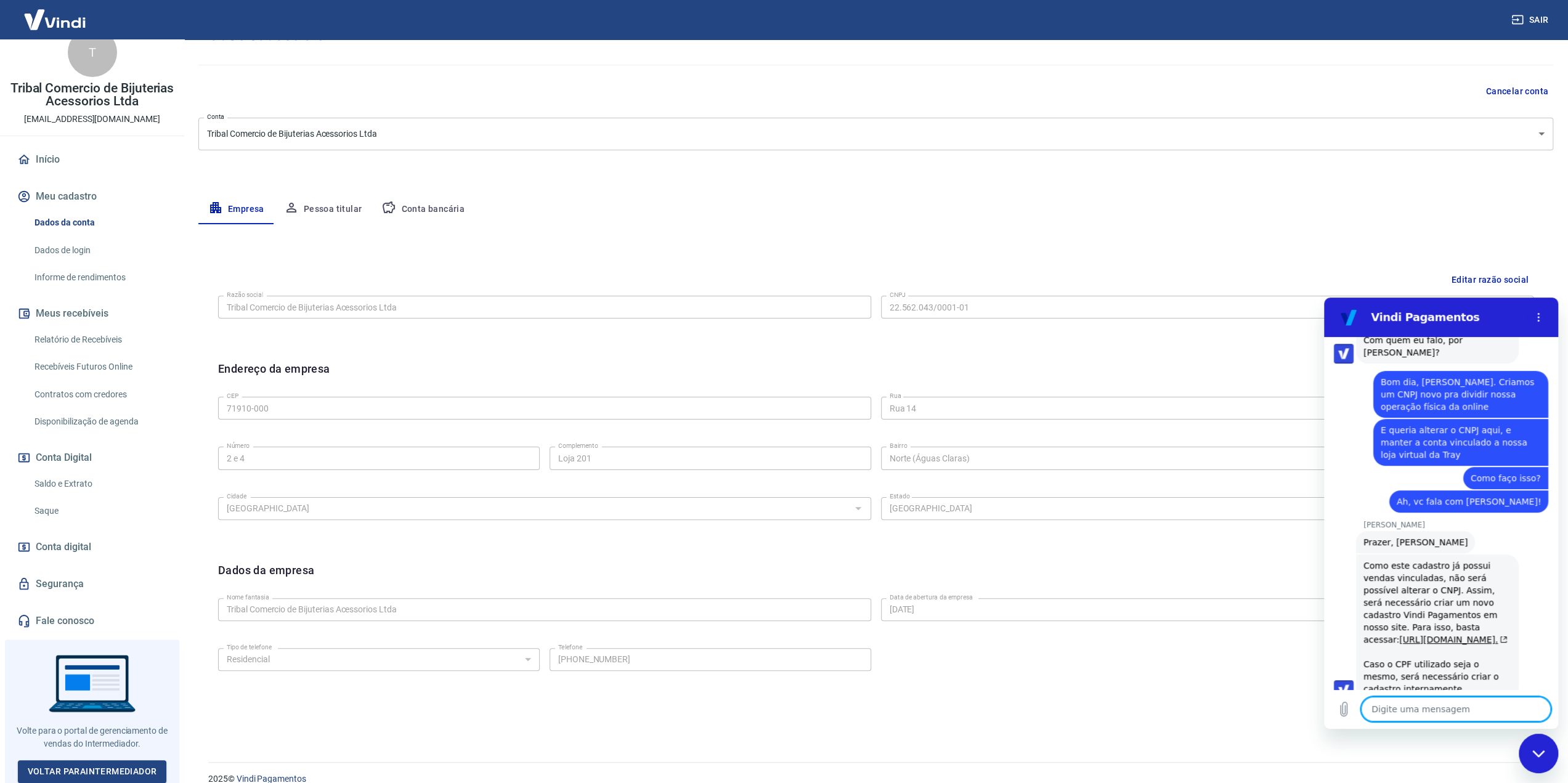
scroll to position [105, 0]
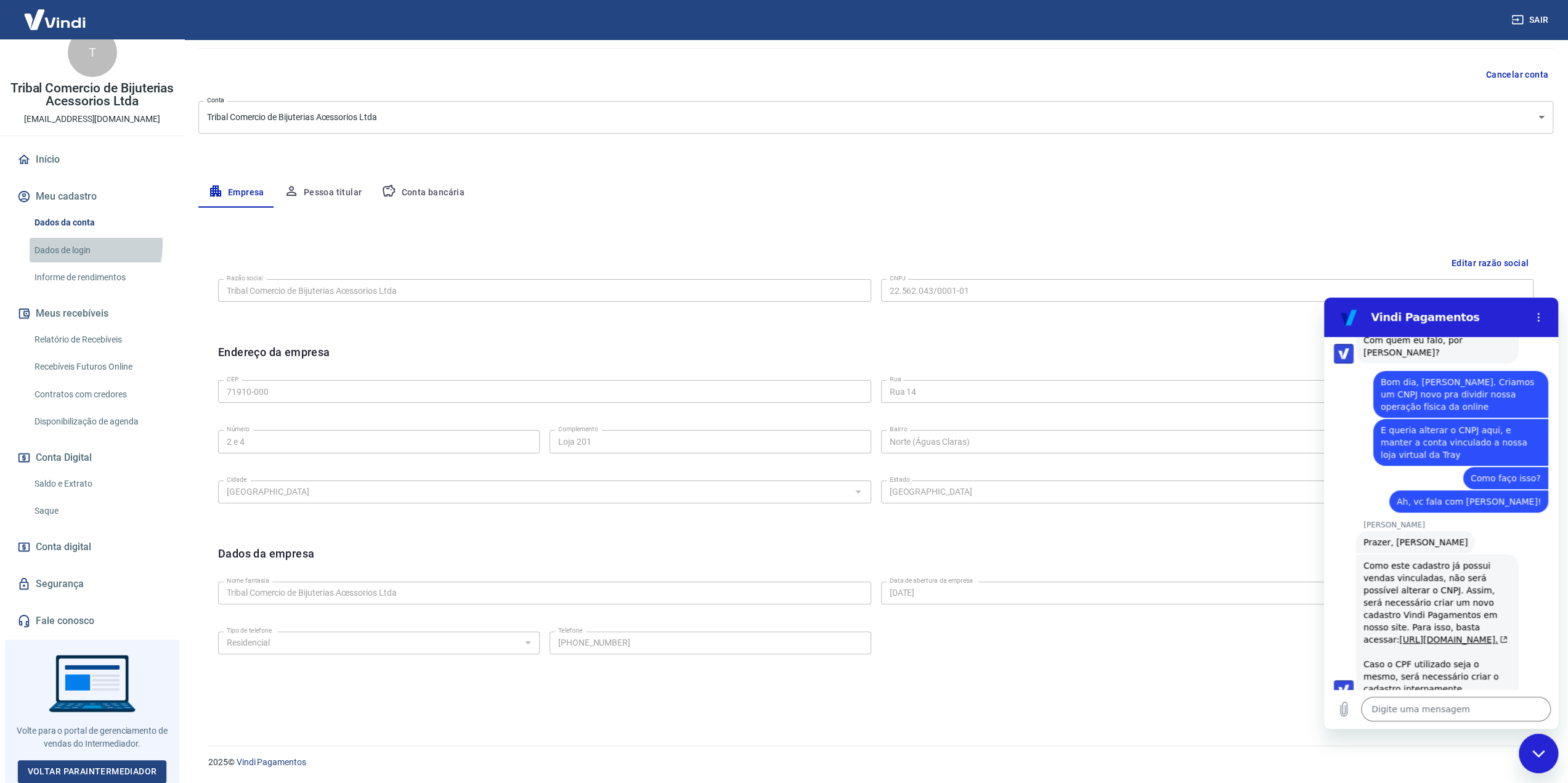
click at [74, 245] on link "Dados de login" at bounding box center [99, 251] width 140 height 25
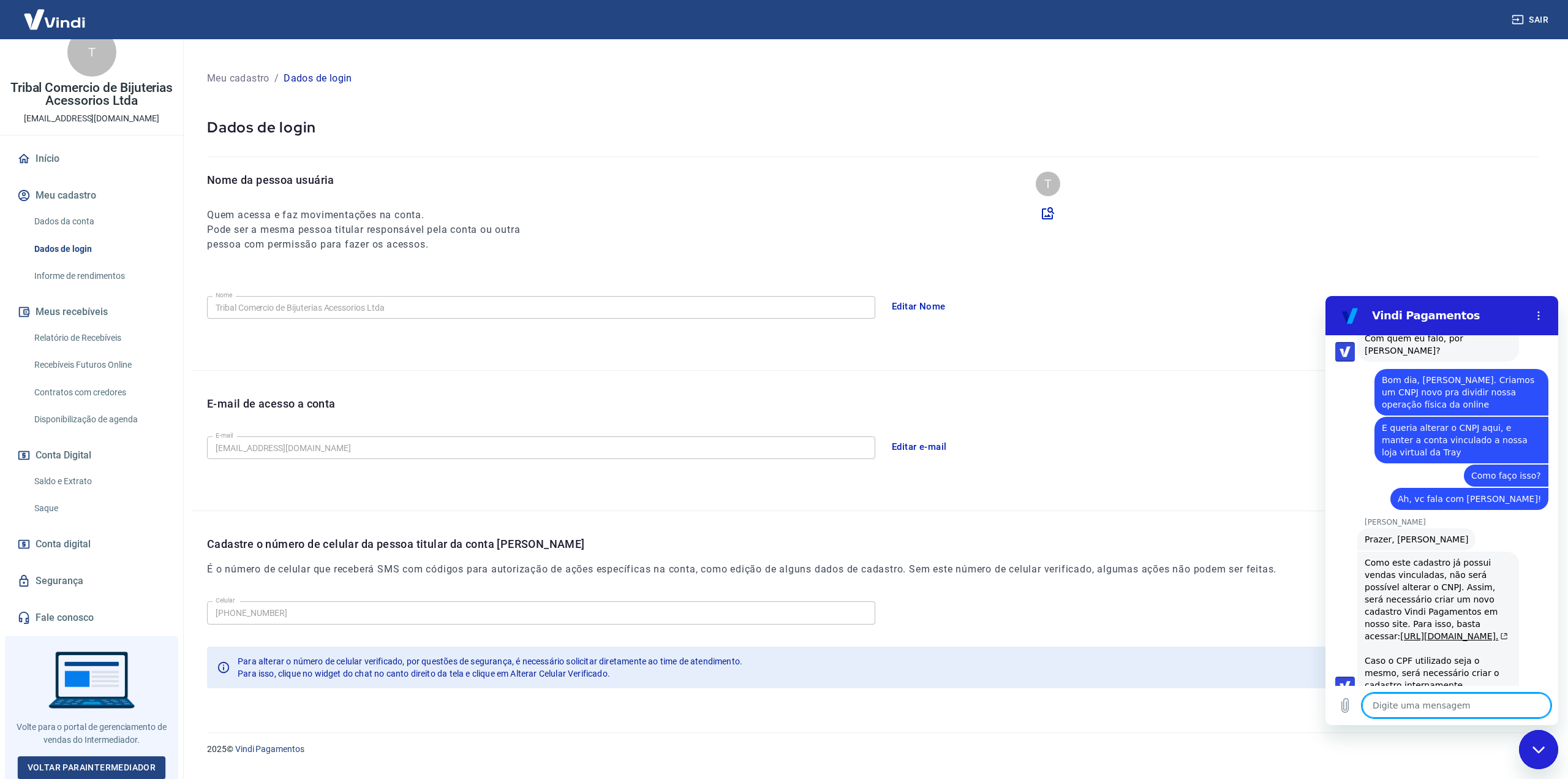
click at [1427, 706] on textarea at bounding box center [1456, 705] width 189 height 24
click at [46, 157] on link "Início" at bounding box center [91, 158] width 154 height 27
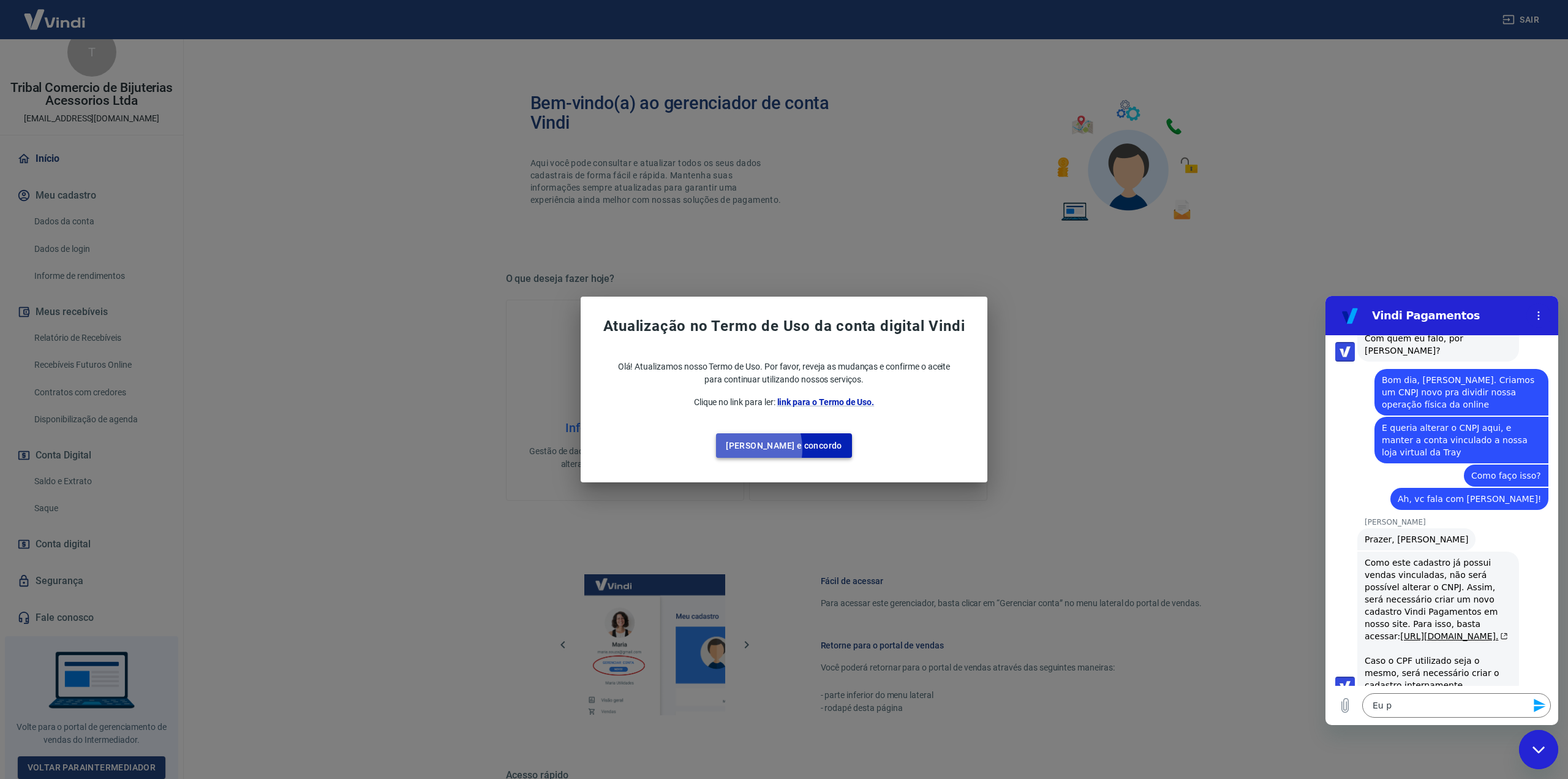
click at [761, 449] on button "[PERSON_NAME] e concordo" at bounding box center [784, 446] width 136 height 25
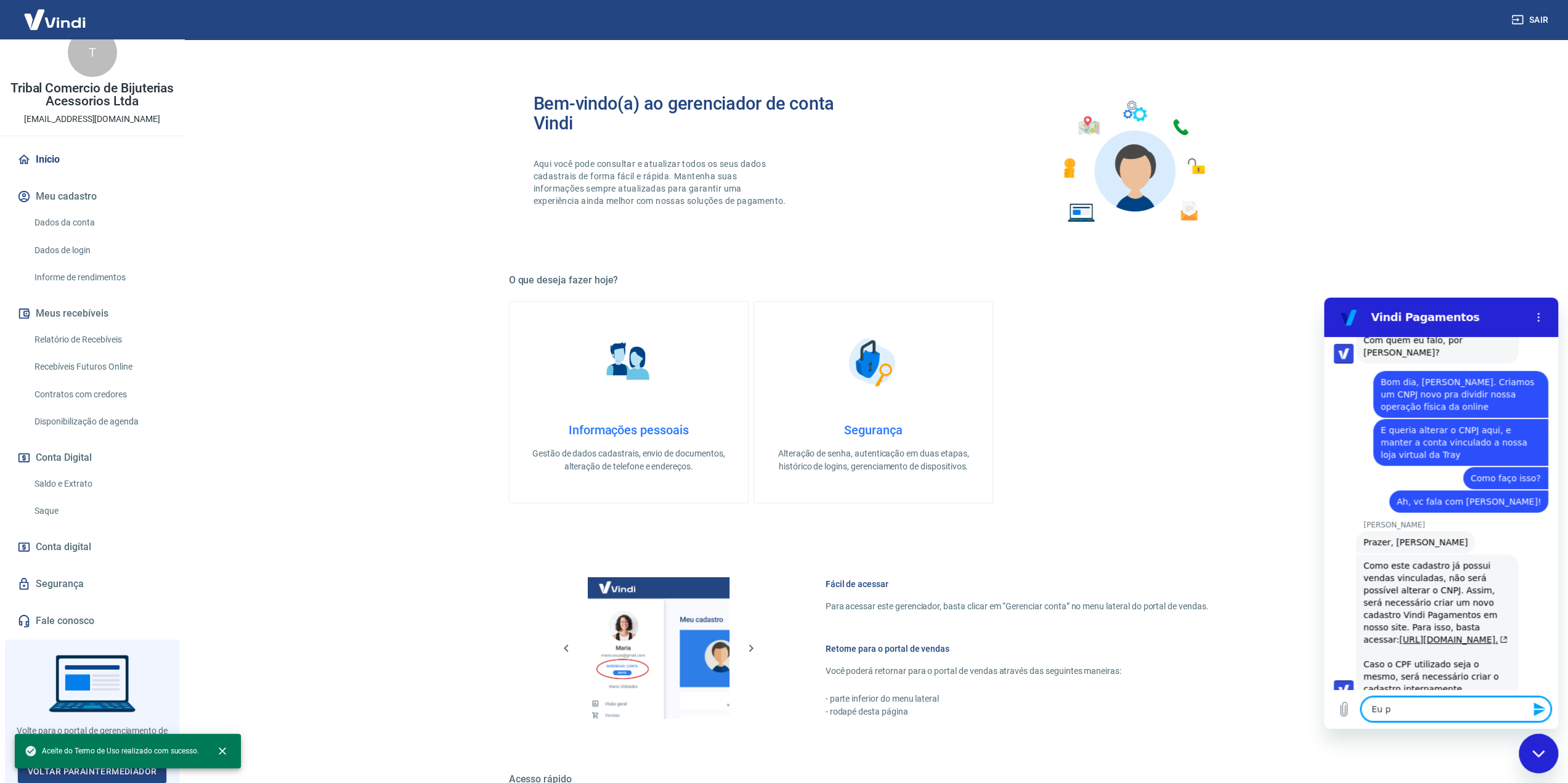
click at [1394, 714] on textarea "Eu p" at bounding box center [1455, 709] width 190 height 25
click at [1453, 634] on link "[URL][DOMAIN_NAME]." at bounding box center [1453, 639] width 108 height 10
click at [1409, 703] on textarea "Eu p" at bounding box center [1455, 709] width 190 height 25
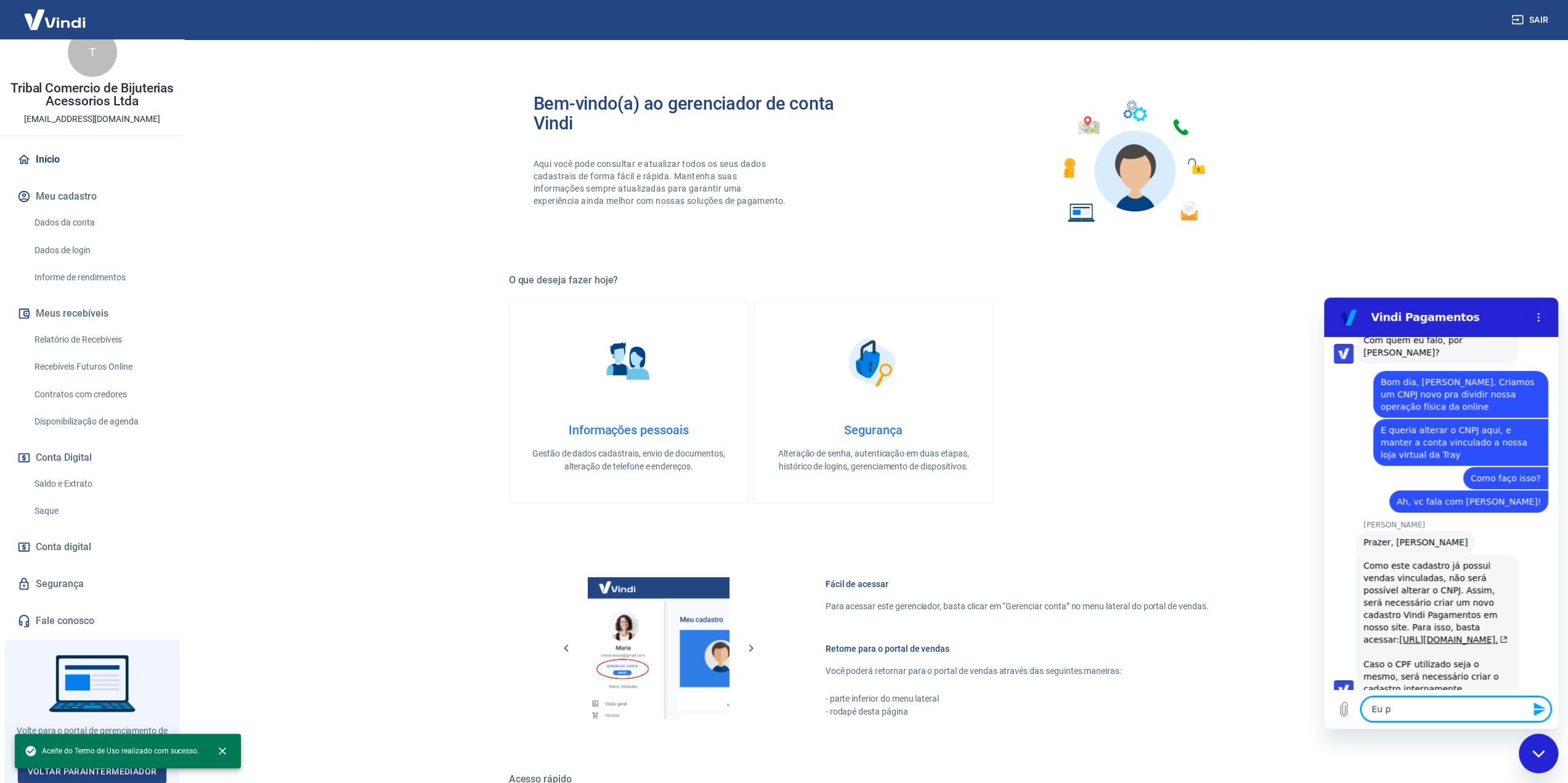
click at [1409, 703] on textarea "Eu p" at bounding box center [1455, 709] width 190 height 25
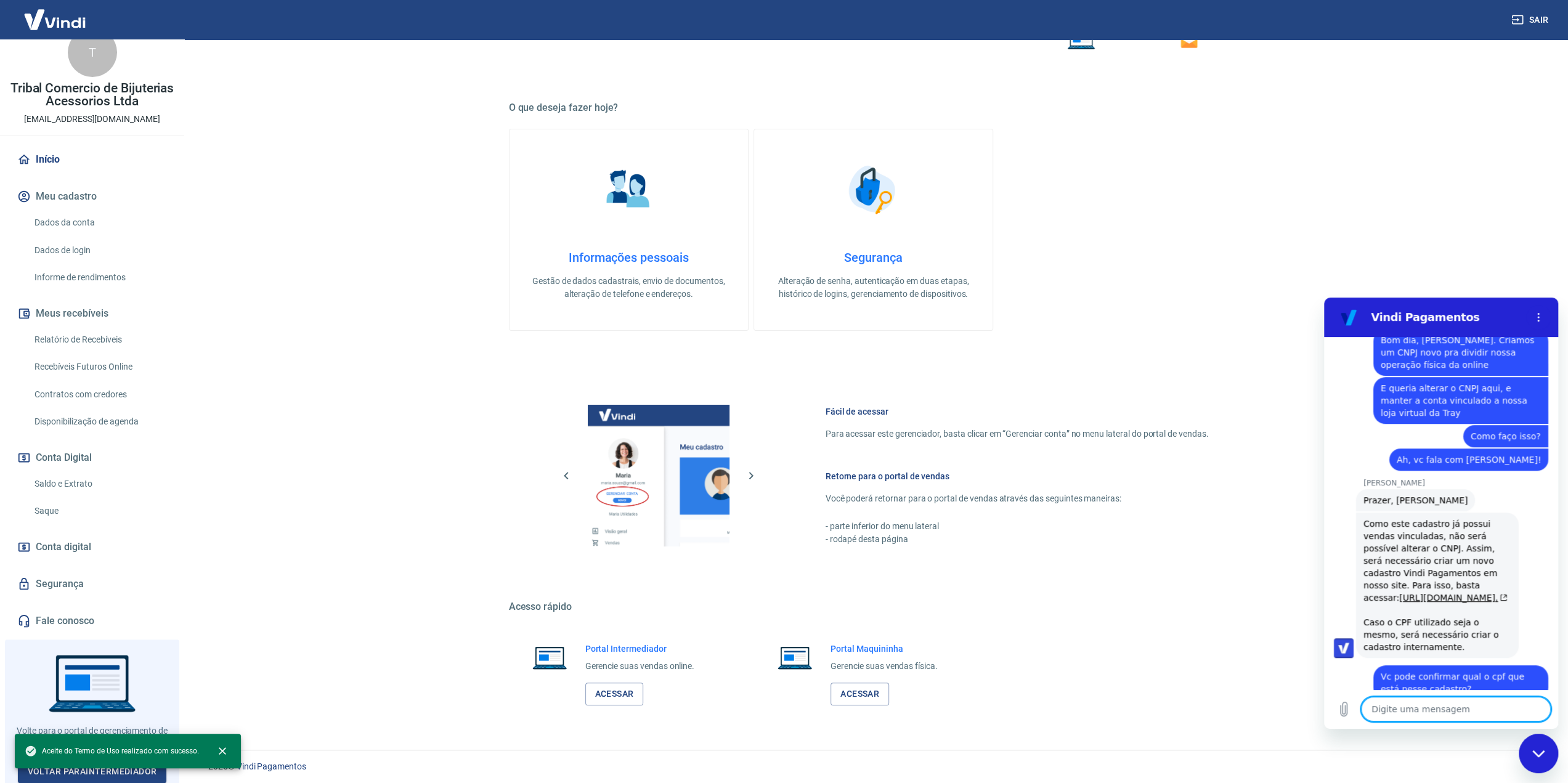
scroll to position [175, 0]
click at [219, 752] on icon "close" at bounding box center [222, 751] width 13 height 13
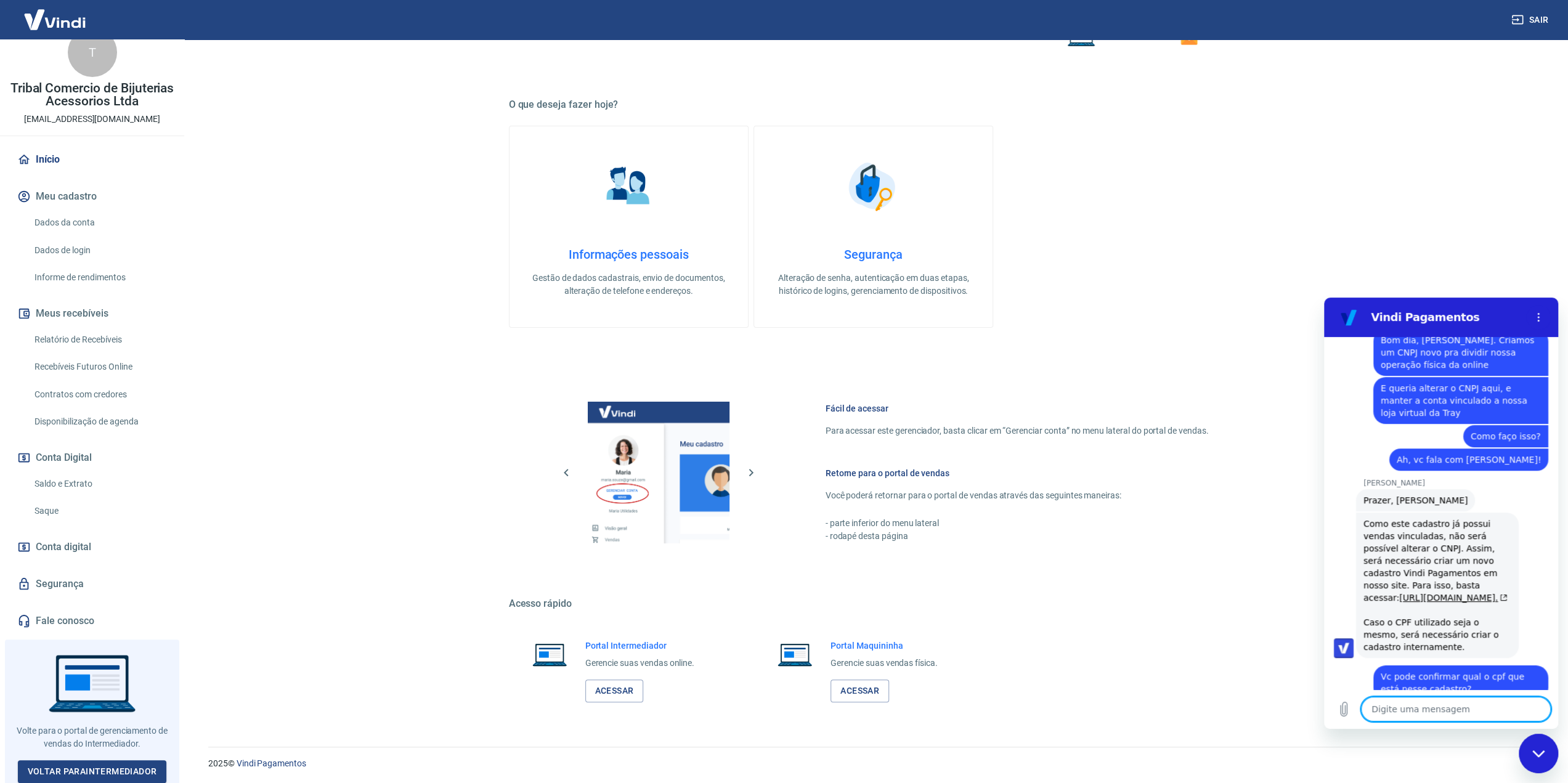
click at [1393, 704] on textarea at bounding box center [1455, 709] width 190 height 25
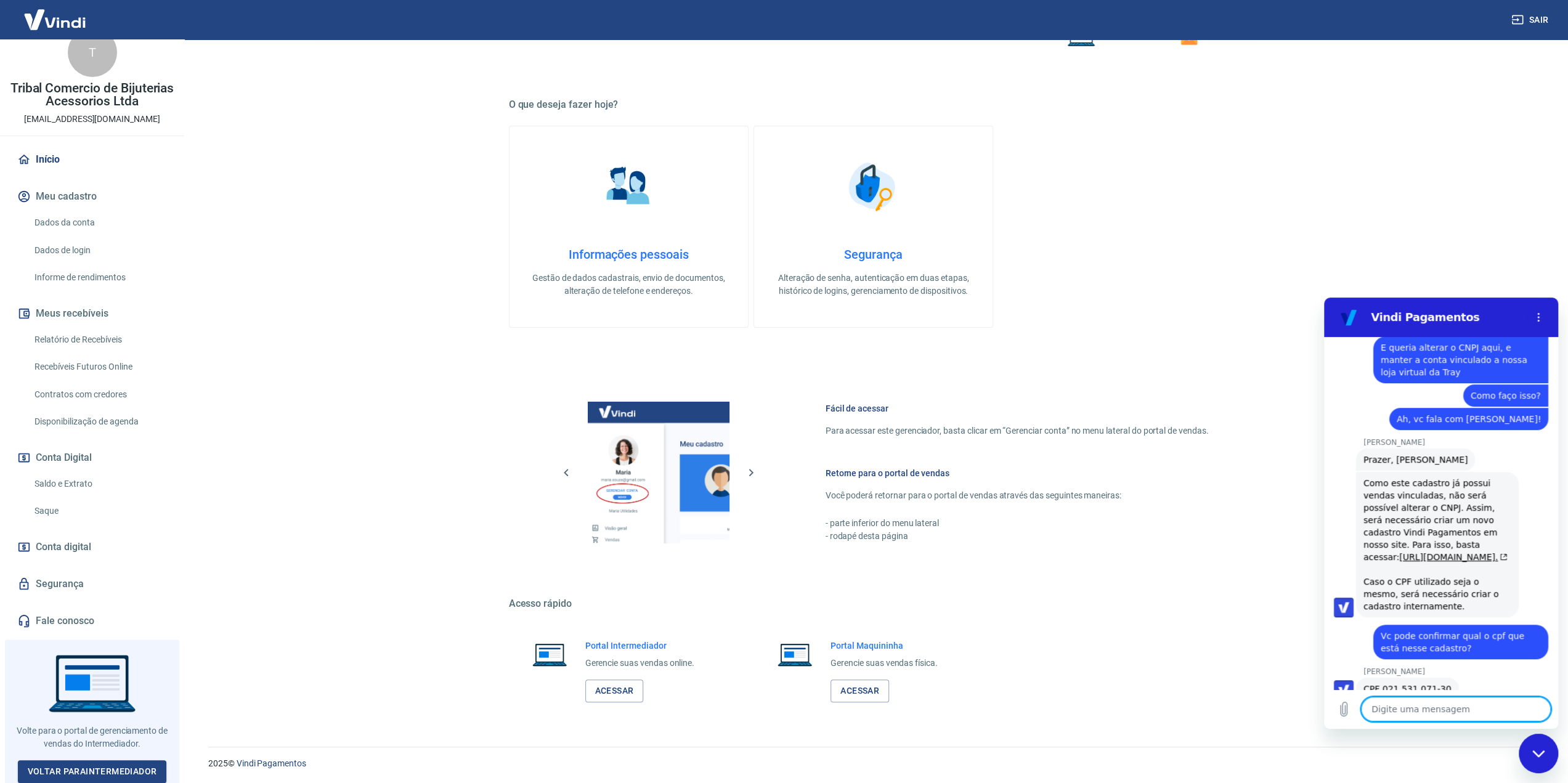
click at [1438, 714] on textarea at bounding box center [1455, 709] width 190 height 25
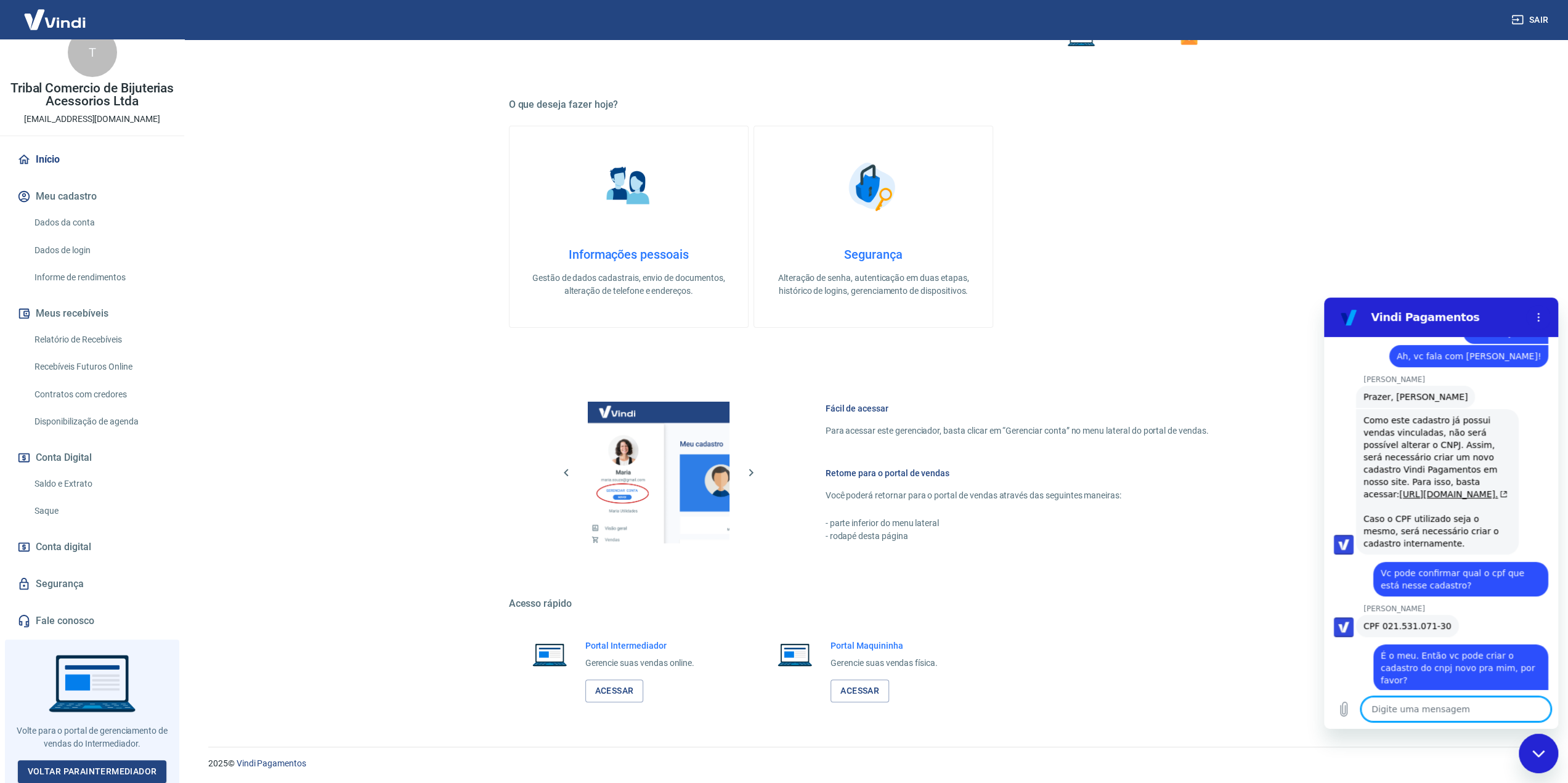
scroll to position [799, 0]
click at [1395, 708] on textarea at bounding box center [1455, 709] width 190 height 25
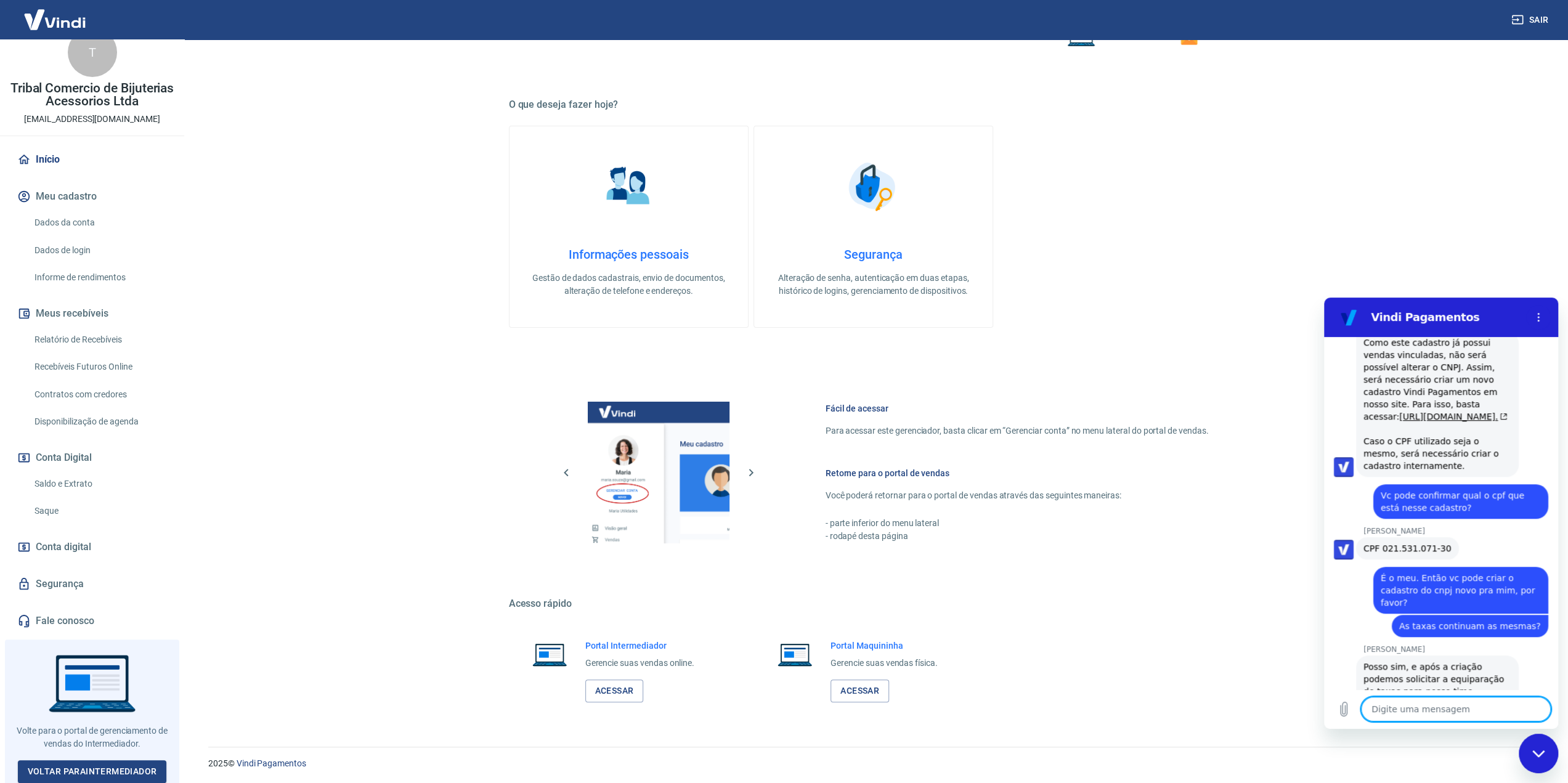
scroll to position [876, 0]
click at [1471, 712] on textarea at bounding box center [1455, 709] width 190 height 25
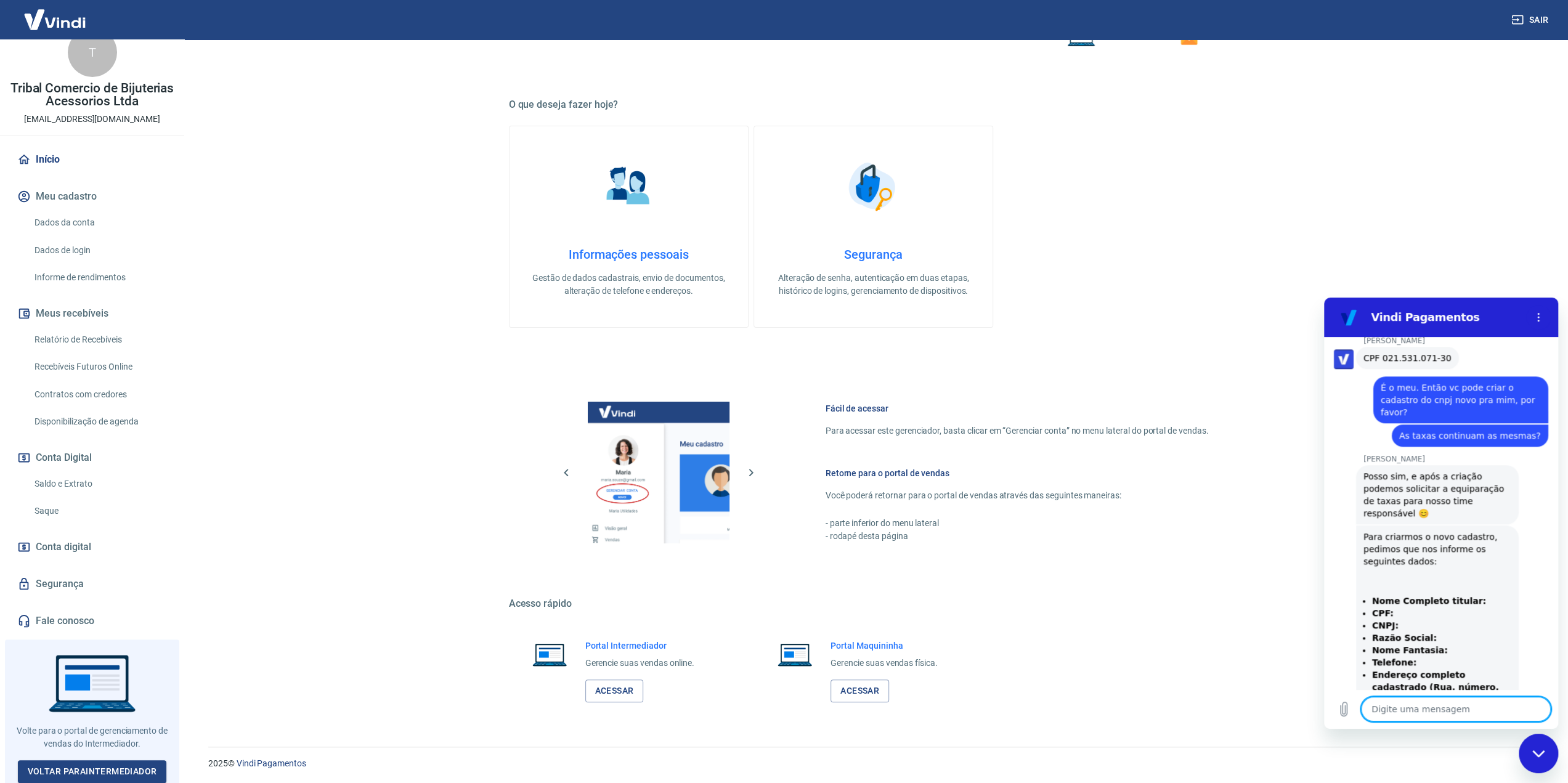
scroll to position [1075, 0]
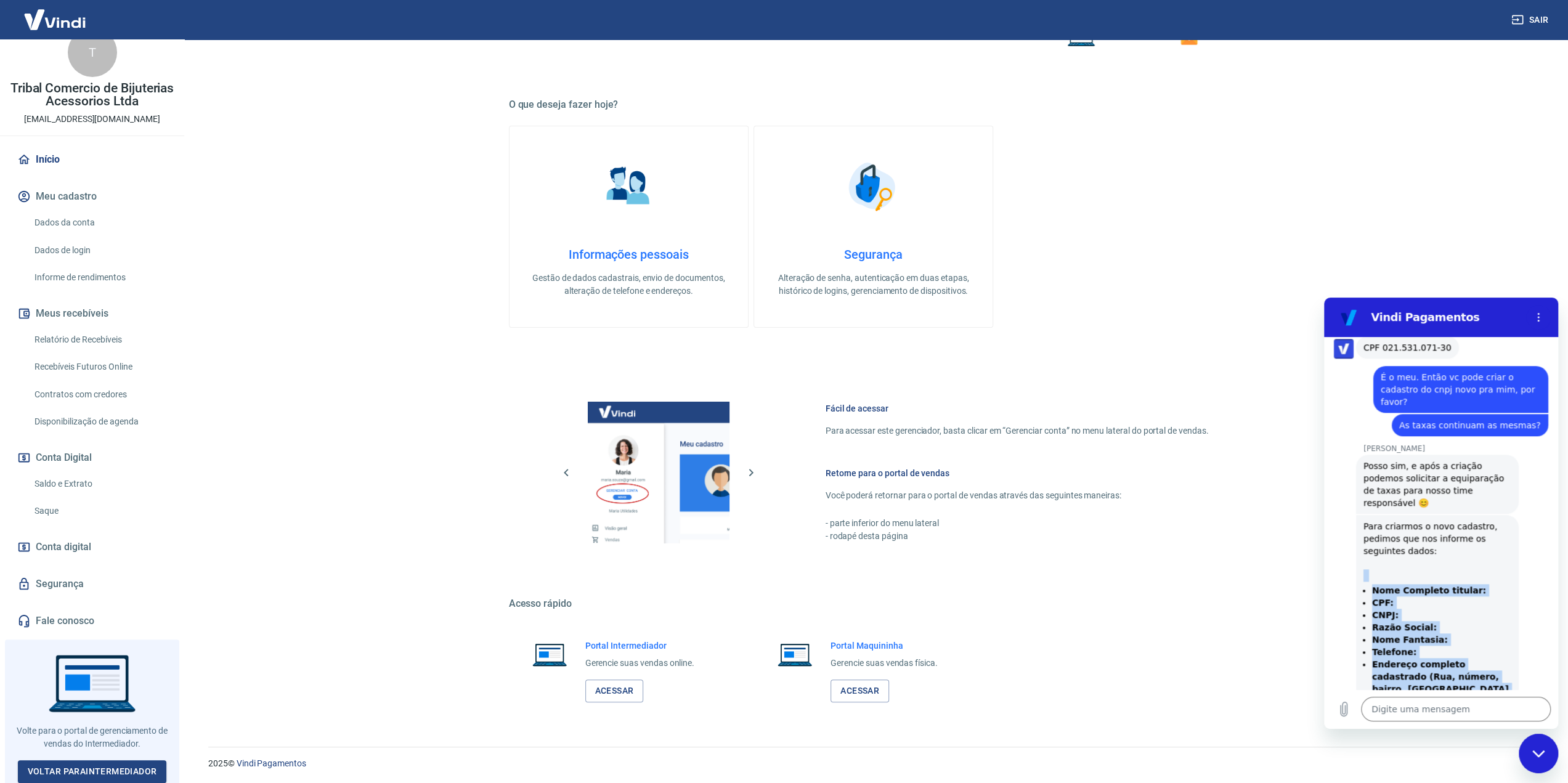
drag, startPoint x: 1469, startPoint y: 666, endPoint x: 1361, endPoint y: 535, distance: 169.8
click at [1361, 535] on div "[PERSON_NAME] diz: Para criarmos o novo cadastro, pedimos que nos informe os se…" at bounding box center [1438, 619] width 163 height 209
click at [1385, 585] on strong "Nome Completo titular:" at bounding box center [1428, 590] width 114 height 10
drag, startPoint x: 1374, startPoint y: 550, endPoint x: 1435, endPoint y: 643, distance: 111.2
click at [1480, 670] on div "[PERSON_NAME] diz: Para criarmos o novo cadastro, pedimos que nos informe os se…" at bounding box center [1438, 619] width 163 height 209
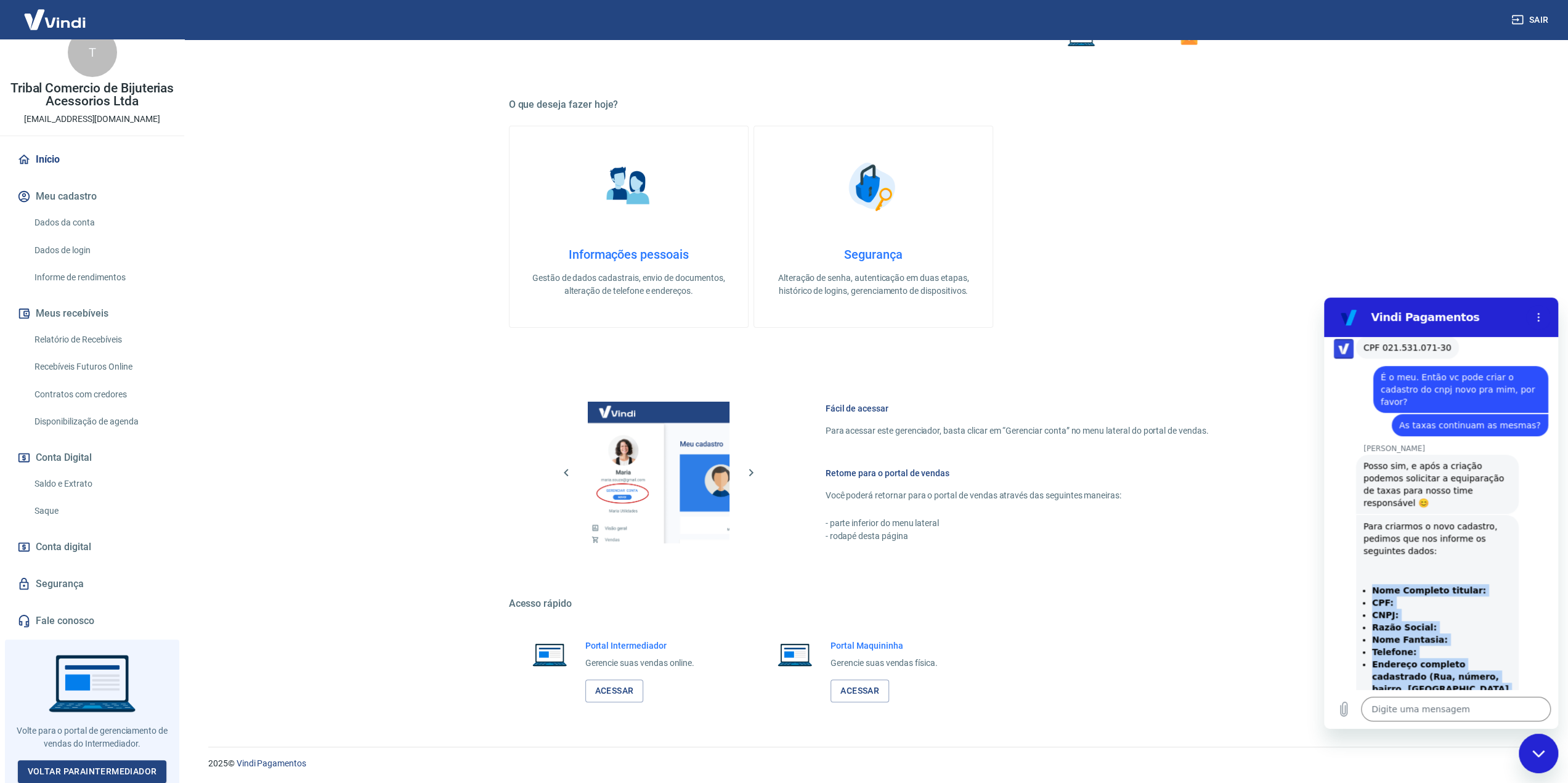
copy ul "Nome Completo titular: CPF: CNPJ: Razão Social: Nome Fantasia: Telefone: Endere…"
click at [1405, 715] on textarea at bounding box center [1455, 709] width 190 height 25
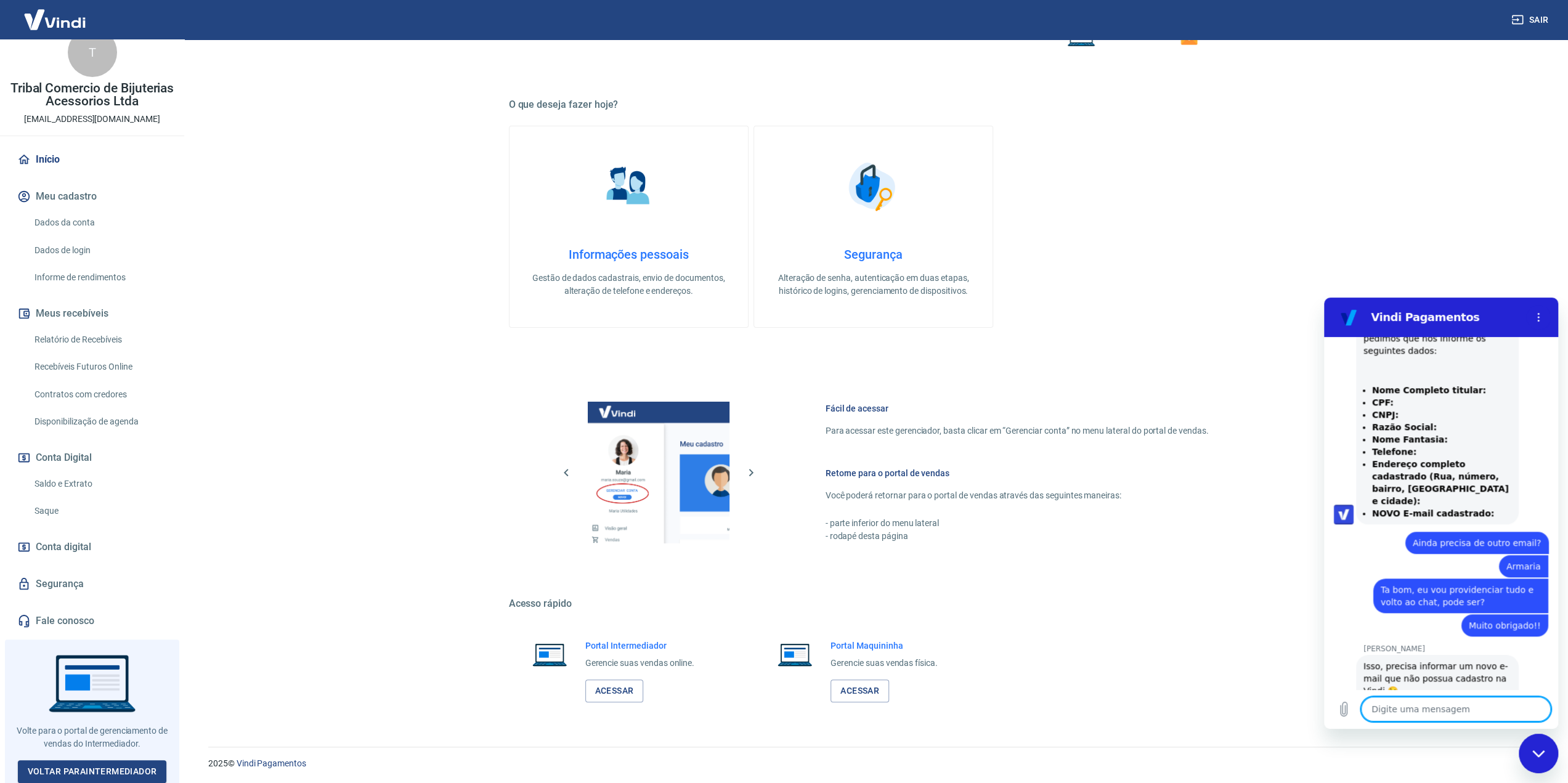
scroll to position [1276, 0]
click at [1377, 709] on span "Tudo bem, ajudo em algo mais?" at bounding box center [1432, 714] width 137 height 10
click at [1411, 718] on textarea at bounding box center [1455, 709] width 190 height 25
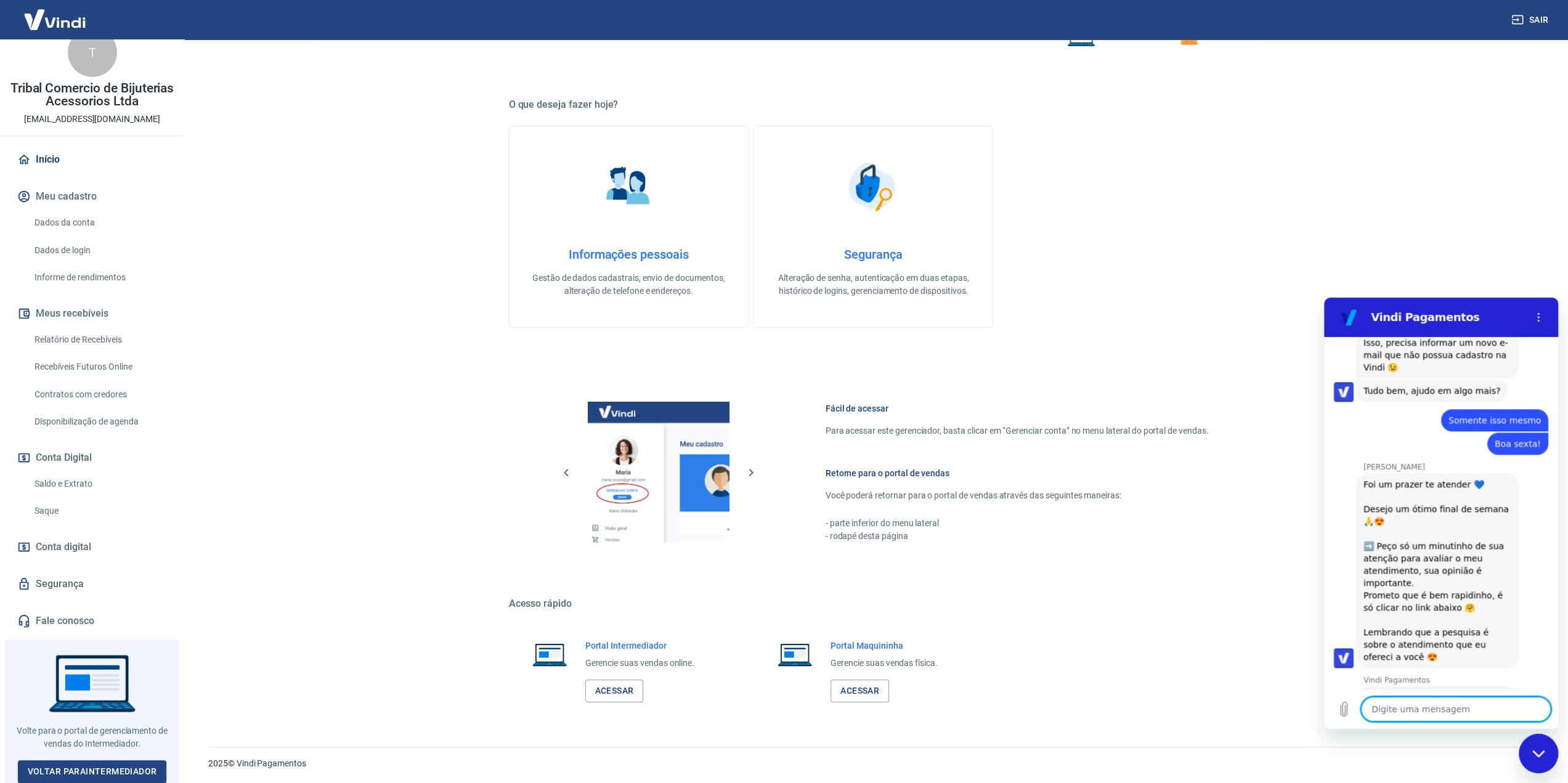
scroll to position [1610, 0]
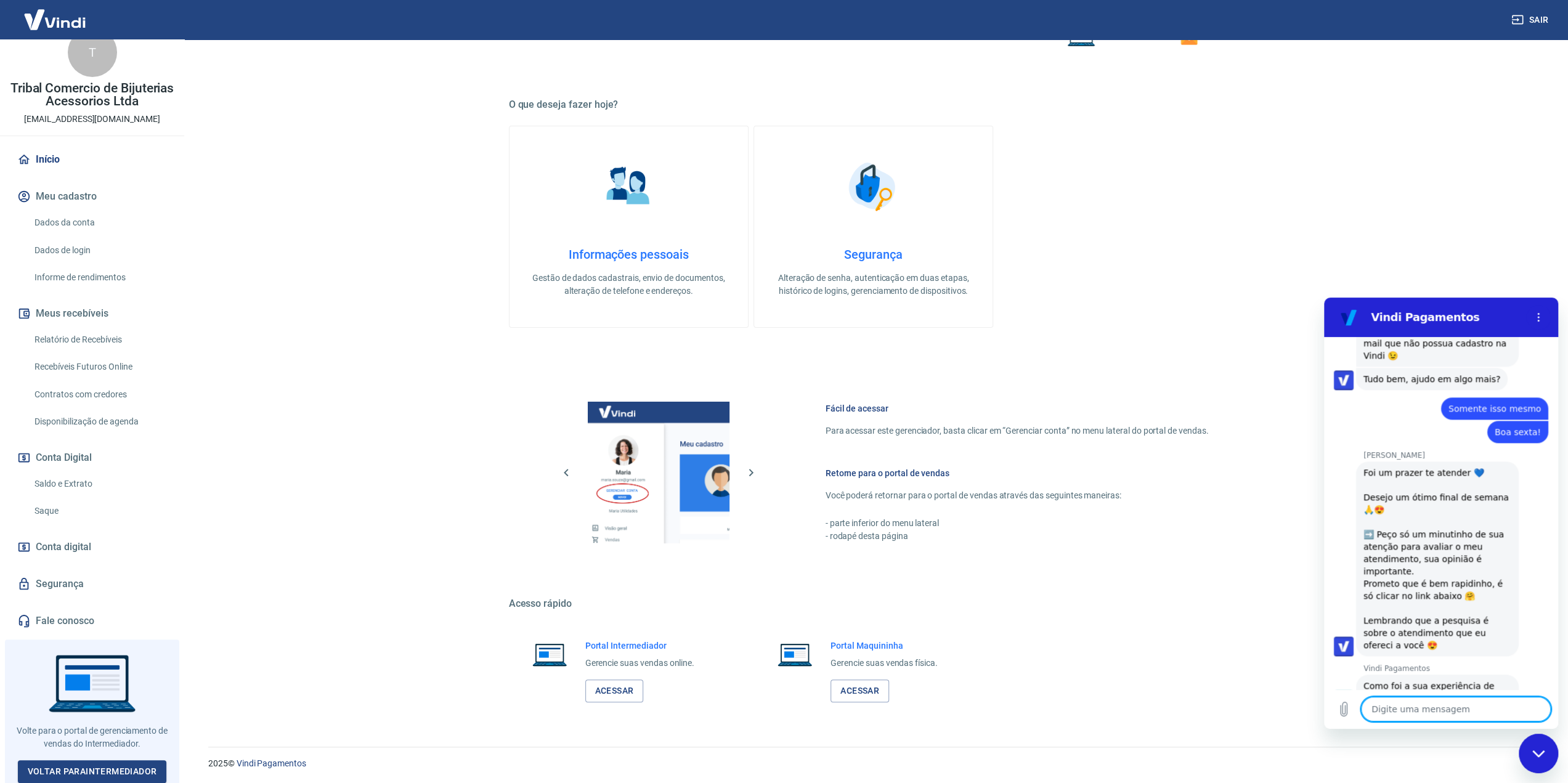
click at [1438, 725] on button "Boa 👍" at bounding box center [1462, 742] width 50 height 36
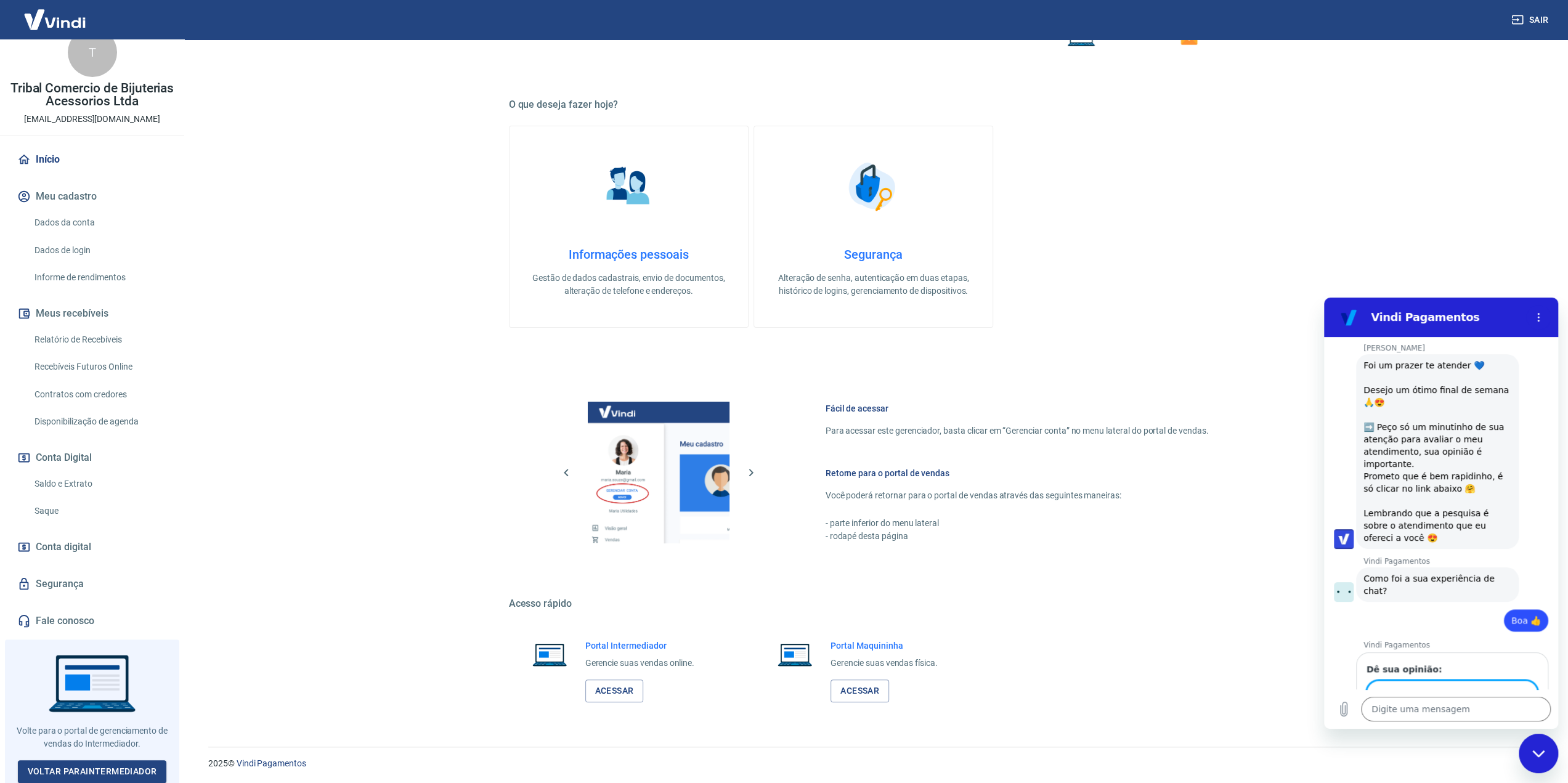
scroll to position [1716, 0]
click at [1422, 680] on input "Dê sua opinião:" at bounding box center [1452, 692] width 171 height 26
click at [1500, 720] on span "Enviar" at bounding box center [1514, 727] width 27 height 14
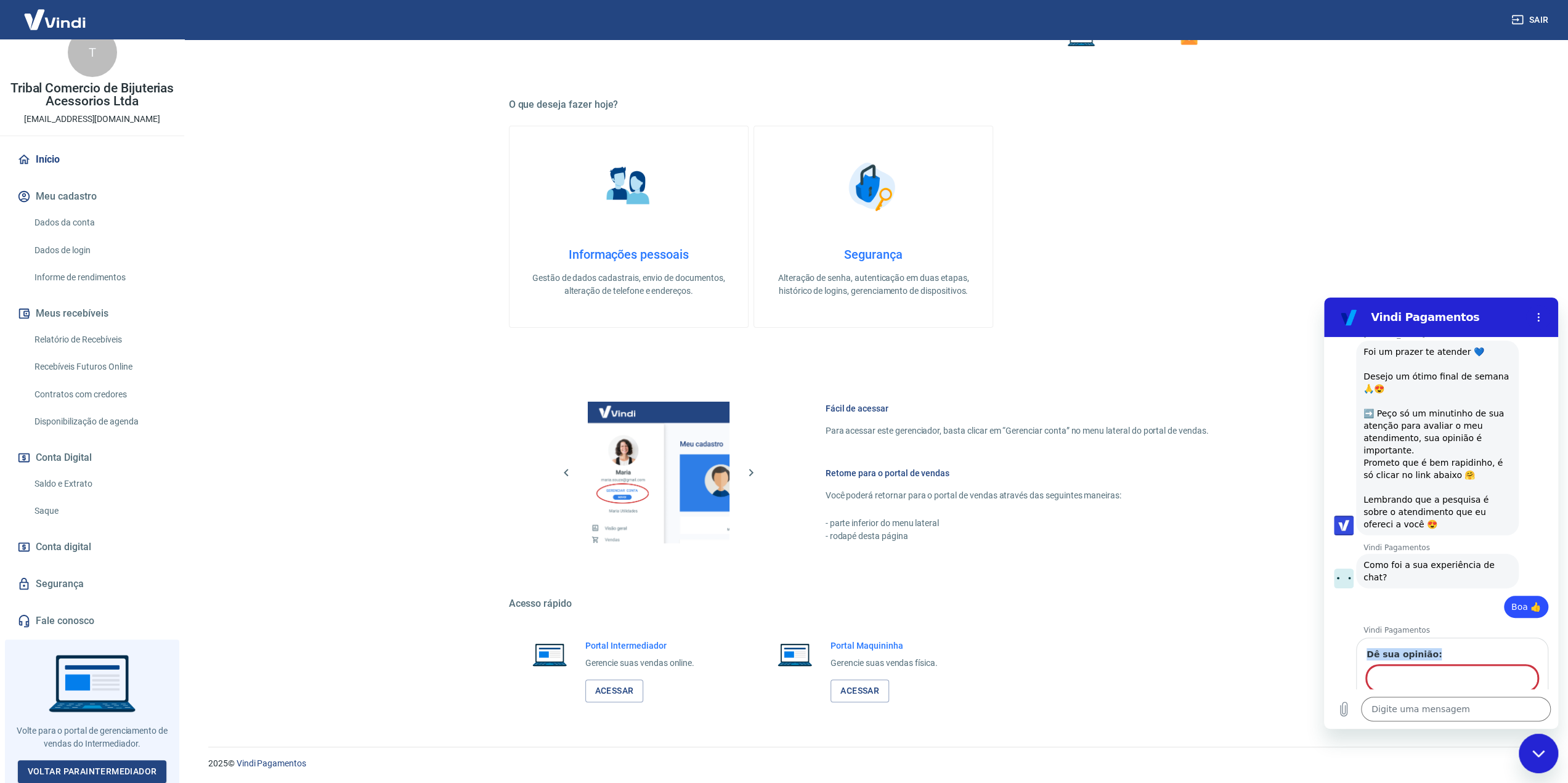
click at [1438, 648] on div "Dê sua opinião: Este campo é obrigatório: Dê sua opinião:" at bounding box center [1452, 676] width 171 height 58
click at [1431, 665] on input "Dê sua opinião:" at bounding box center [1452, 678] width 171 height 26
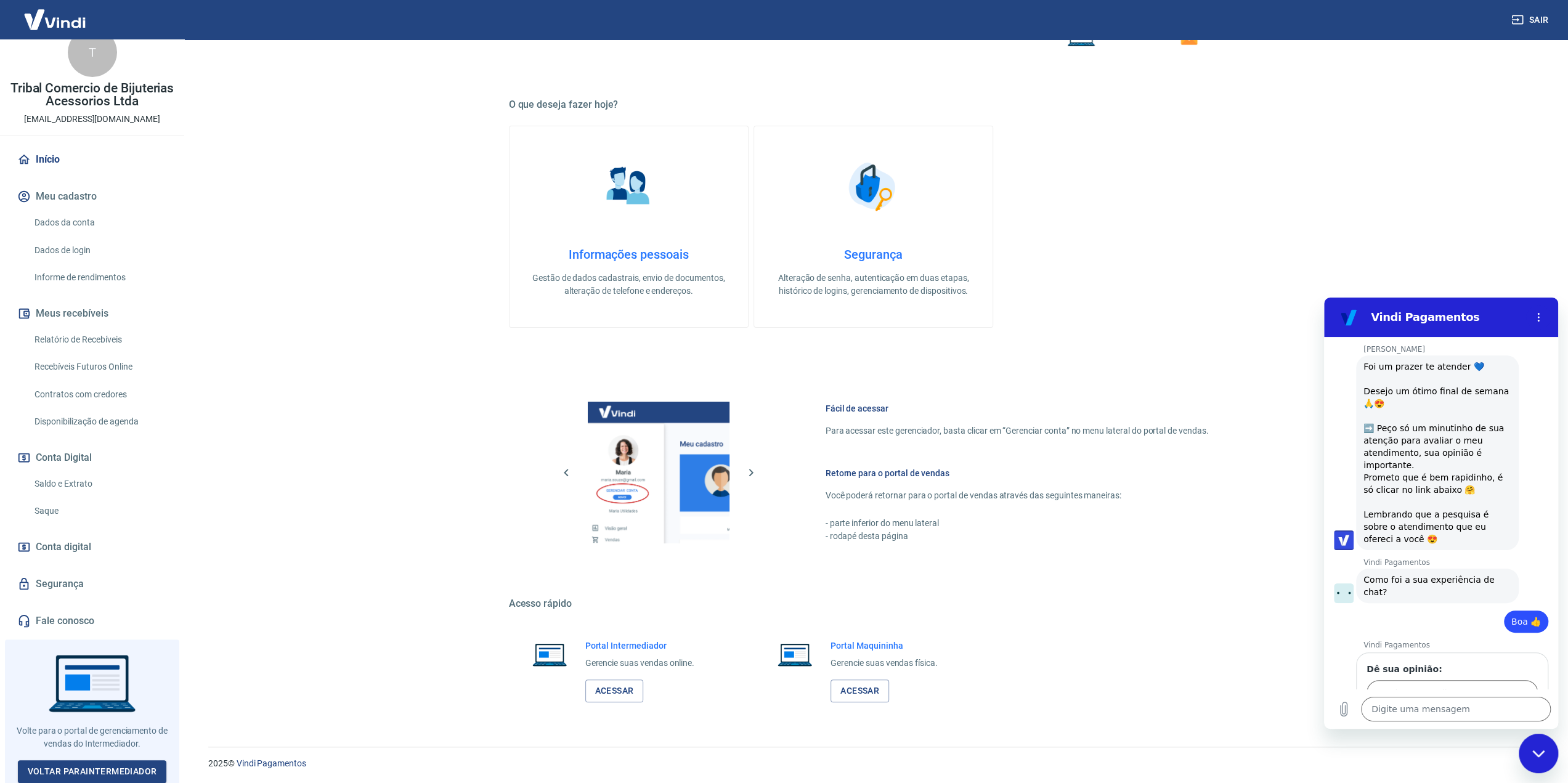
click at [1505, 720] on span "Enviar" at bounding box center [1514, 727] width 27 height 14
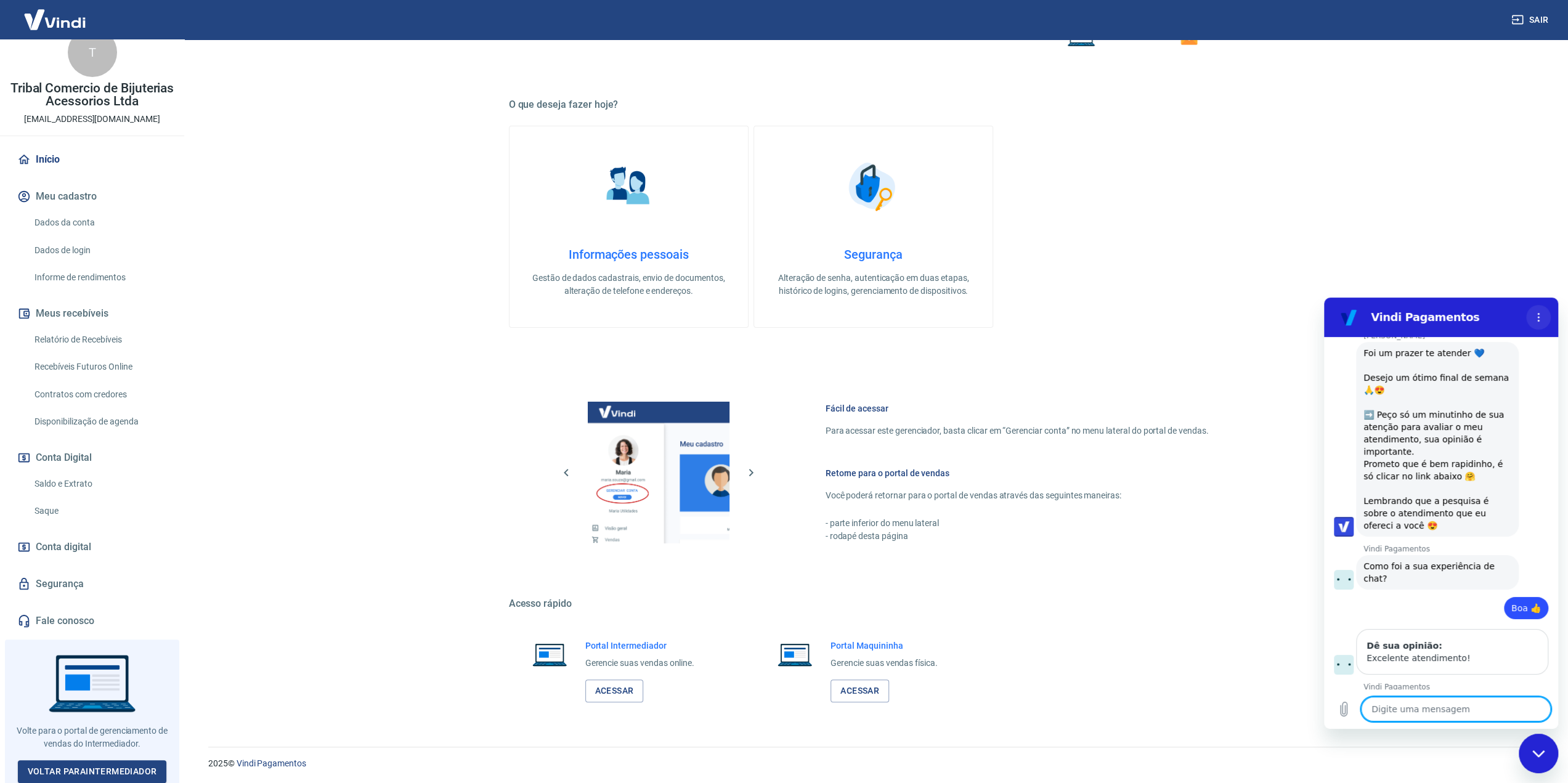
scroll to position [1732, 0]
click at [1546, 317] on button "Menu de opções" at bounding box center [1538, 317] width 25 height 25
click at [1471, 275] on main "Bem-vindo(a) ao gerenciador de conta Vindi Aqui você pode consultar e atualizar…" at bounding box center [873, 235] width 1389 height 743
click at [1538, 738] on div "Fechar janela de mensagens" at bounding box center [1538, 753] width 37 height 37
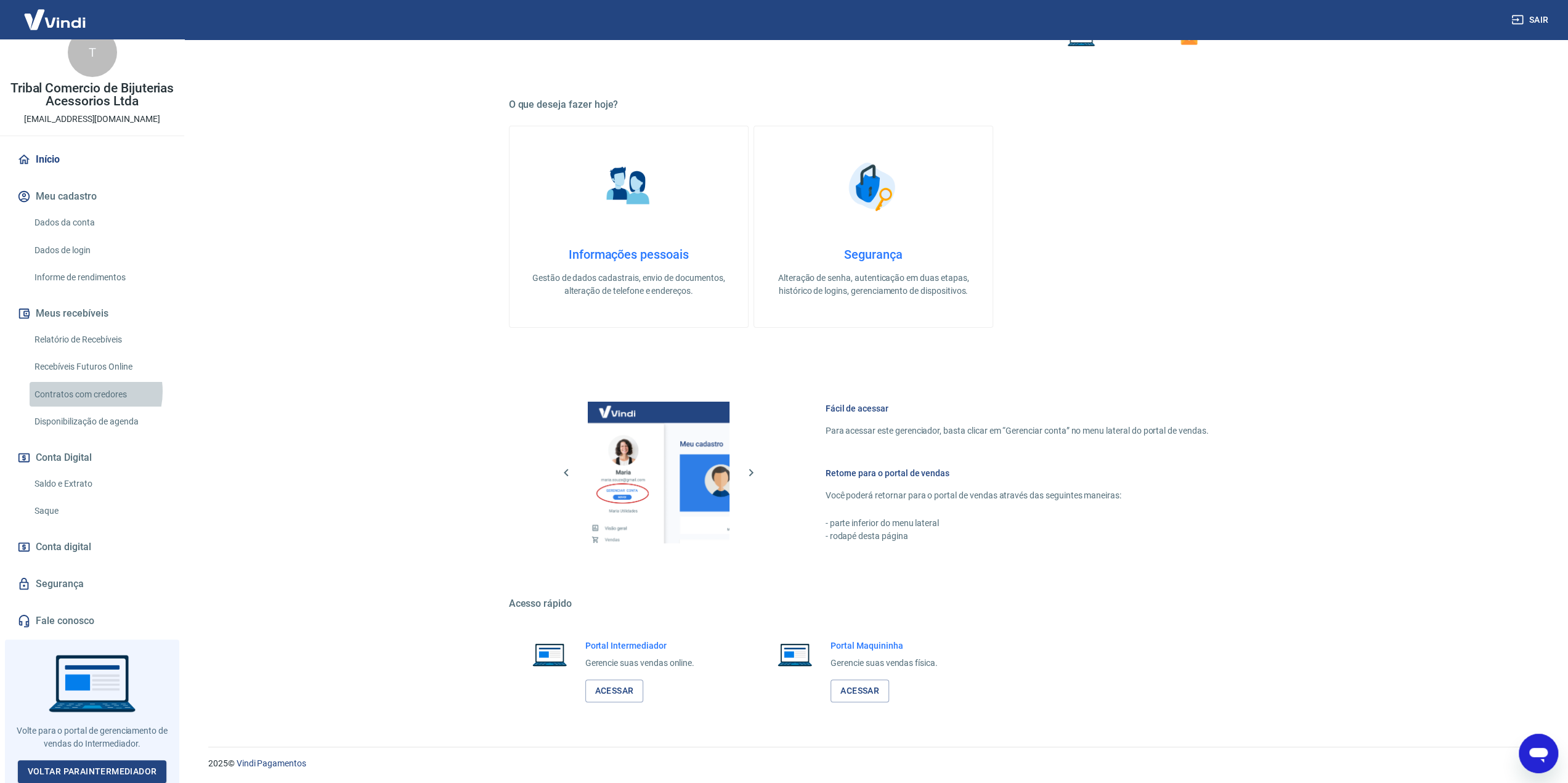
click at [83, 391] on link "Contratos com credores" at bounding box center [99, 394] width 140 height 25
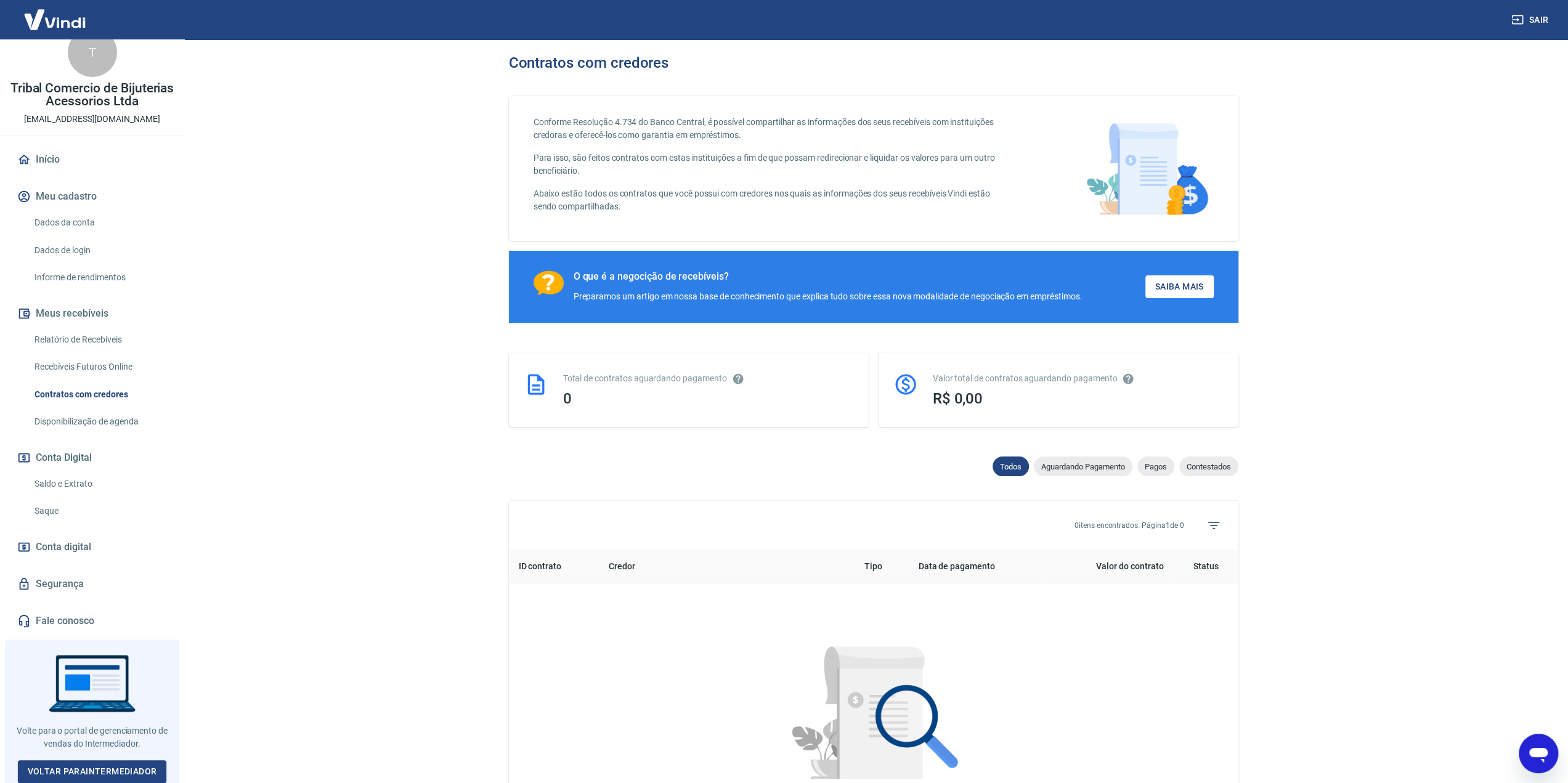
click at [30, 156] on link "Início" at bounding box center [91, 159] width 155 height 27
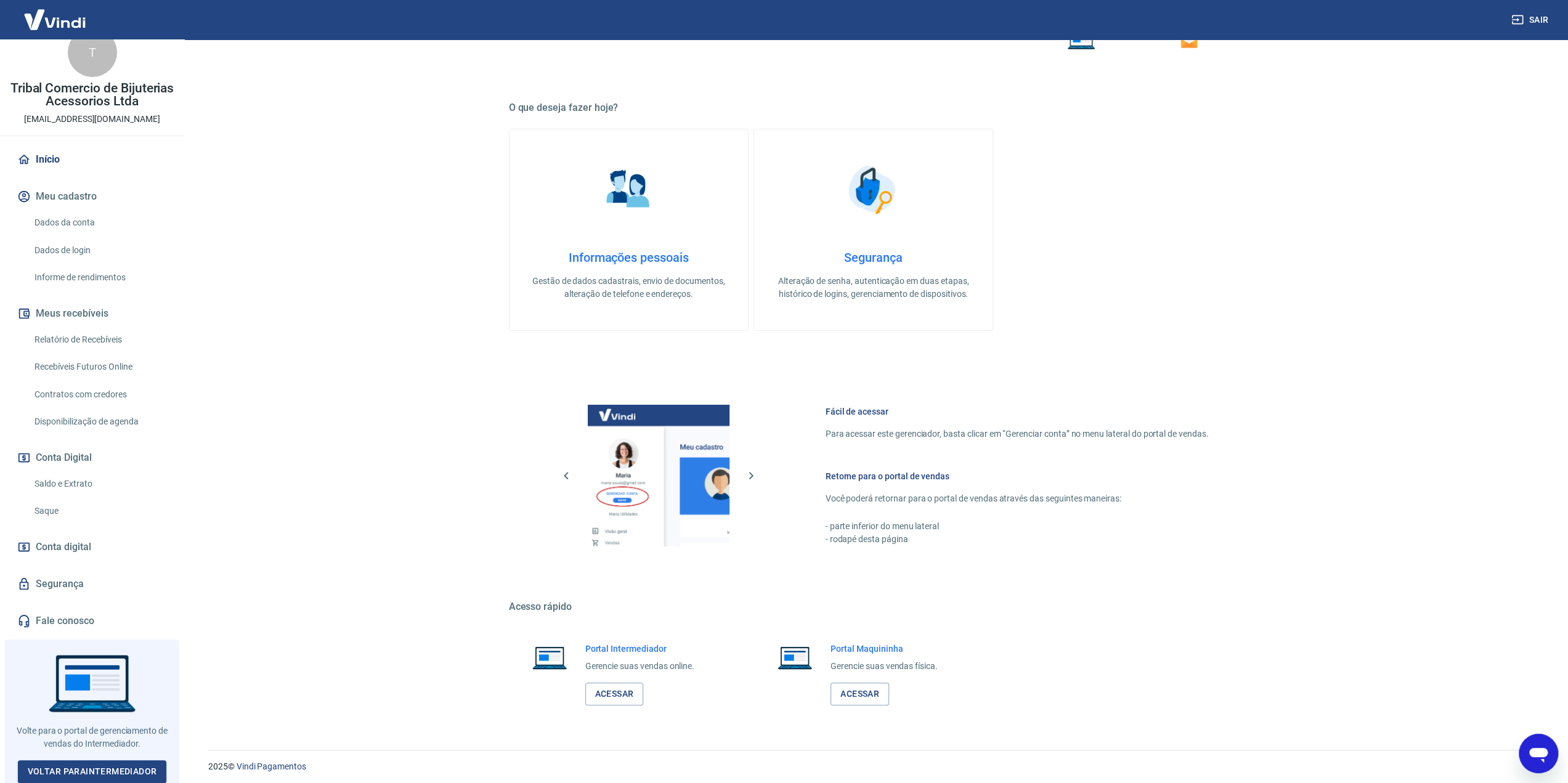
scroll to position [175, 0]
click at [614, 692] on link "Acessar" at bounding box center [614, 691] width 58 height 23
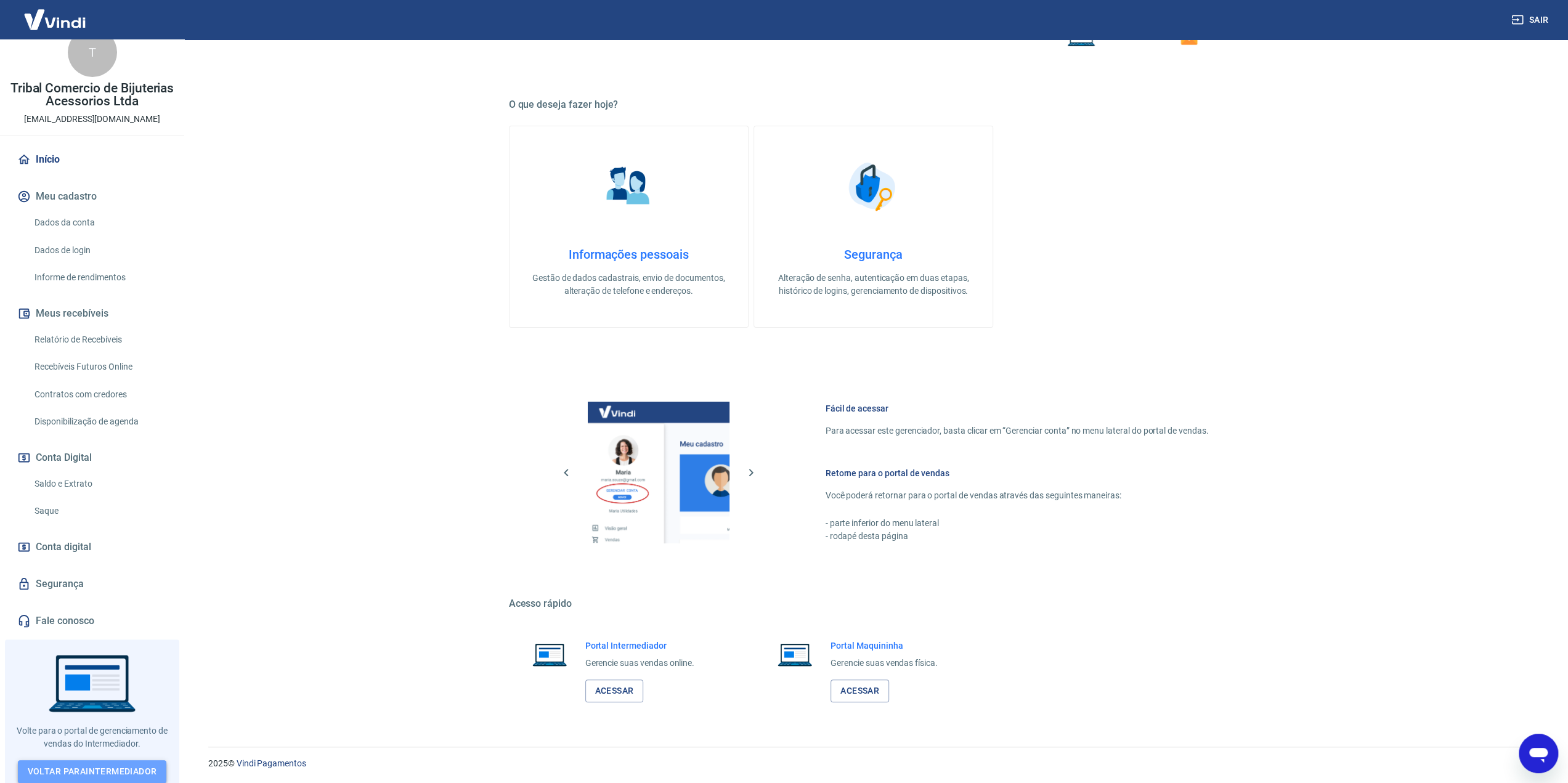
click at [102, 772] on link "Voltar para Intermediador" at bounding box center [92, 771] width 149 height 23
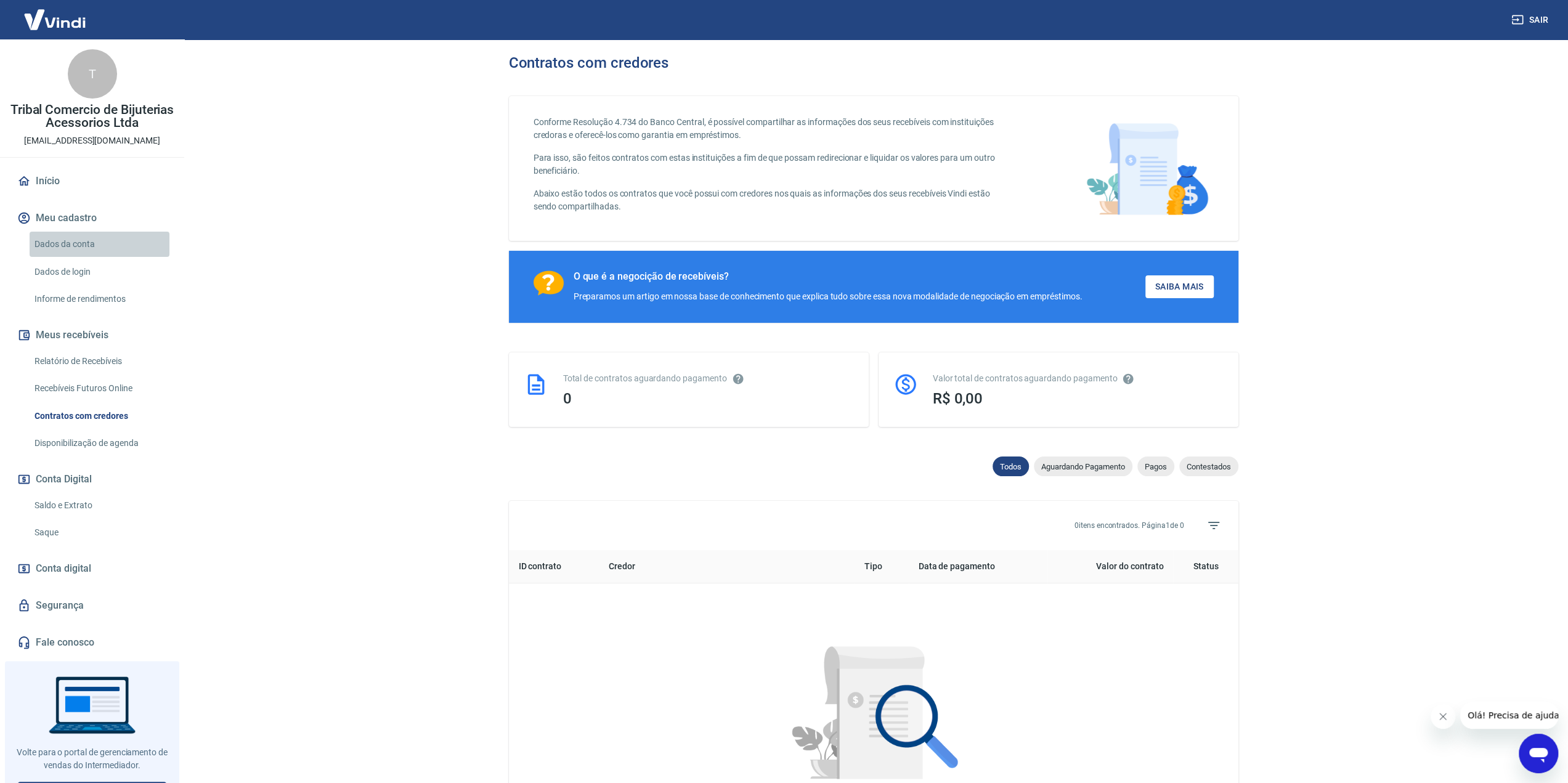
click at [99, 237] on link "Dados da conta" at bounding box center [99, 245] width 140 height 25
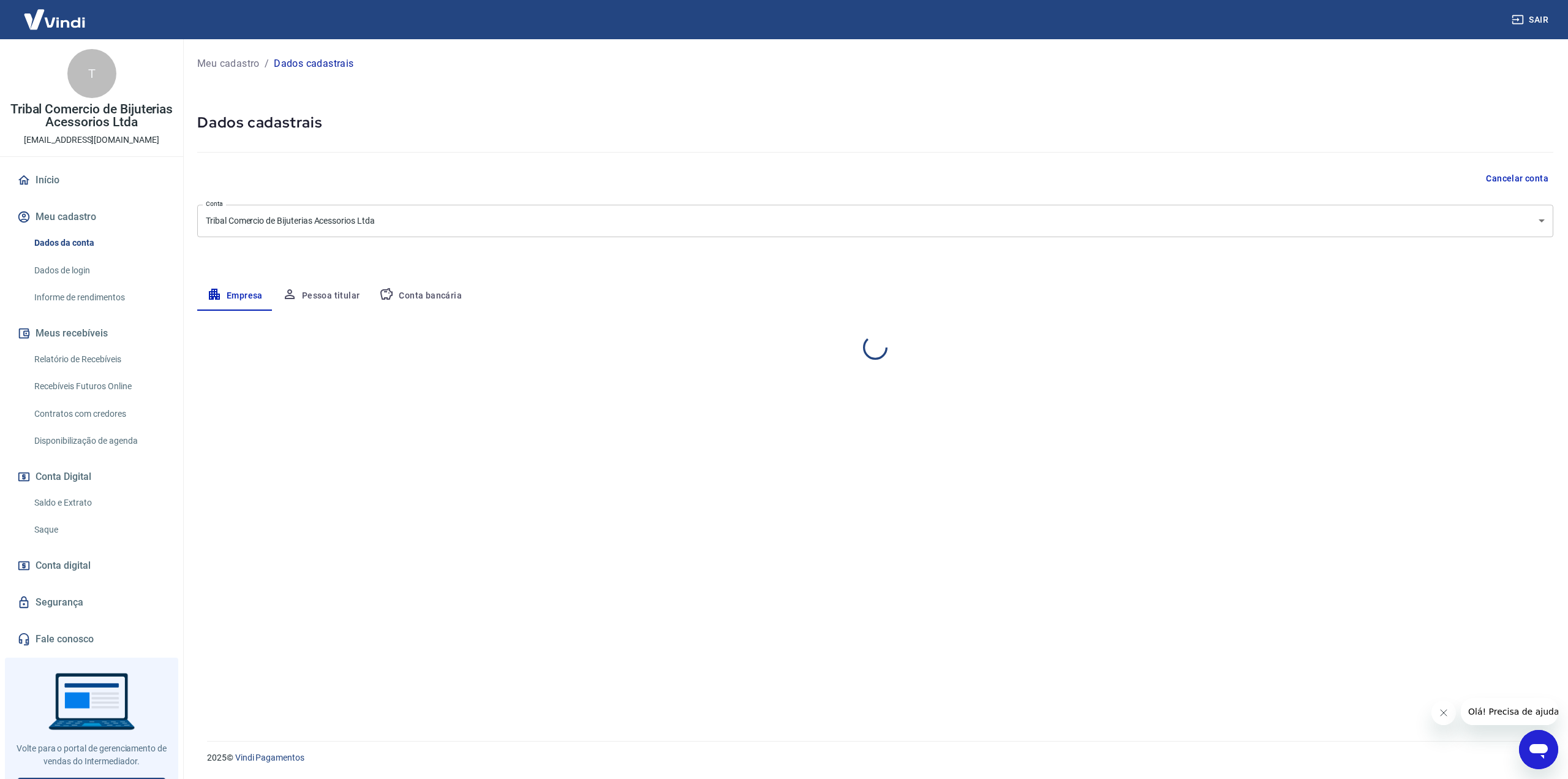
select select "DF"
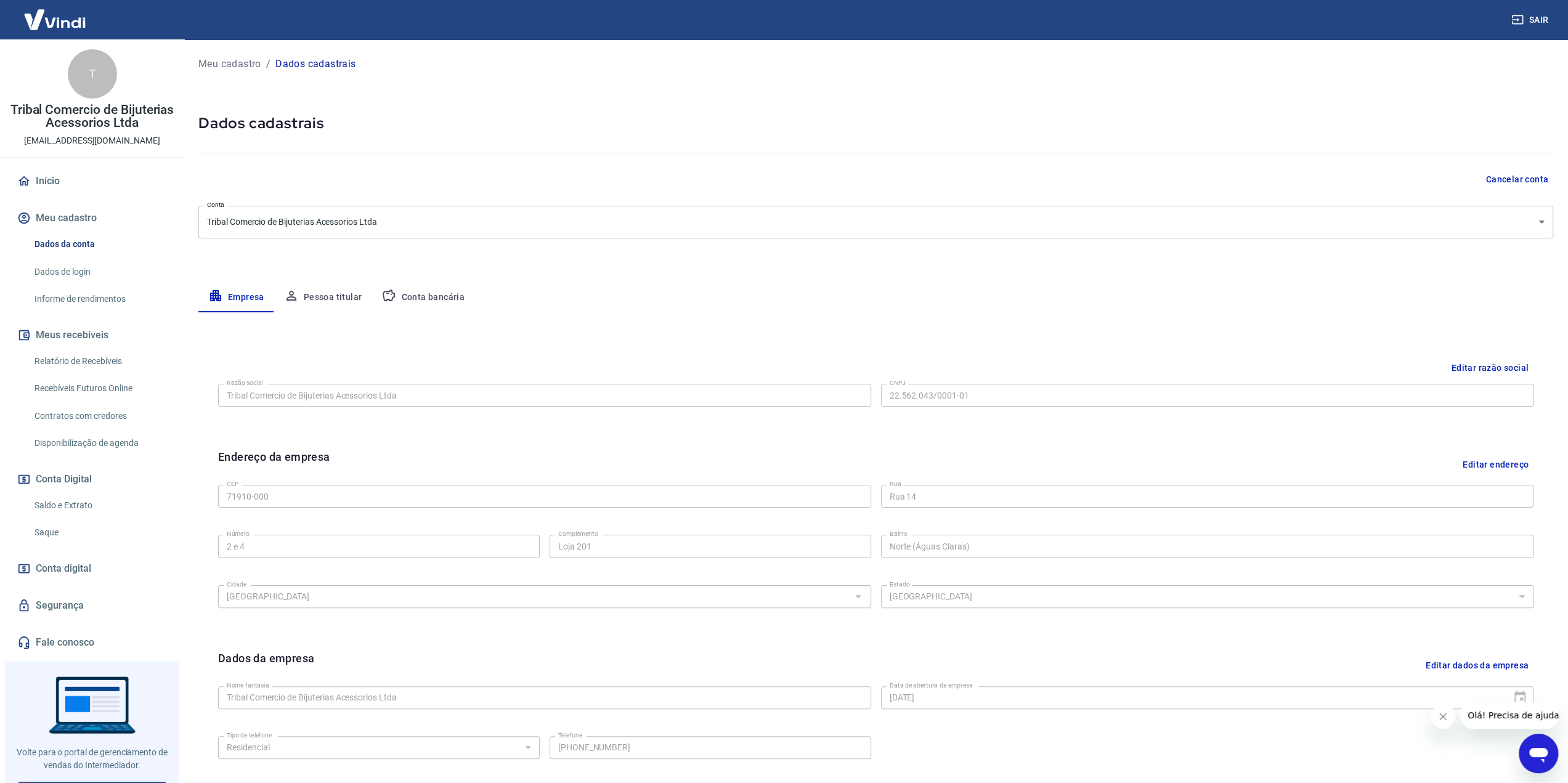
scroll to position [105, 0]
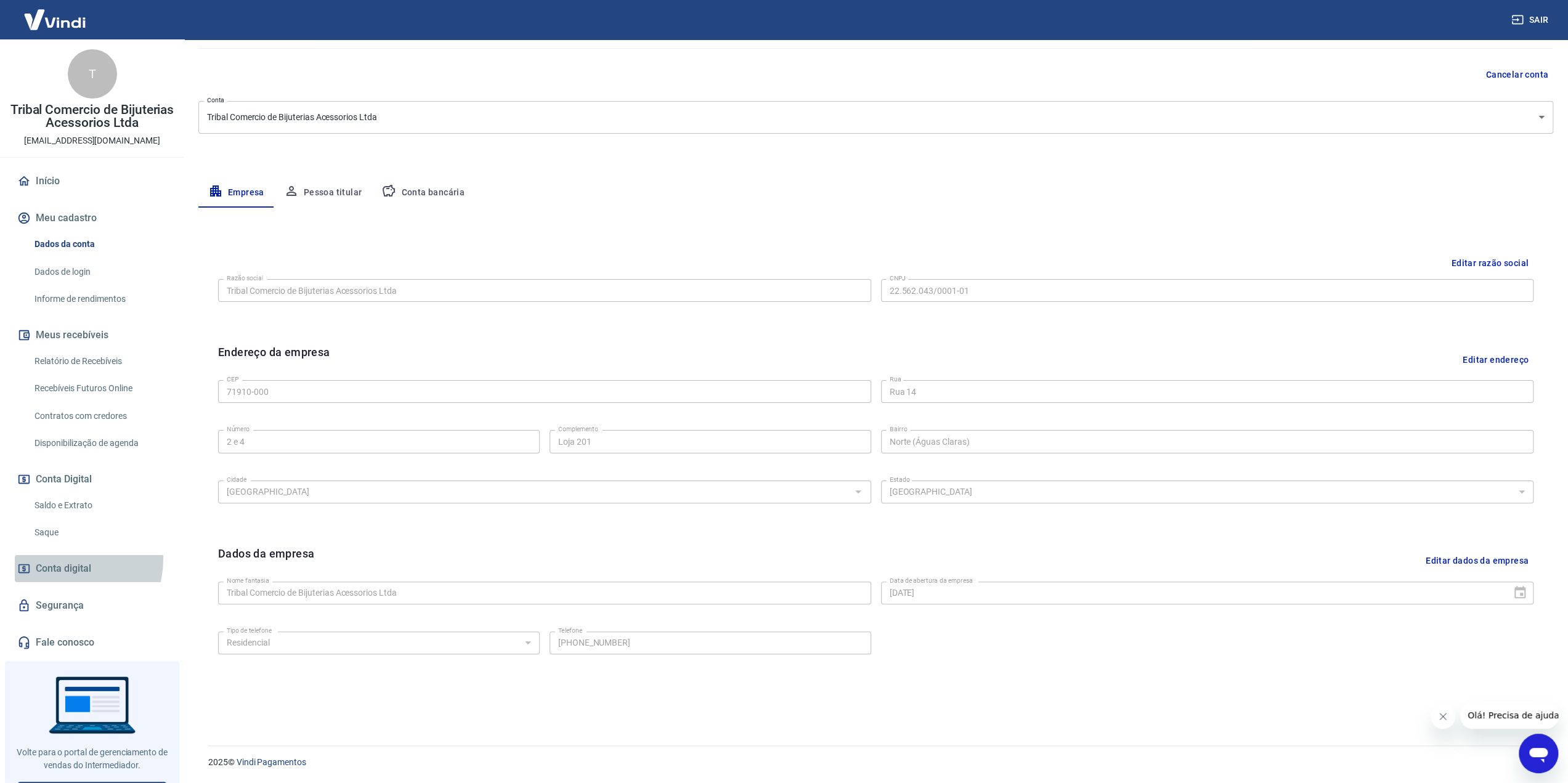
click at [62, 560] on span "Conta digital" at bounding box center [63, 568] width 55 height 17
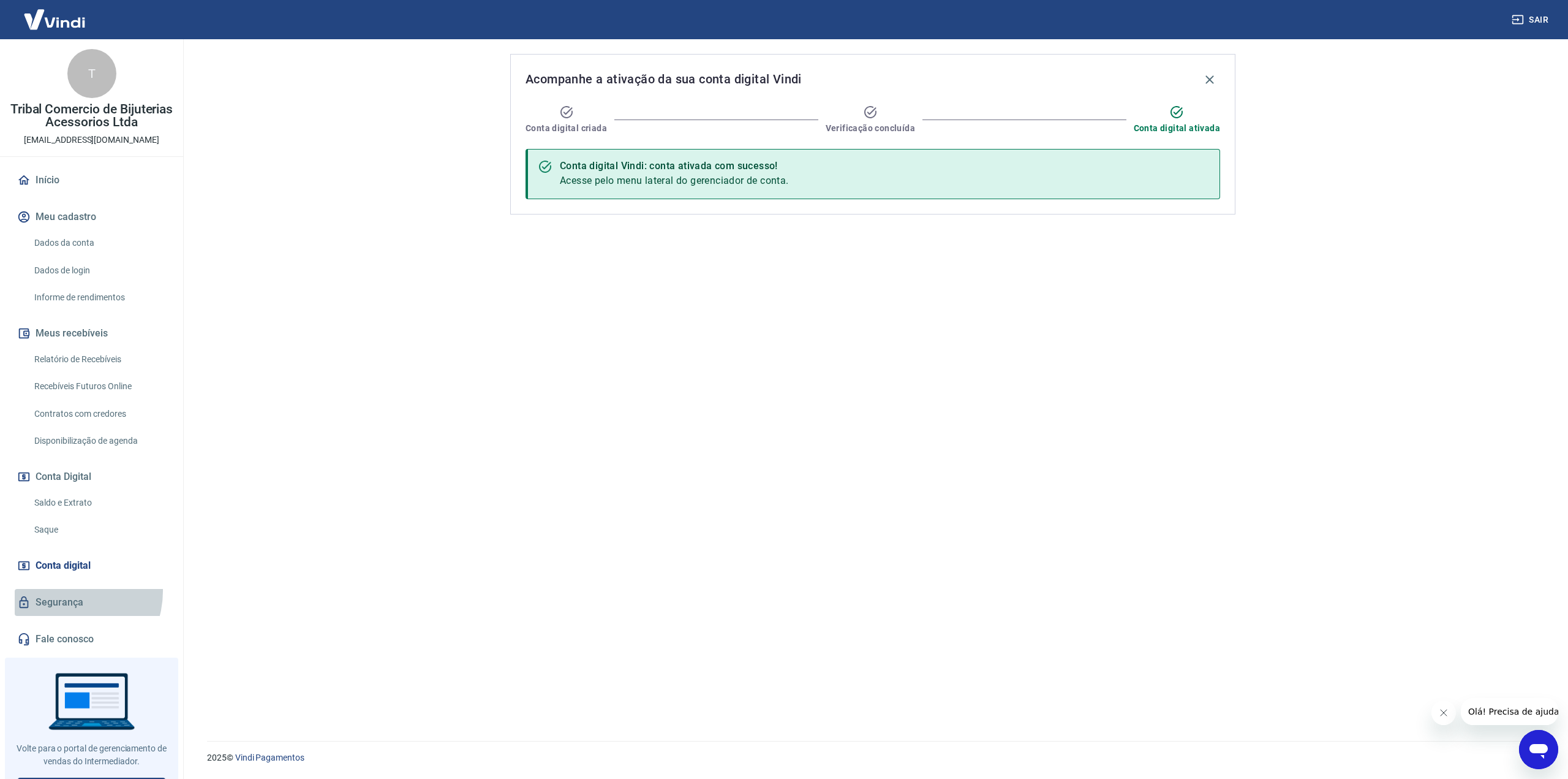
click at [66, 590] on link "Segurança" at bounding box center [91, 602] width 154 height 27
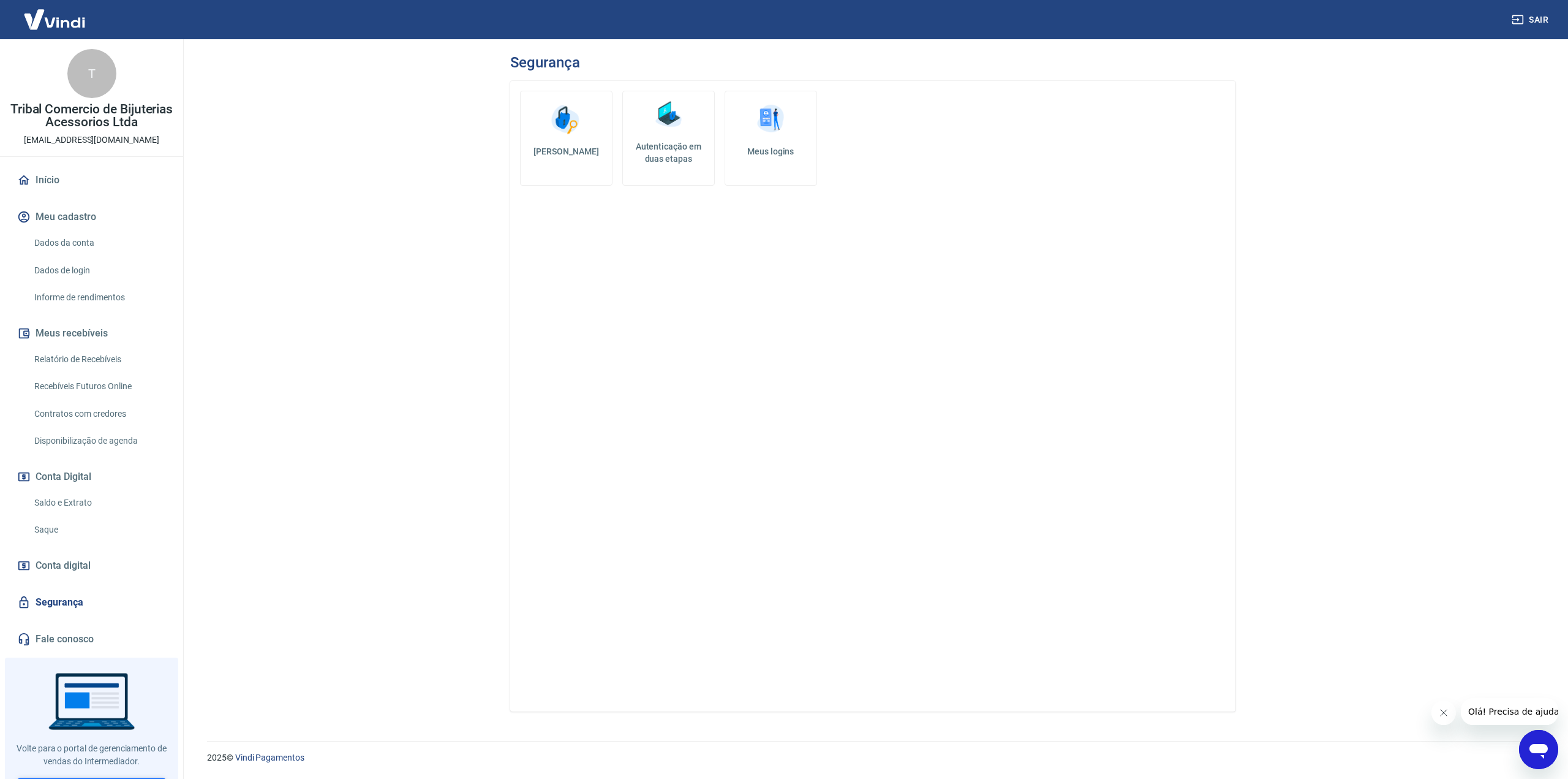
click at [91, 777] on link "Voltar para Intermediador" at bounding box center [92, 788] width 148 height 23
